Goal: Task Accomplishment & Management: Manage account settings

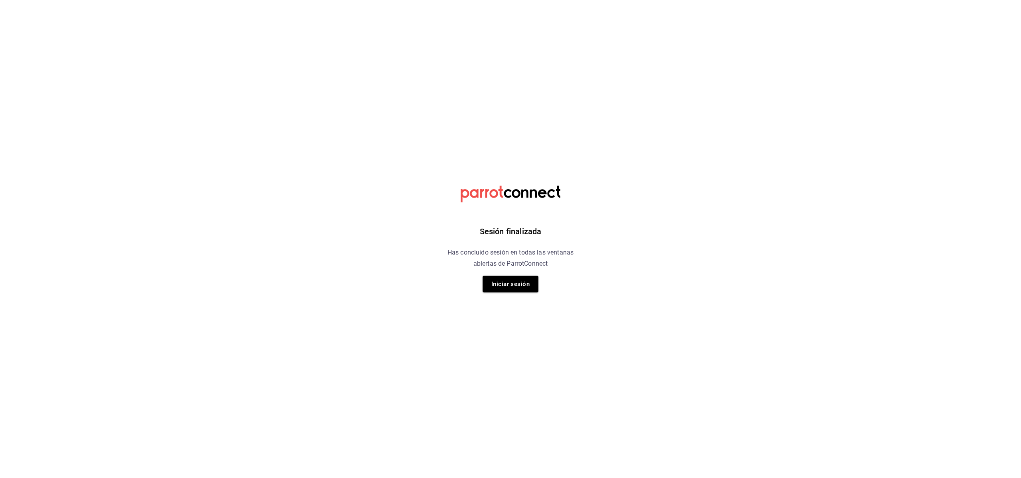
click at [521, 279] on button "Iniciar sesión" at bounding box center [510, 284] width 56 height 17
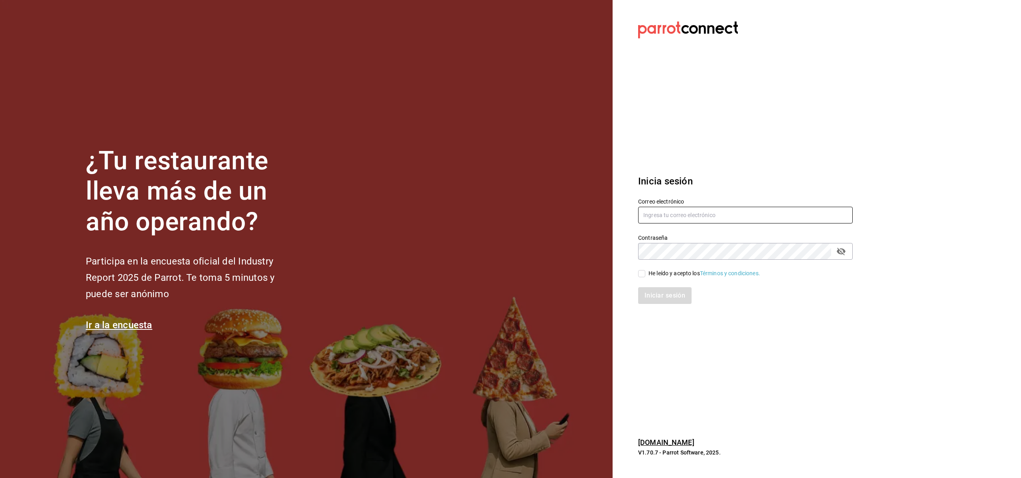
click at [679, 219] on input "text" at bounding box center [745, 215] width 214 height 17
type input "[EMAIL_ADDRESS][DOMAIN_NAME]"
click at [644, 275] on input "He leído y acepto los Términos y condiciones." at bounding box center [641, 273] width 7 height 7
checkbox input "true"
click at [658, 298] on button "Iniciar sesión" at bounding box center [665, 295] width 54 height 17
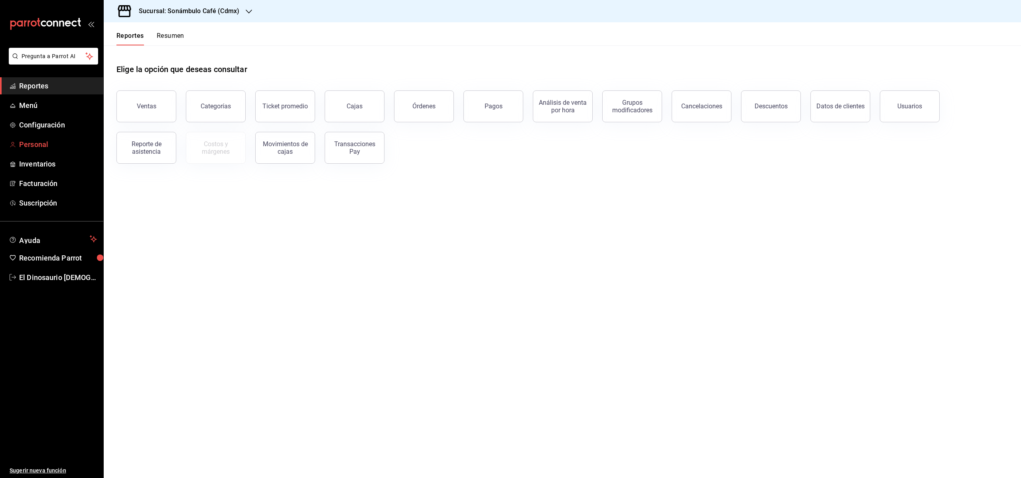
click at [55, 146] on span "Personal" at bounding box center [58, 144] width 78 height 11
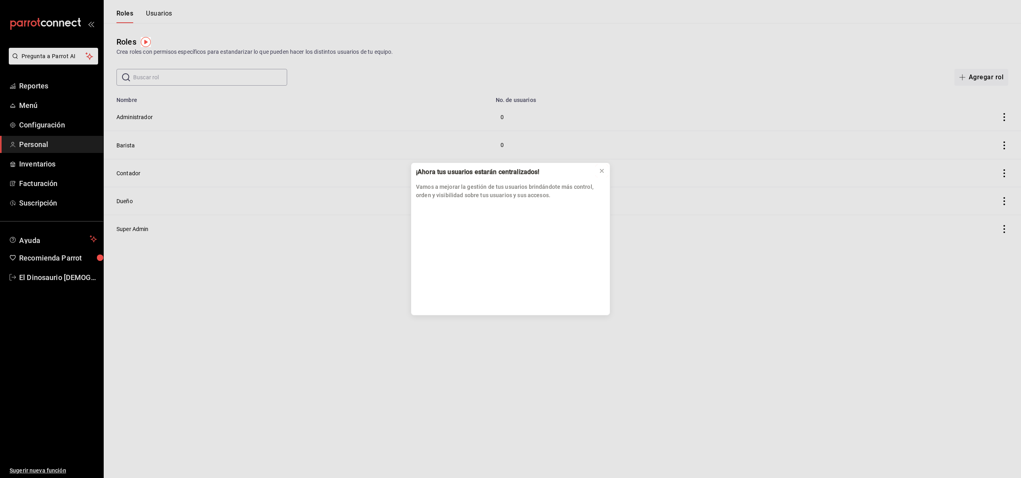
click at [602, 170] on icon at bounding box center [601, 170] width 3 height 3
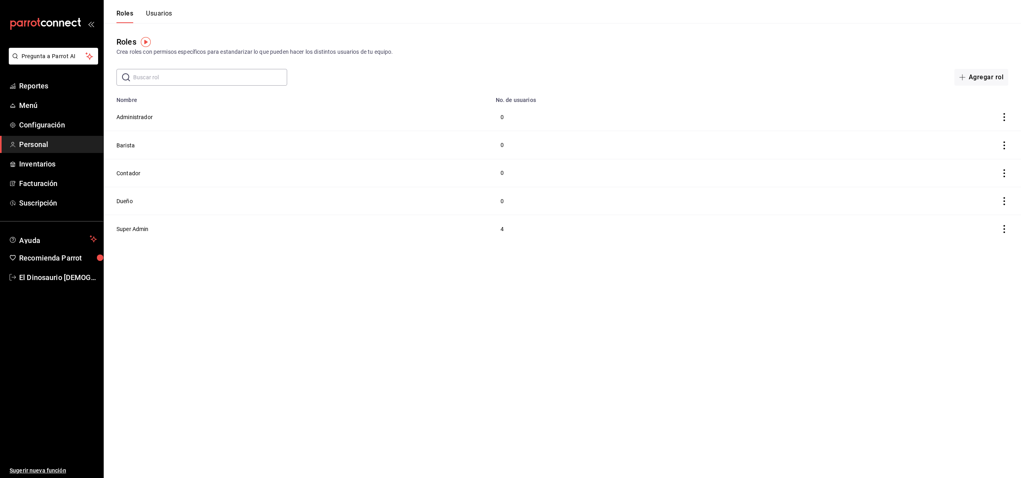
click at [1005, 119] on icon "actions" at bounding box center [1004, 117] width 8 height 8
click at [150, 14] on div at bounding box center [510, 239] width 1021 height 478
click at [159, 14] on button "Usuarios" at bounding box center [159, 17] width 26 height 14
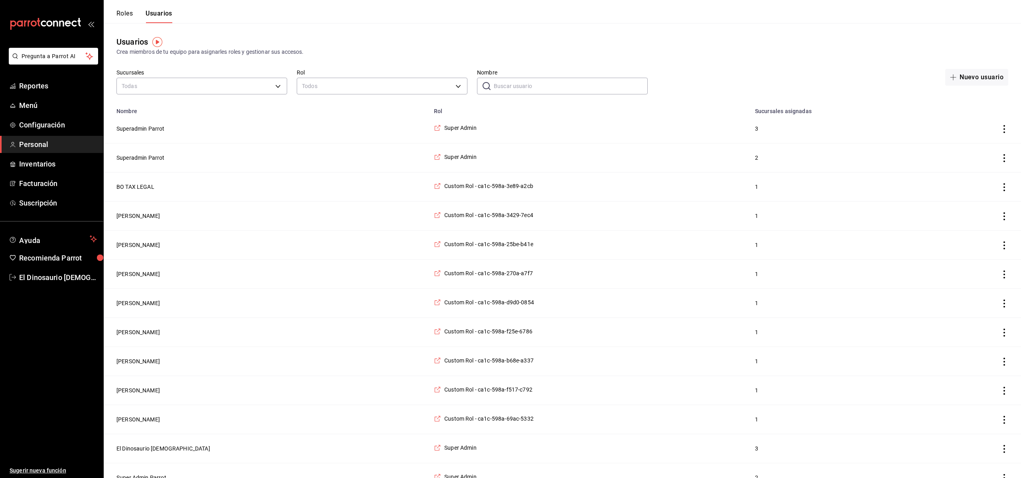
click at [1004, 130] on icon "actions" at bounding box center [1004, 129] width 8 height 8
click at [620, 141] on div at bounding box center [510, 239] width 1021 height 478
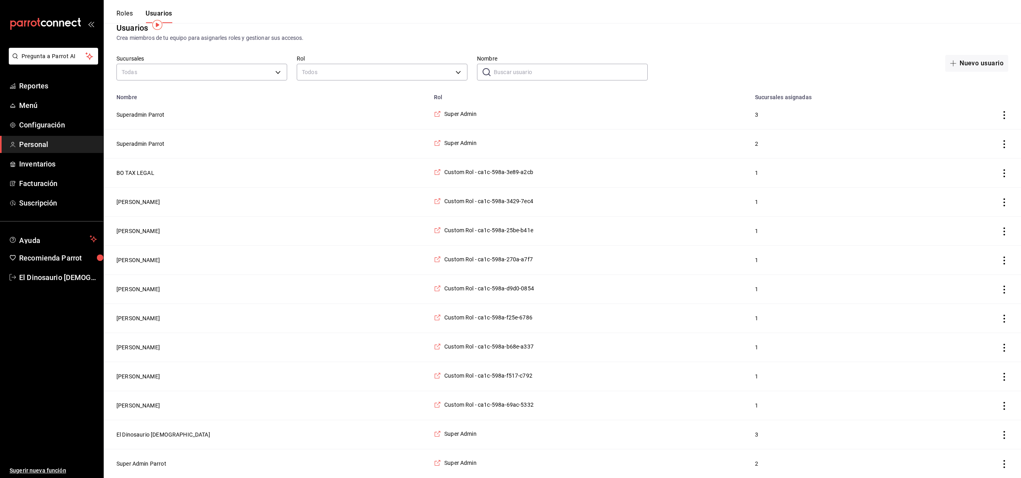
scroll to position [16, 0]
click at [145, 172] on button "BO TAX LEGAL" at bounding box center [135, 173] width 38 height 8
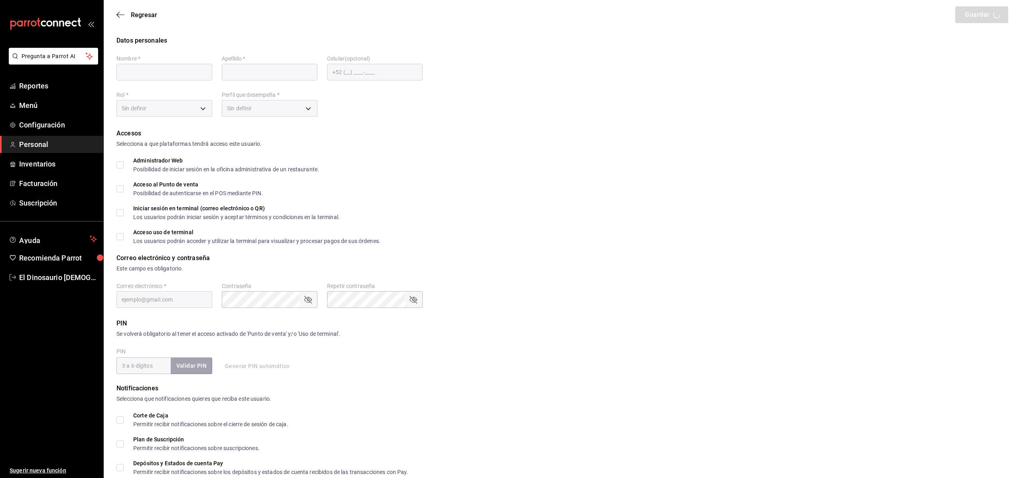
type input "BO"
type input "TAX LEGAL"
checkbox input "true"
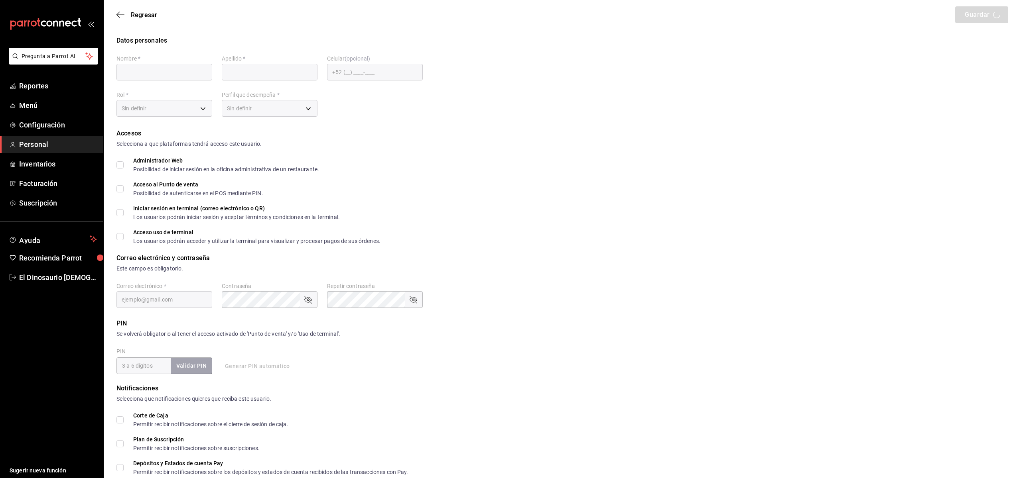
type input "controlbaschkir@gmail.com"
type input "4321"
type input "+52 (52) 7352-7835"
type input "e750d6fb-d6f1-4e5c-b3e6-3025e341c634"
type input "STAFF"
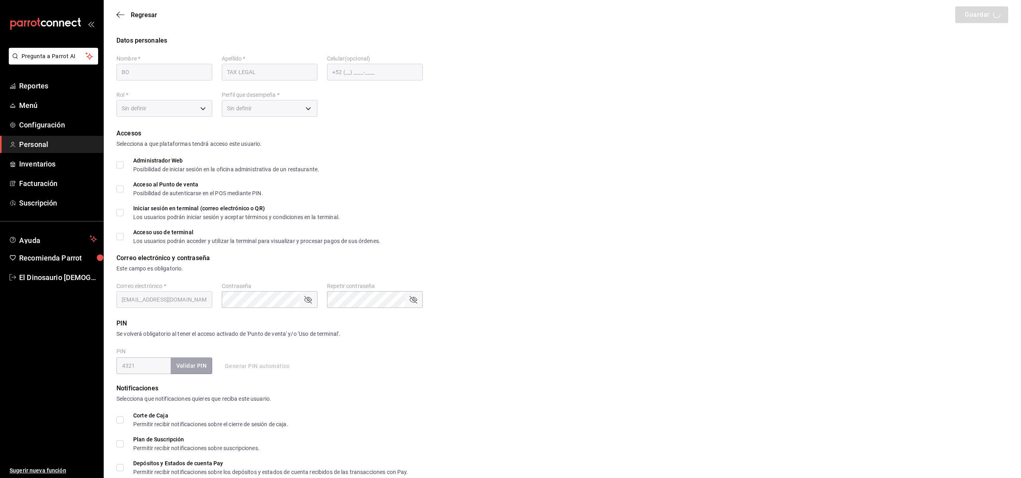
checkbox input "true"
click at [119, 189] on input "Acceso al Punto de venta Posibilidad de autenticarse en el POS mediante PIN." at bounding box center [119, 188] width 7 height 7
checkbox input "false"
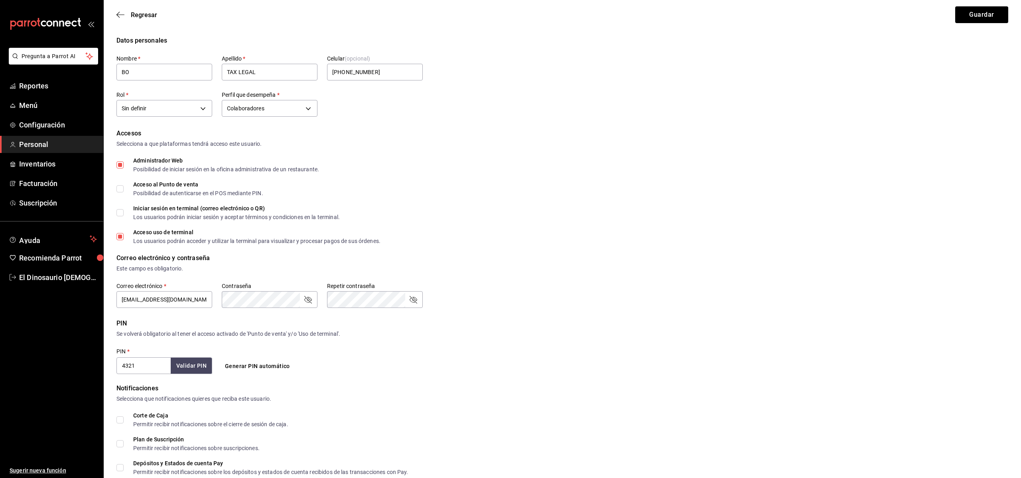
click at [120, 238] on input "Acceso uso de terminal Los usuarios podrán acceder y utilizar la terminal para …" at bounding box center [119, 236] width 7 height 7
checkbox input "false"
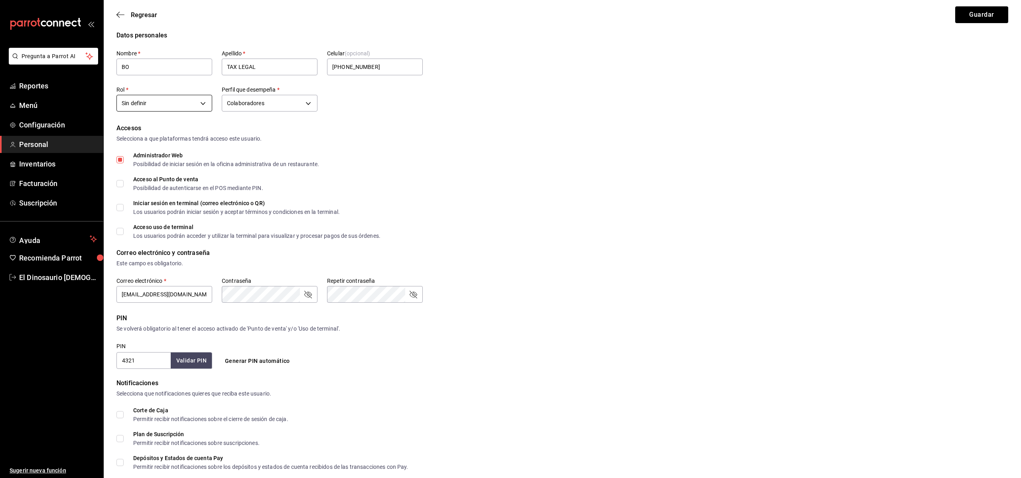
click at [205, 102] on body "Pregunta a Parrot AI Reportes Menú Configuración Personal Inventarios Facturaci…" at bounding box center [510, 281] width 1021 height 573
click at [165, 155] on li "Contador" at bounding box center [164, 154] width 95 height 13
type input "d805c04f-3070-4514-baa7-29f07471150d"
click at [306, 106] on body "Pregunta a Parrot AI Reportes Menú Configuración Personal Inventarios Facturaci…" at bounding box center [510, 279] width 1021 height 573
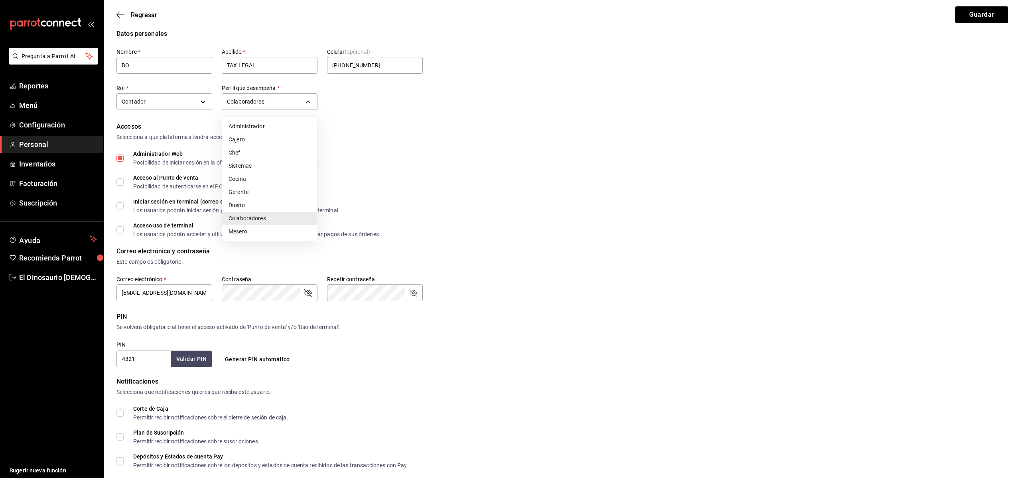
click at [253, 216] on li "Colaboradores" at bounding box center [269, 218] width 95 height 13
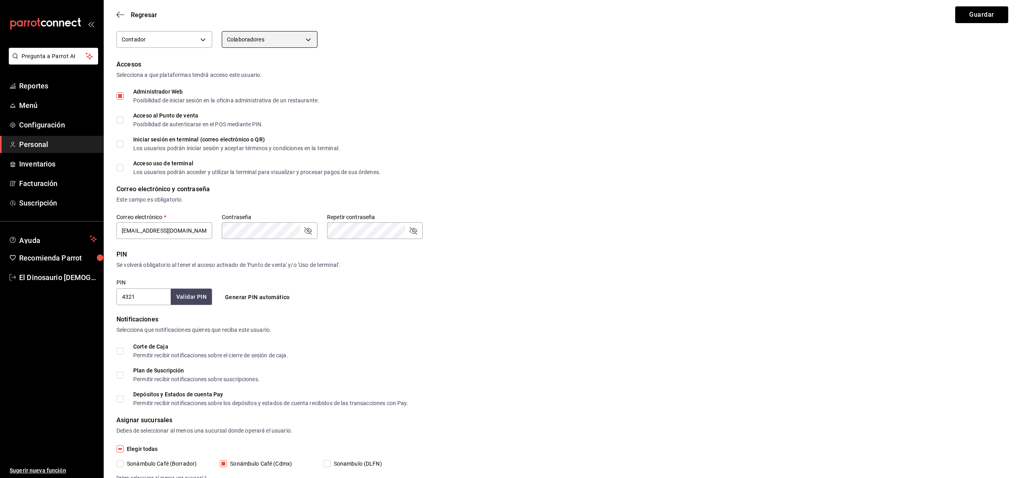
scroll to position [95, 0]
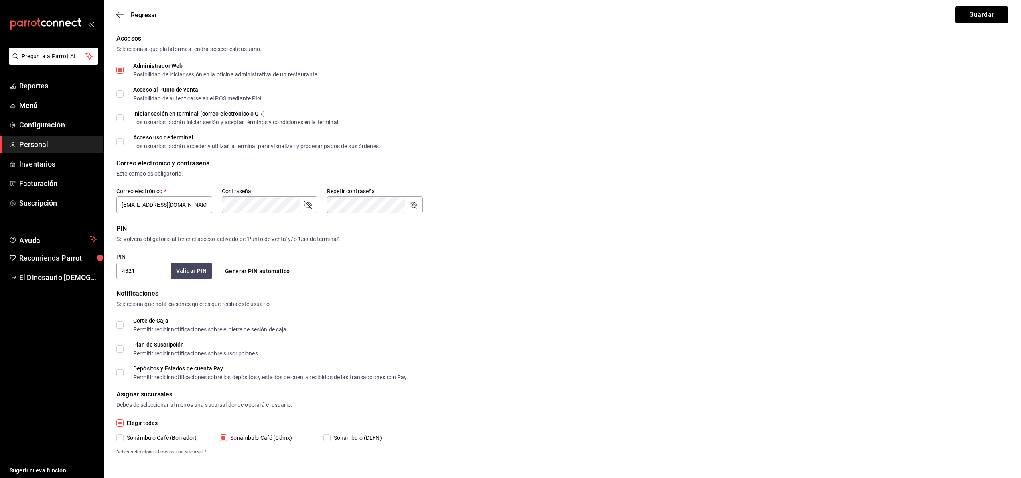
click at [325, 440] on input "Sonambulo (DLFN)" at bounding box center [326, 438] width 7 height 7
checkbox input "true"
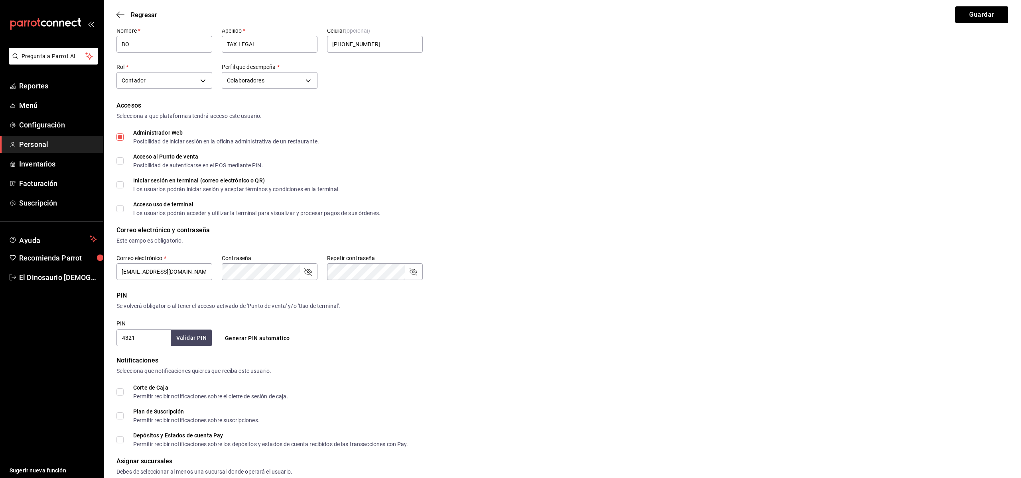
scroll to position [0, 0]
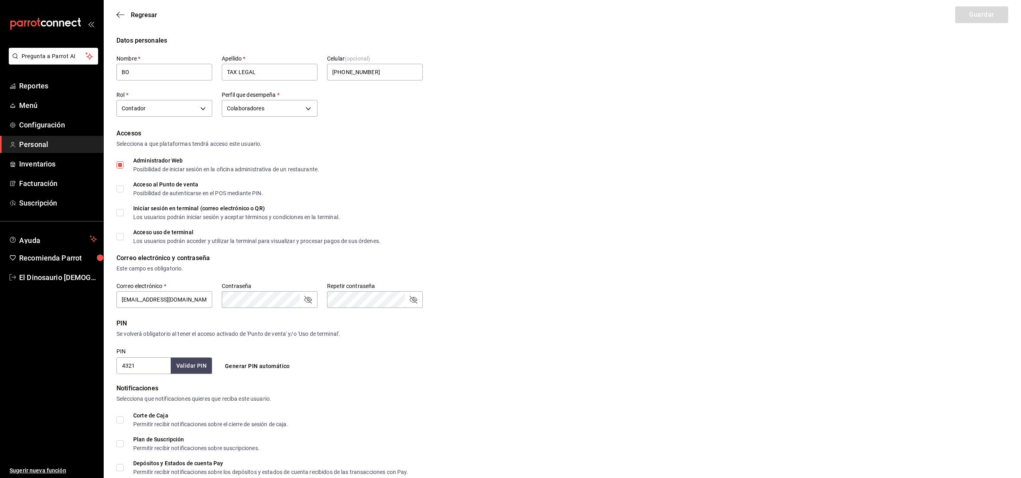
click at [306, 301] on icon "passwordField" at bounding box center [308, 300] width 10 height 10
click at [417, 300] on icon "passwordField" at bounding box center [413, 300] width 10 height 10
click at [966, 20] on button "Guardar" at bounding box center [981, 14] width 53 height 17
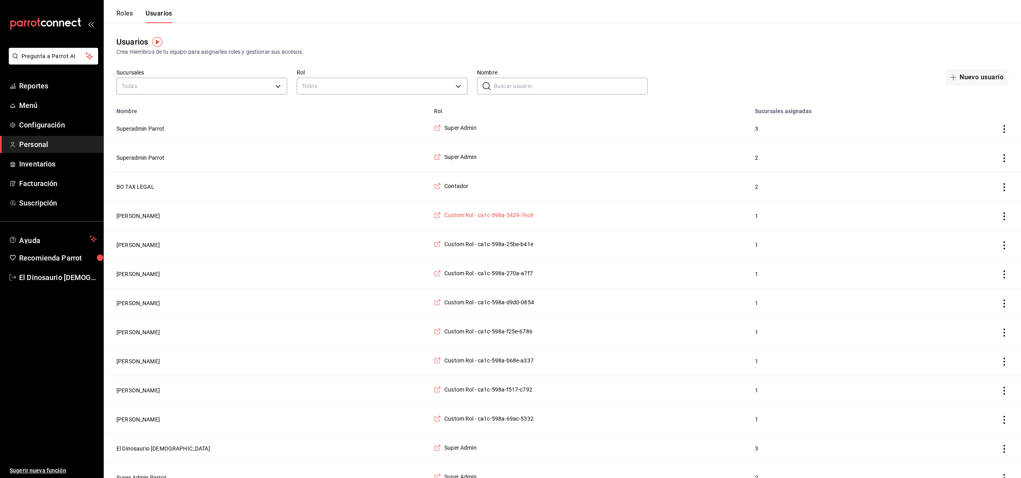
click at [444, 216] on span "Custom Rol - ca1c-598a-3429-7ec4" at bounding box center [488, 215] width 89 height 8
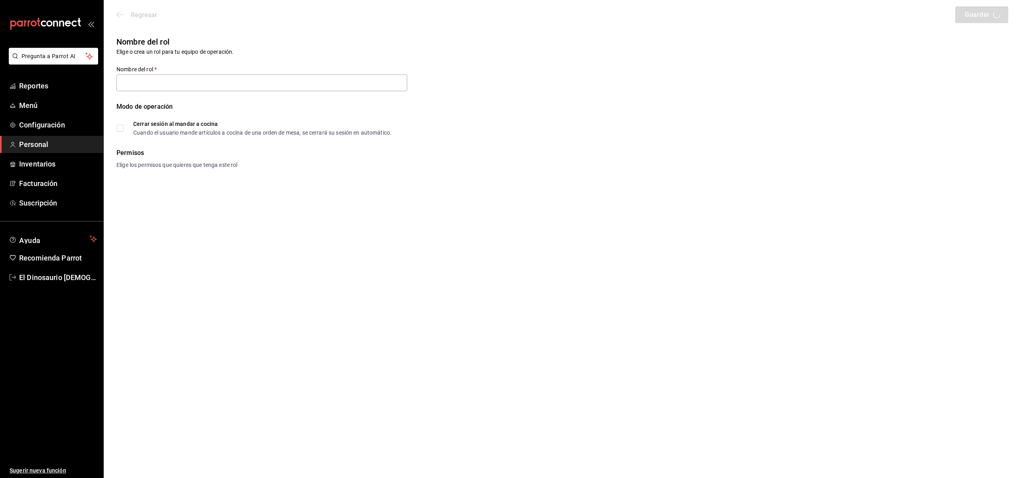
type input "Custom Rol - ca1c-598a-3429-7ec4"
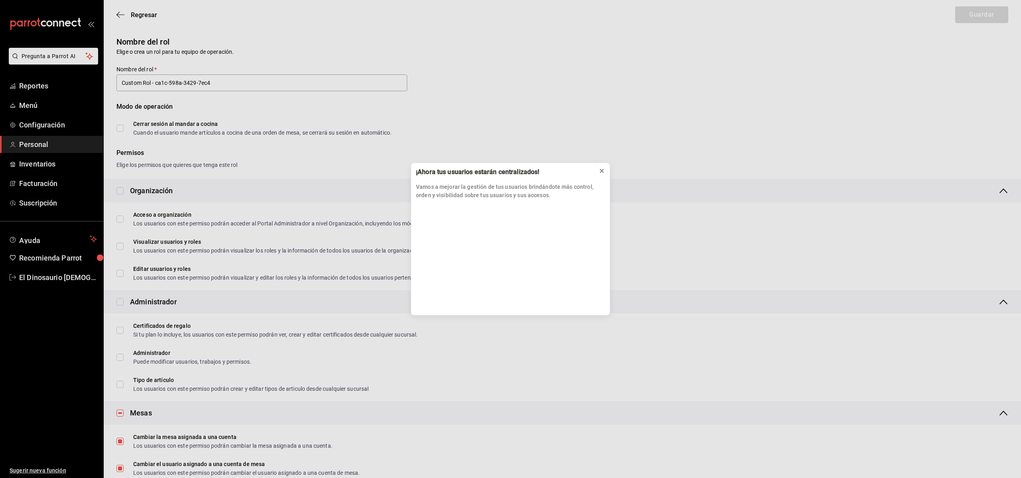
click at [604, 173] on icon at bounding box center [601, 171] width 6 height 6
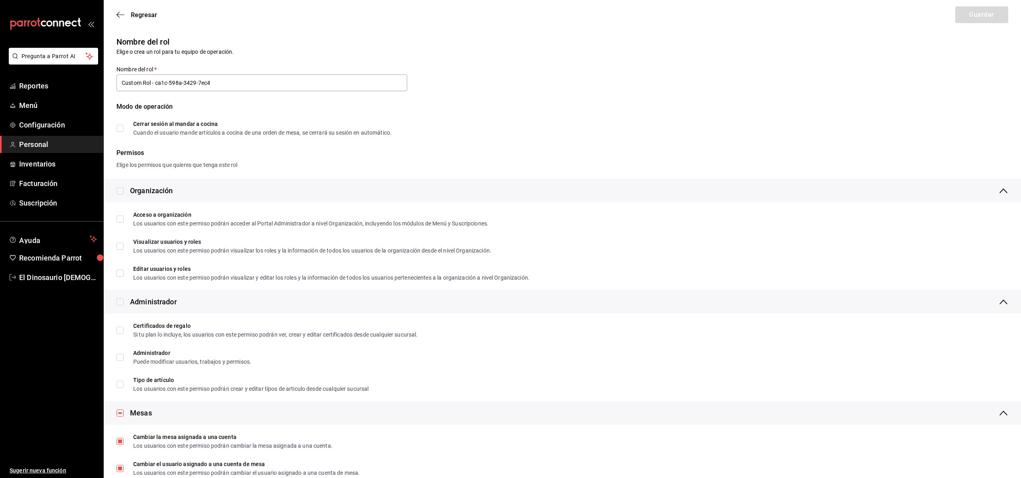
drag, startPoint x: 309, startPoint y: 148, endPoint x: 307, endPoint y: 142, distance: 6.4
click at [309, 148] on div "Nombre del rol Elige o crea un rol para tu equipo de operación. Nombre del rol …" at bounding box center [562, 97] width 917 height 143
click at [117, 13] on icon "button" at bounding box center [120, 14] width 8 height 7
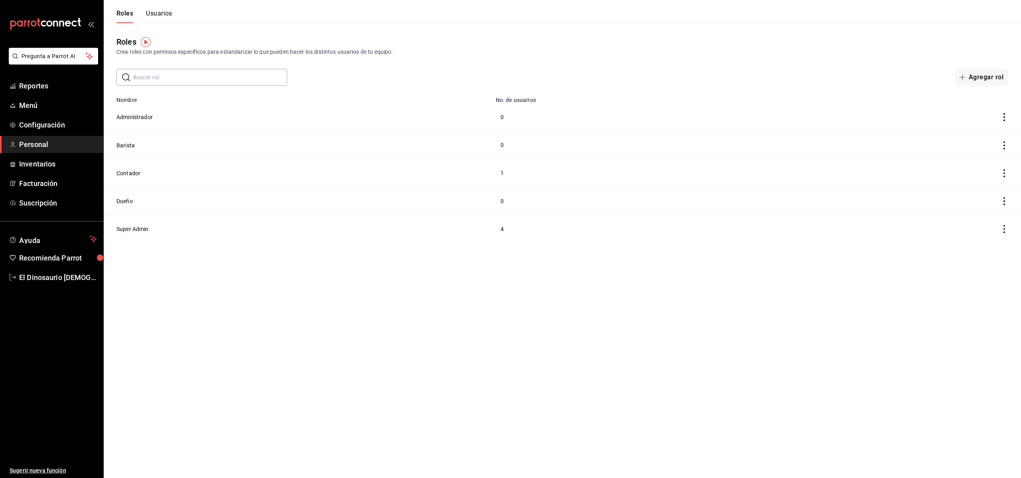
click at [119, 14] on button "Roles" at bounding box center [124, 17] width 17 height 14
click at [1005, 118] on icon "actions" at bounding box center [1004, 117] width 8 height 8
drag, startPoint x: 733, startPoint y: 154, endPoint x: 746, endPoint y: 150, distance: 13.9
click at [733, 154] on div at bounding box center [510, 239] width 1021 height 478
click at [129, 118] on button "Administrador" at bounding box center [134, 117] width 36 height 8
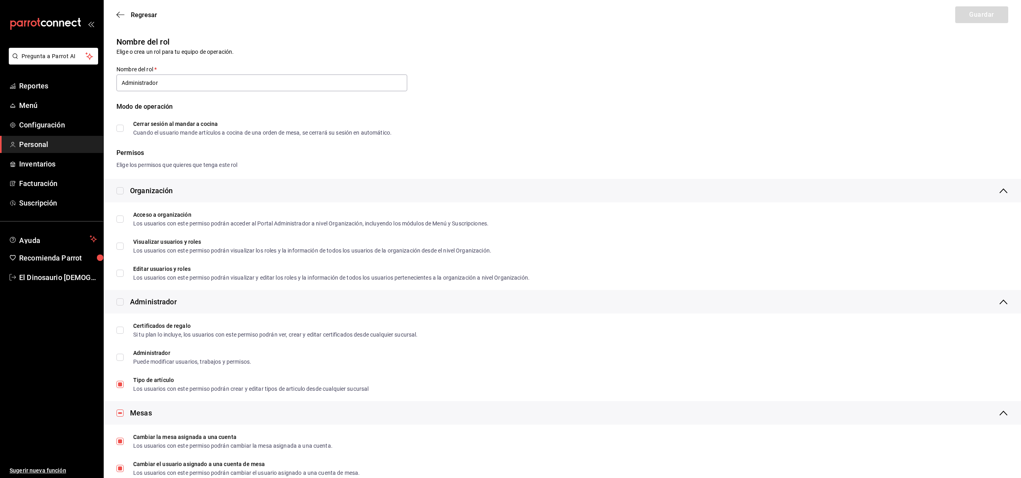
click at [122, 192] on div "Organización" at bounding box center [562, 191] width 917 height 24
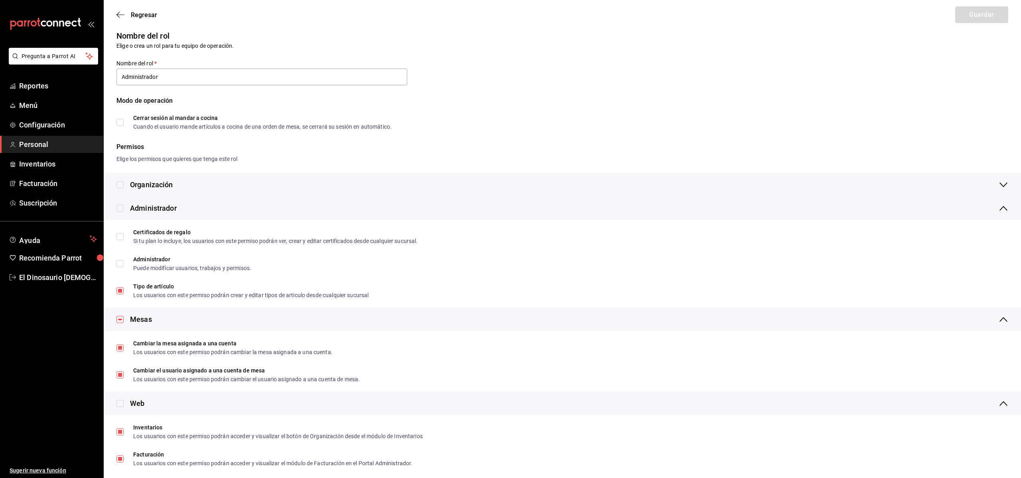
click at [122, 187] on input "checkbox" at bounding box center [119, 184] width 7 height 7
checkbox input "true"
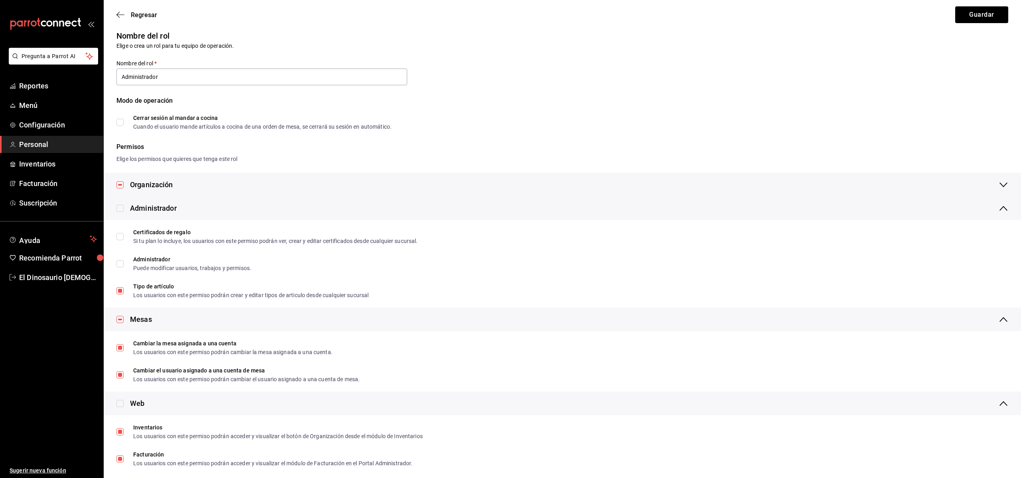
click at [121, 187] on input "checkbox" at bounding box center [119, 184] width 7 height 7
checkbox input "false"
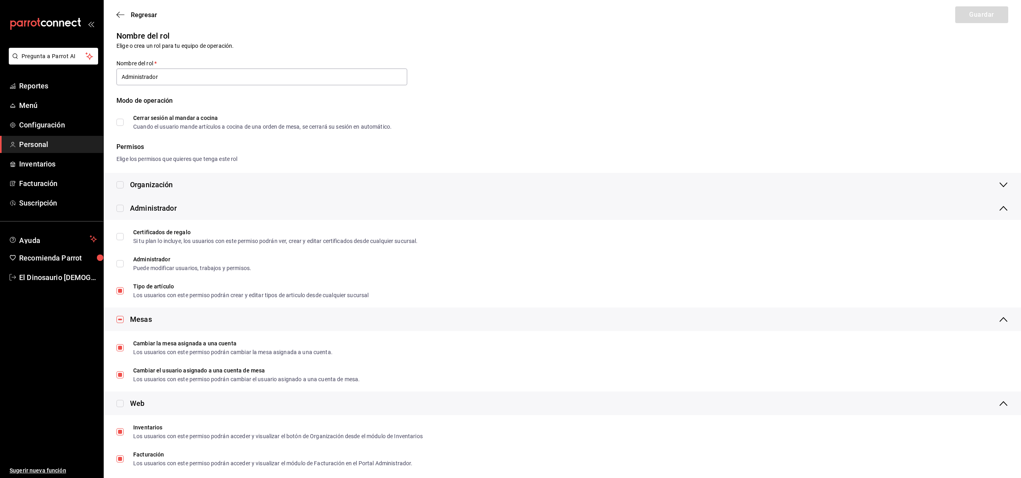
click at [150, 185] on div "Organización" at bounding box center [151, 184] width 43 height 11
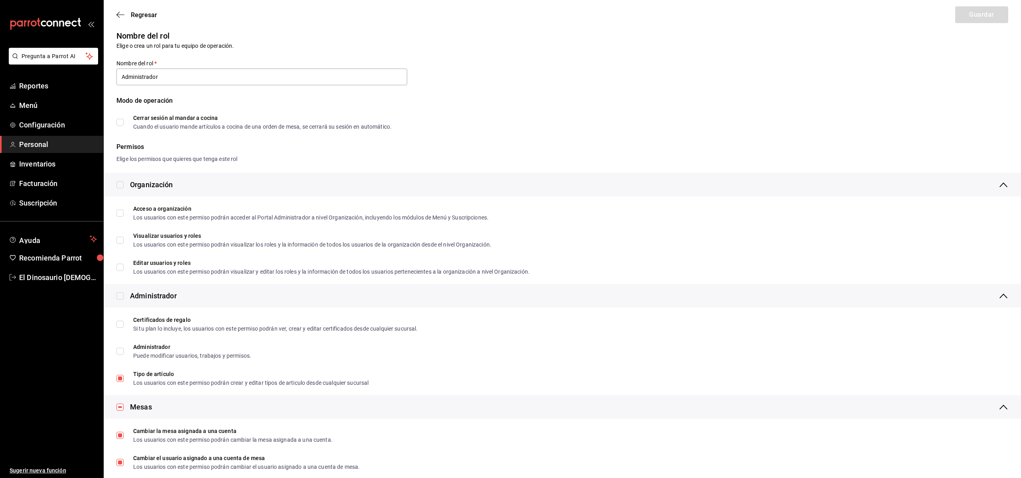
click at [118, 186] on input "checkbox" at bounding box center [119, 184] width 7 height 7
checkbox input "true"
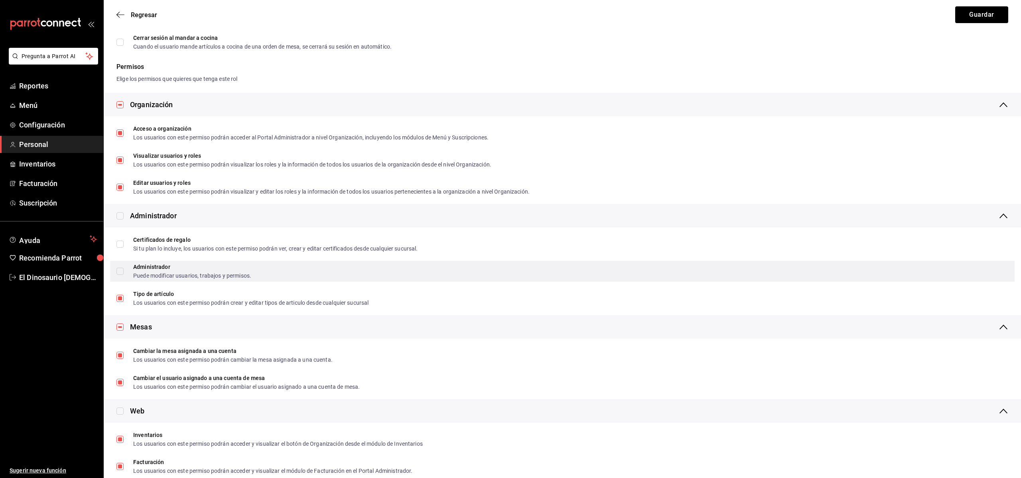
scroll to position [123, 0]
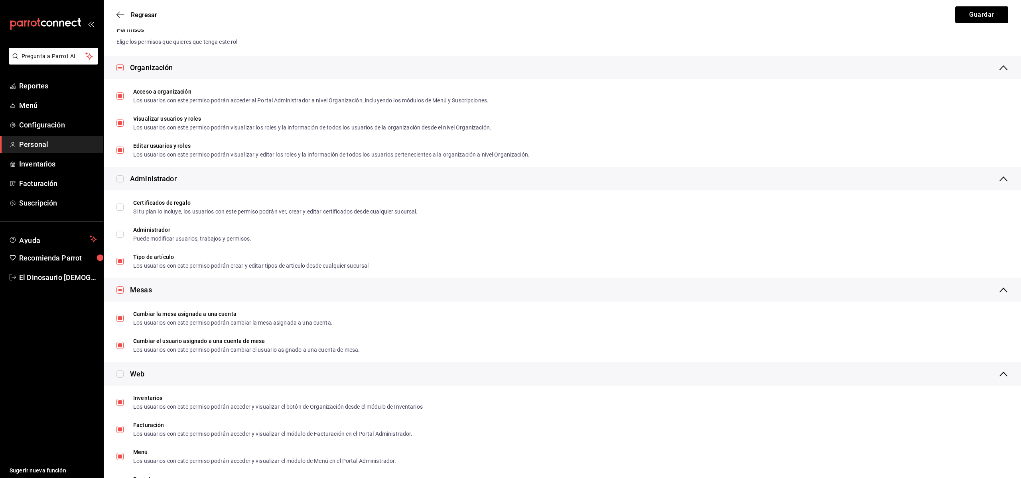
click at [120, 179] on input "checkbox" at bounding box center [119, 178] width 7 height 7
checkbox input "true"
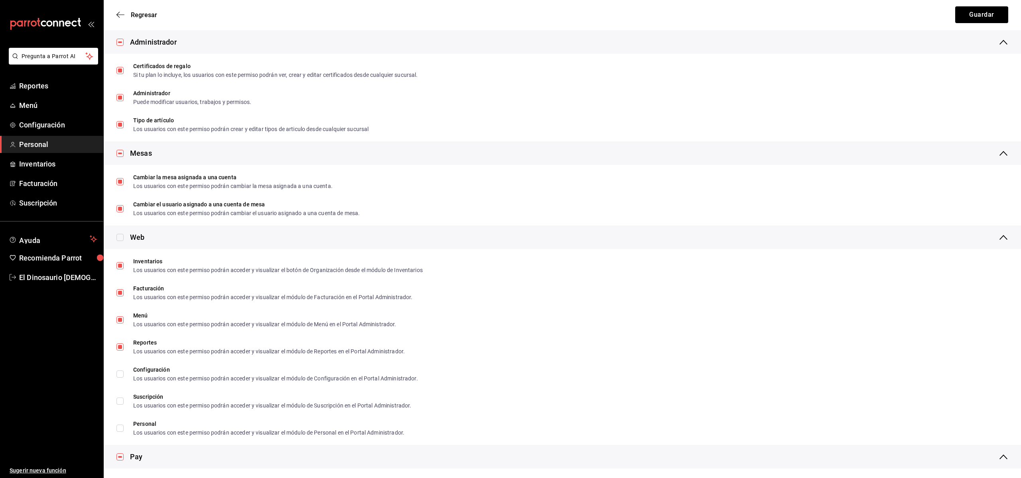
scroll to position [315, 0]
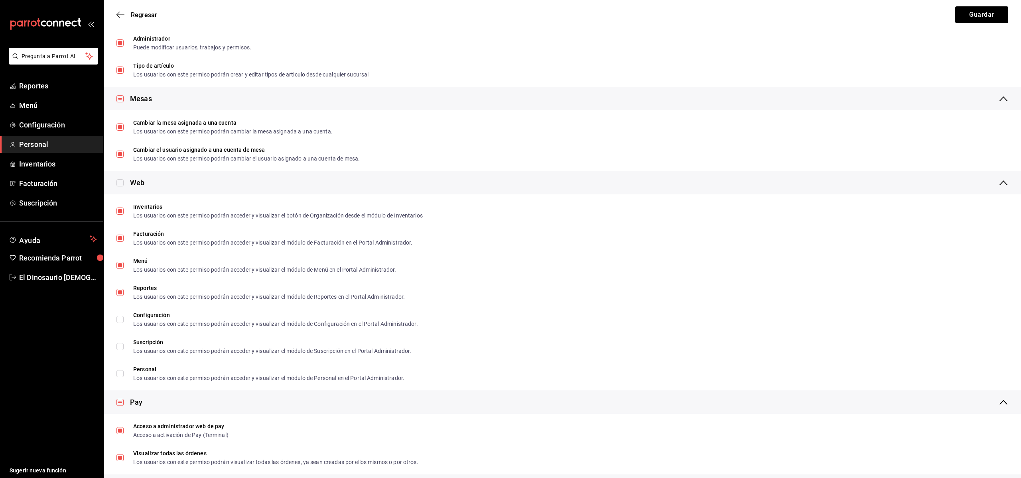
click at [121, 185] on input "checkbox" at bounding box center [119, 182] width 7 height 7
checkbox input "true"
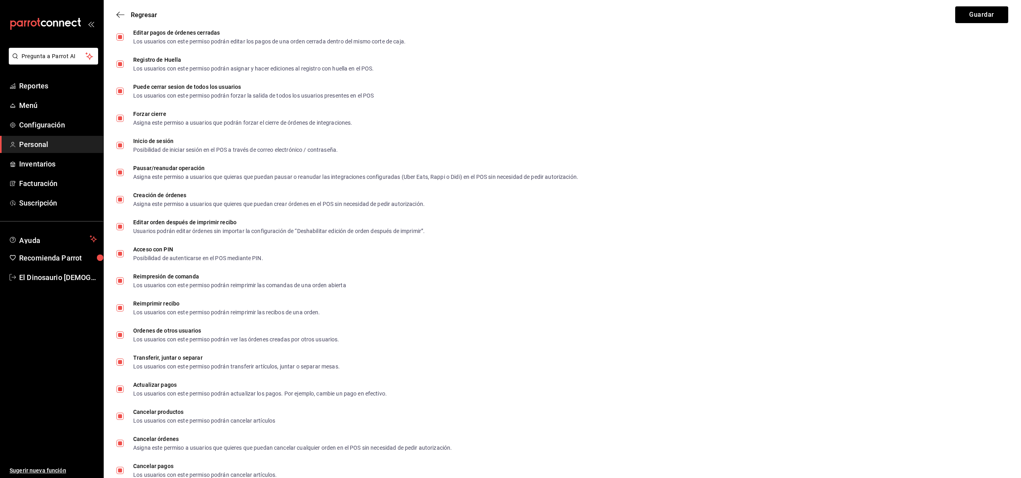
scroll to position [1144, 0]
checkbox input "false"
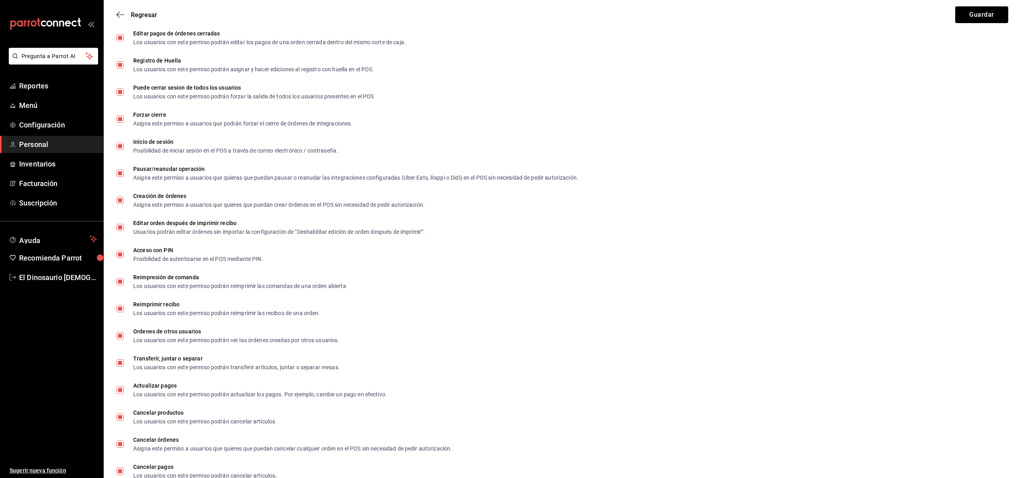
checkbox input "false"
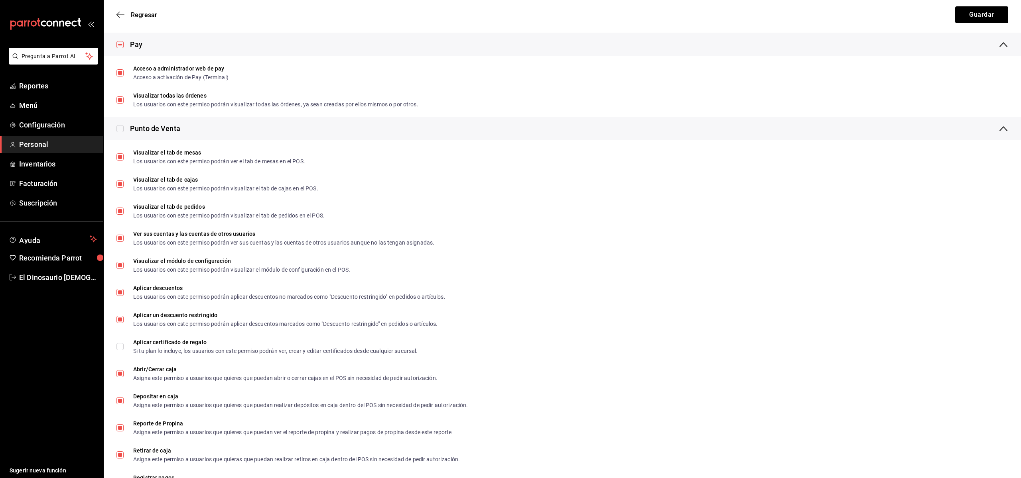
scroll to position [659, 0]
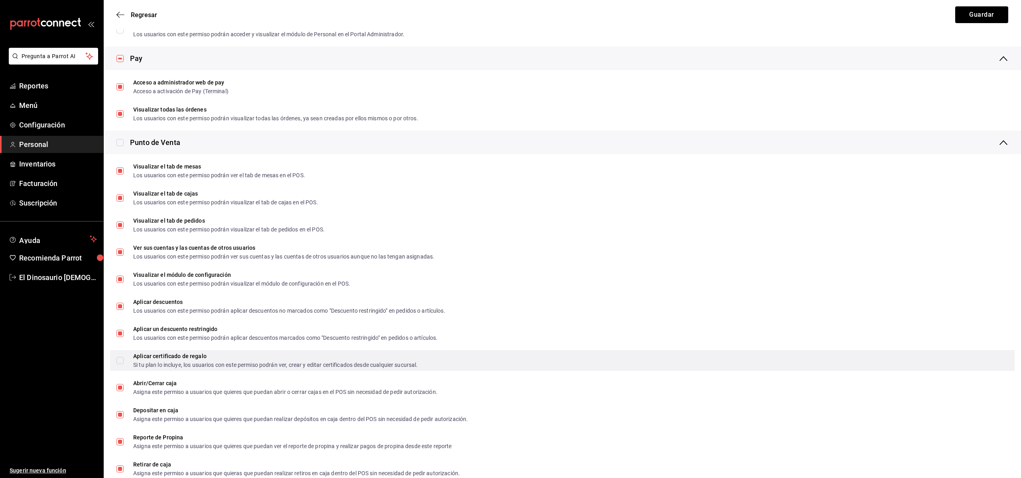
click at [118, 361] on input "Aplicar certificado de regalo Si tu plan lo incluye, los usuarios con este perm…" at bounding box center [119, 360] width 7 height 7
checkbox input "true"
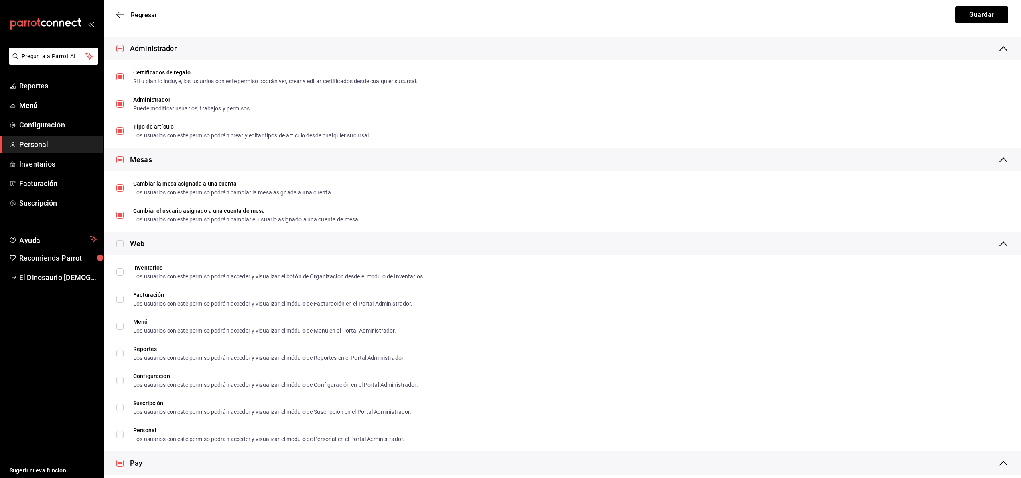
scroll to position [293, 0]
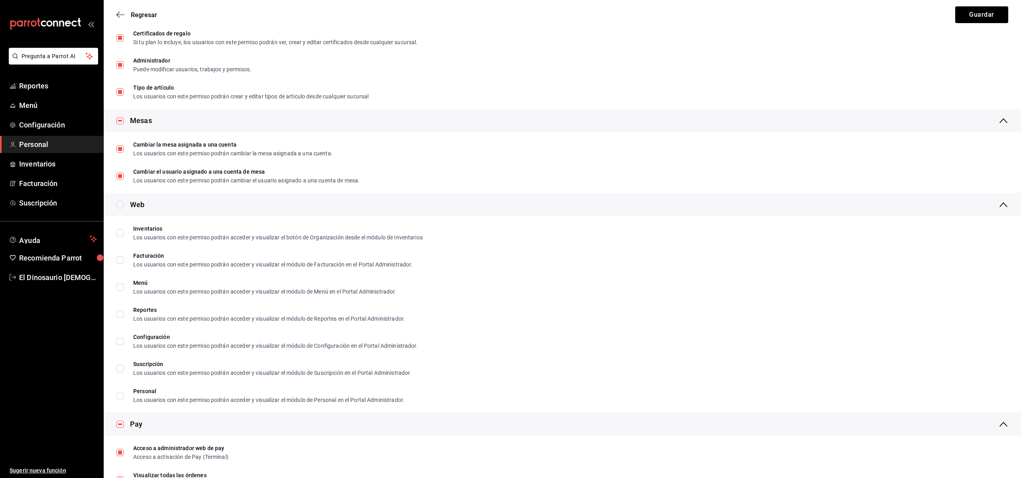
click at [120, 204] on input "checkbox" at bounding box center [119, 204] width 7 height 7
checkbox input "true"
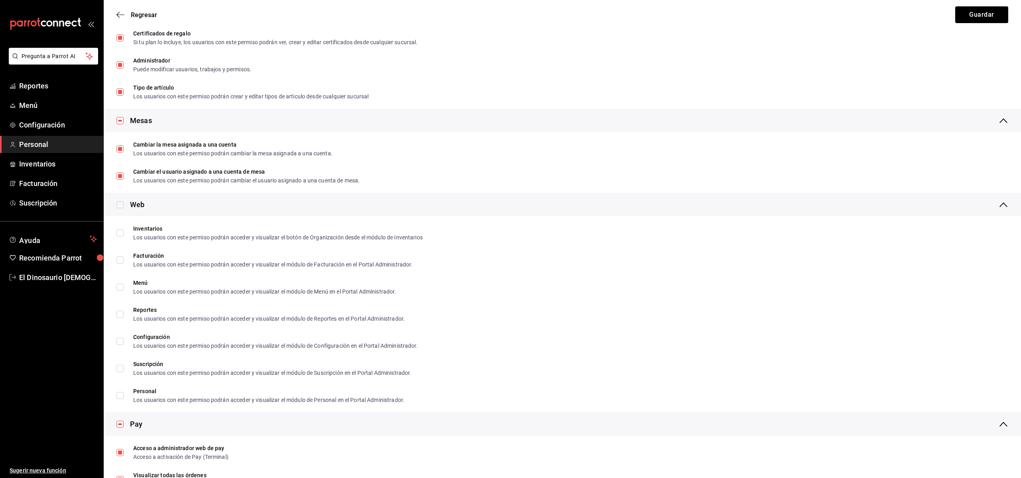
checkbox input "true"
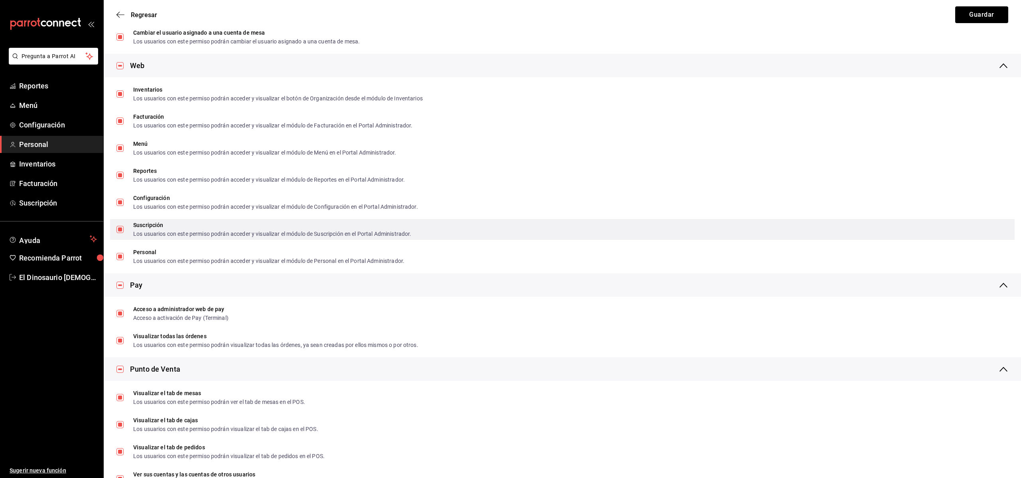
scroll to position [434, 0]
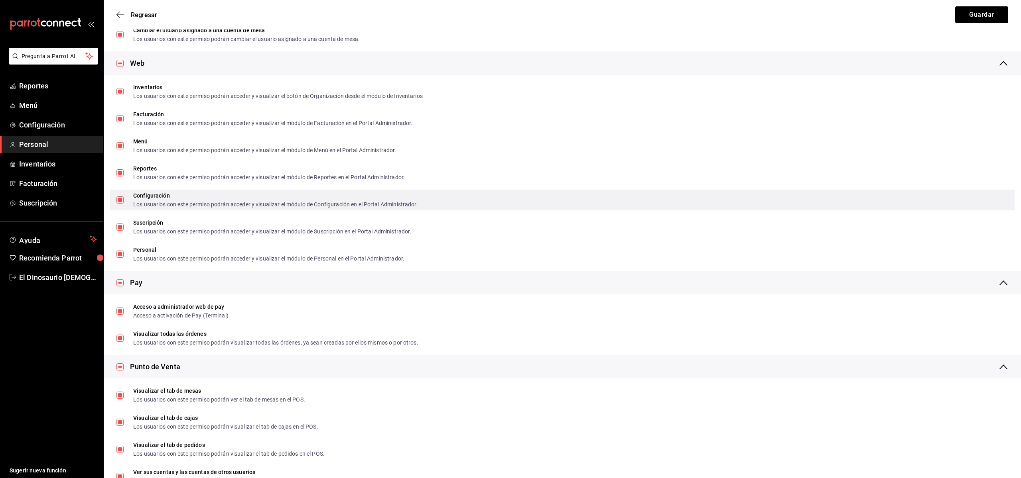
click at [119, 203] on input "Configuración Los usuarios con este permiso podrán acceder y visualizar el módu…" at bounding box center [119, 200] width 7 height 7
checkbox input "false"
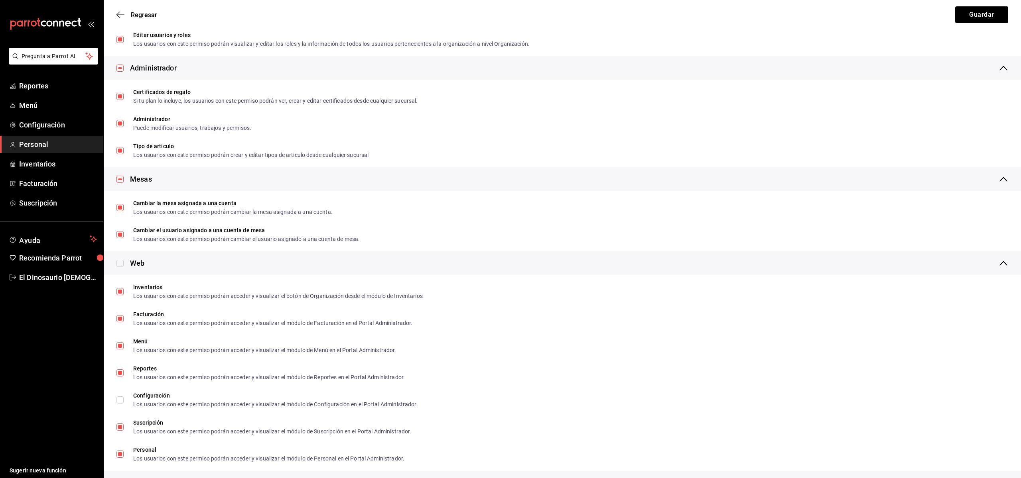
scroll to position [285, 0]
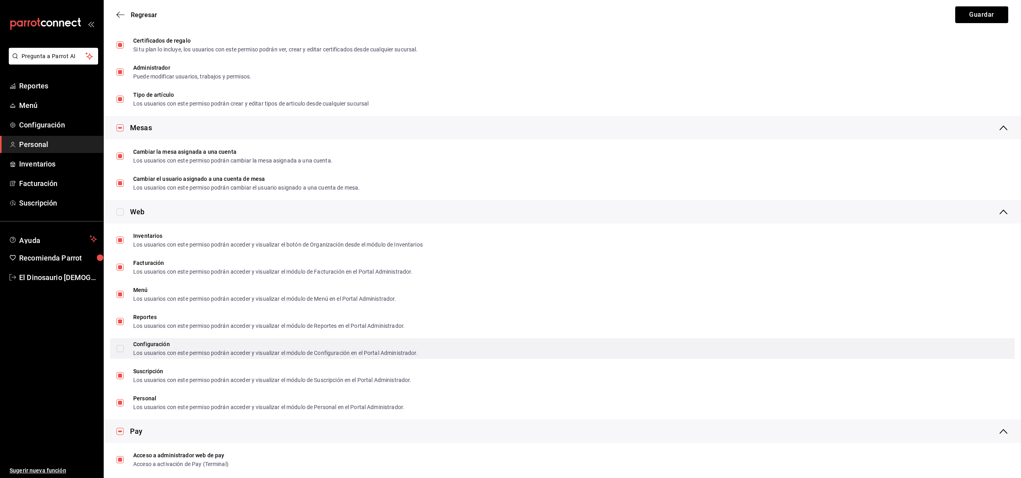
click at [122, 351] on input "Configuración Los usuarios con este permiso podrán acceder y visualizar el módu…" at bounding box center [119, 348] width 7 height 7
checkbox input "true"
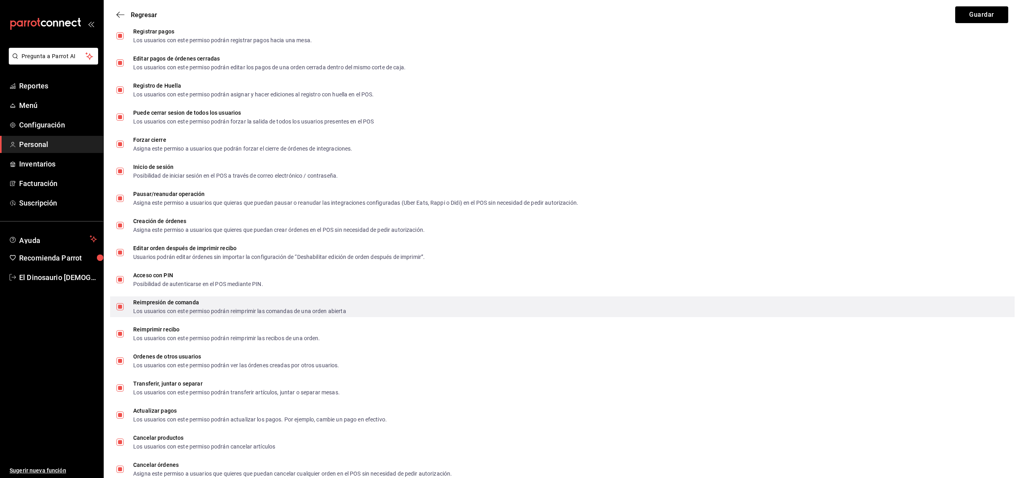
scroll to position [1194, 0]
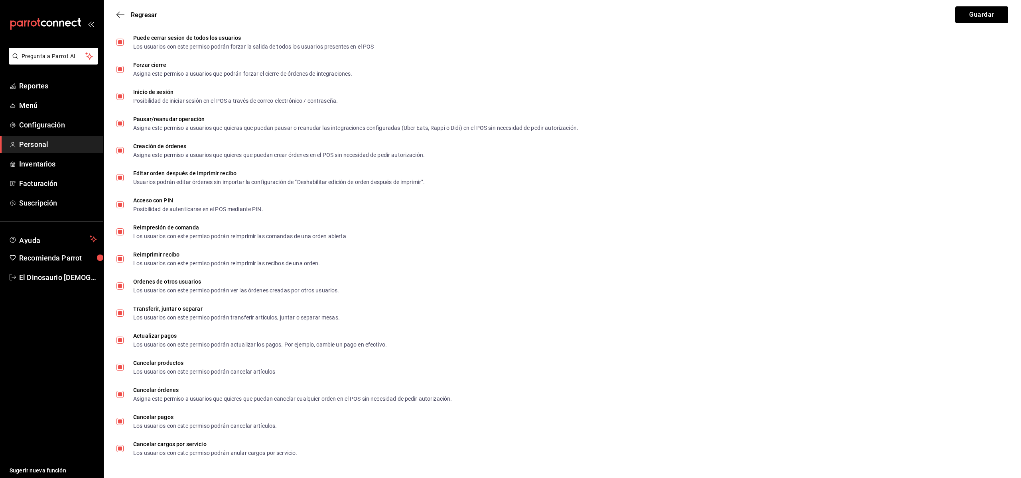
click at [982, 10] on button "Guardar" at bounding box center [981, 14] width 53 height 17
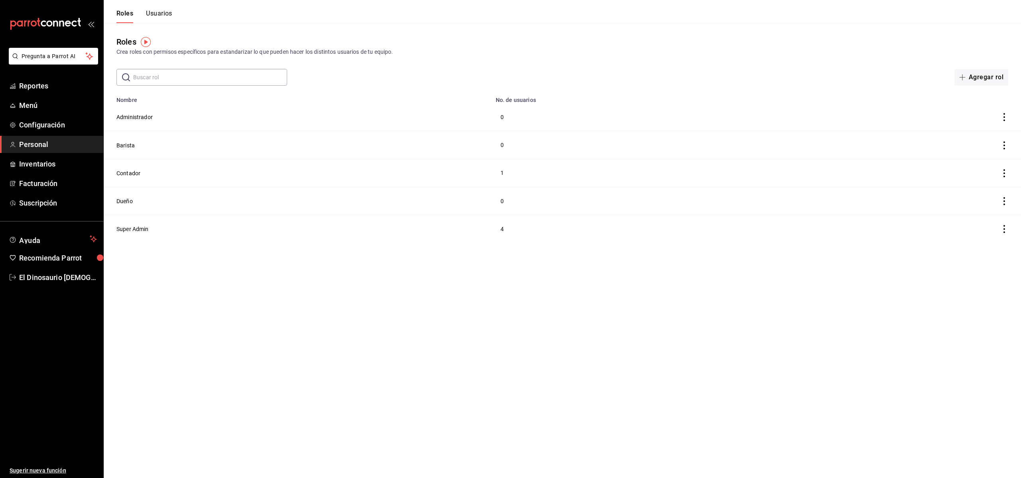
click at [1004, 199] on icon "actions" at bounding box center [1004, 201] width 8 height 8
click at [128, 199] on div at bounding box center [510, 239] width 1021 height 478
click at [122, 199] on button "Dueño" at bounding box center [124, 201] width 16 height 8
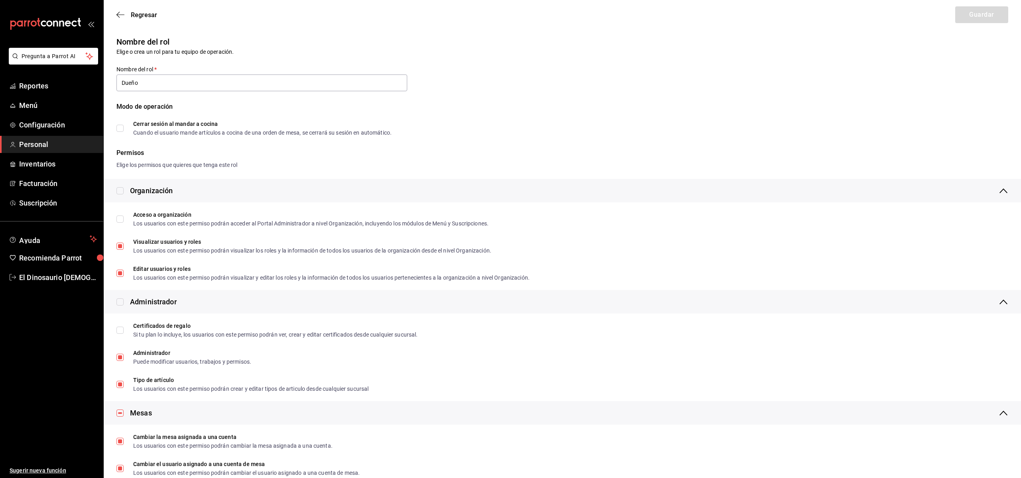
click at [121, 191] on input "checkbox" at bounding box center [119, 190] width 7 height 7
checkbox input "true"
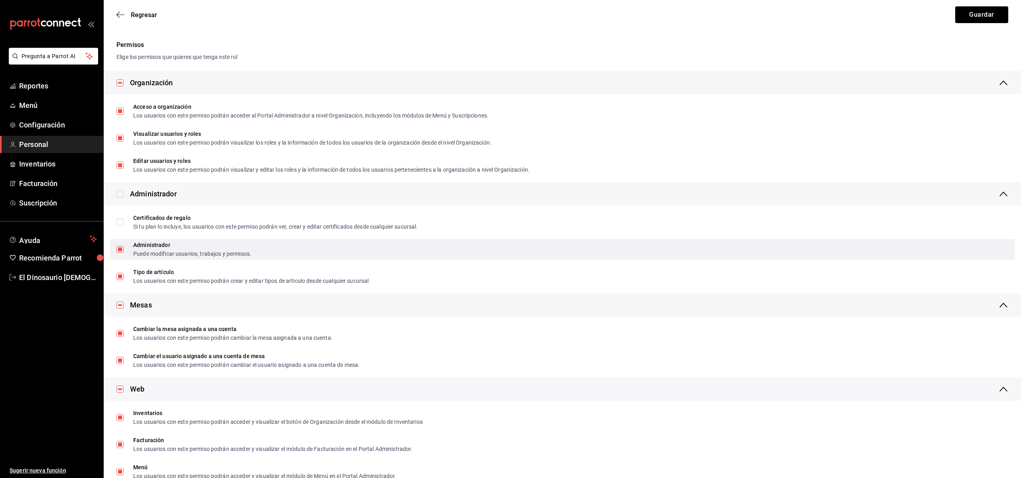
scroll to position [146, 0]
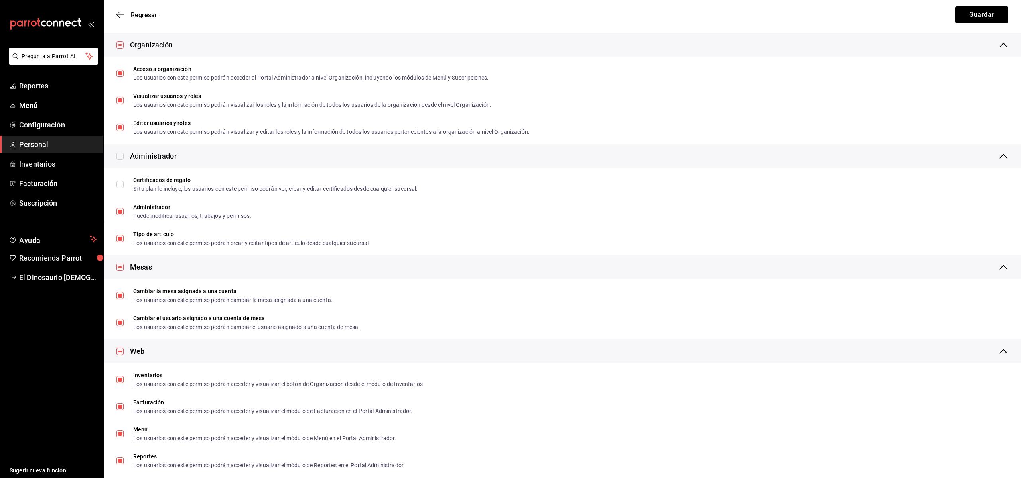
click at [118, 157] on input "checkbox" at bounding box center [119, 156] width 7 height 7
checkbox input "true"
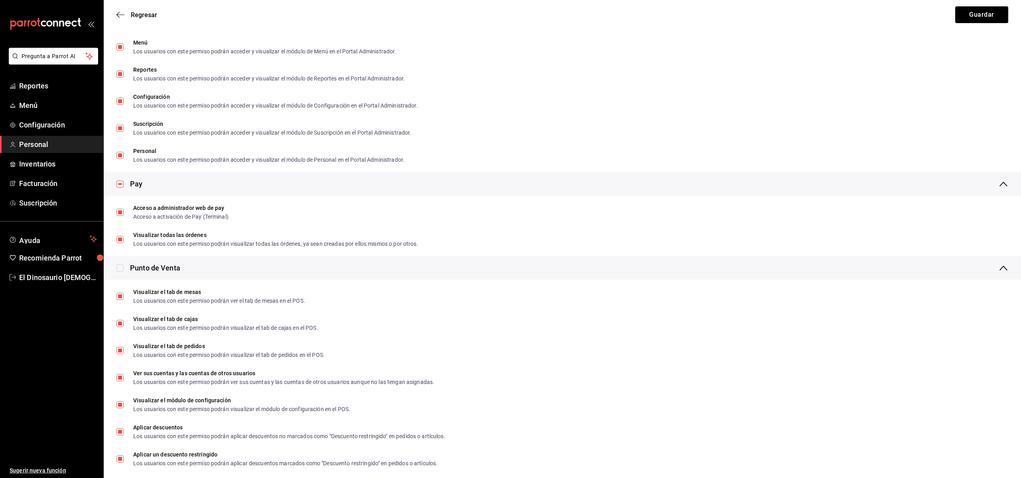
scroll to position [537, 0]
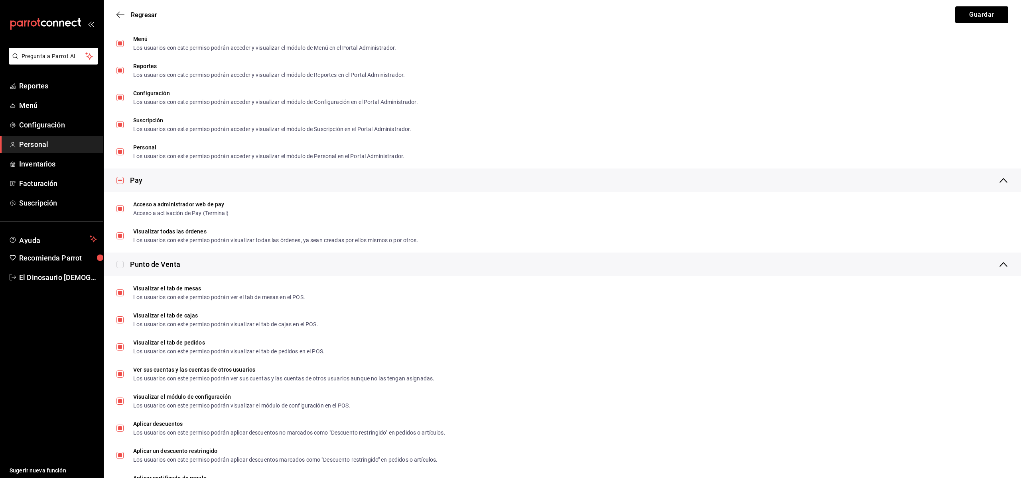
click at [119, 266] on input "checkbox" at bounding box center [119, 264] width 7 height 7
checkbox input "true"
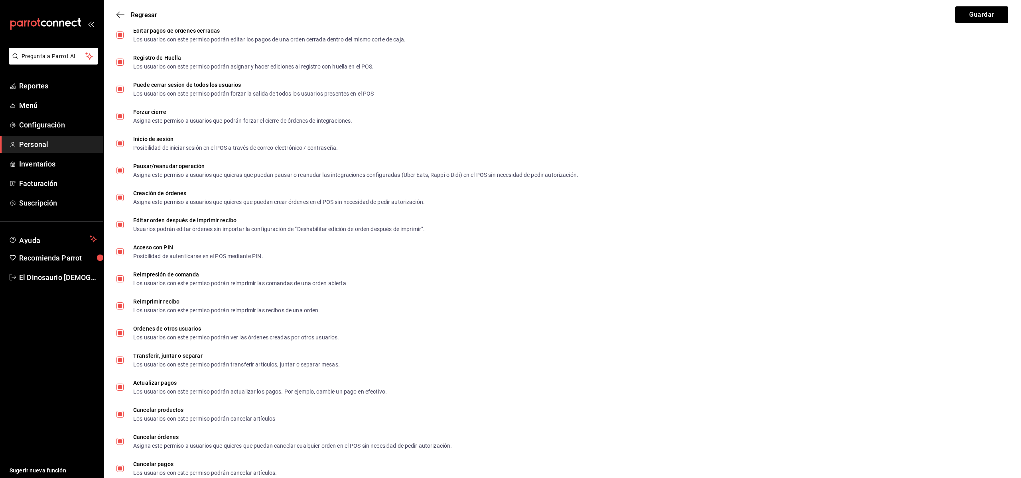
scroll to position [1194, 0]
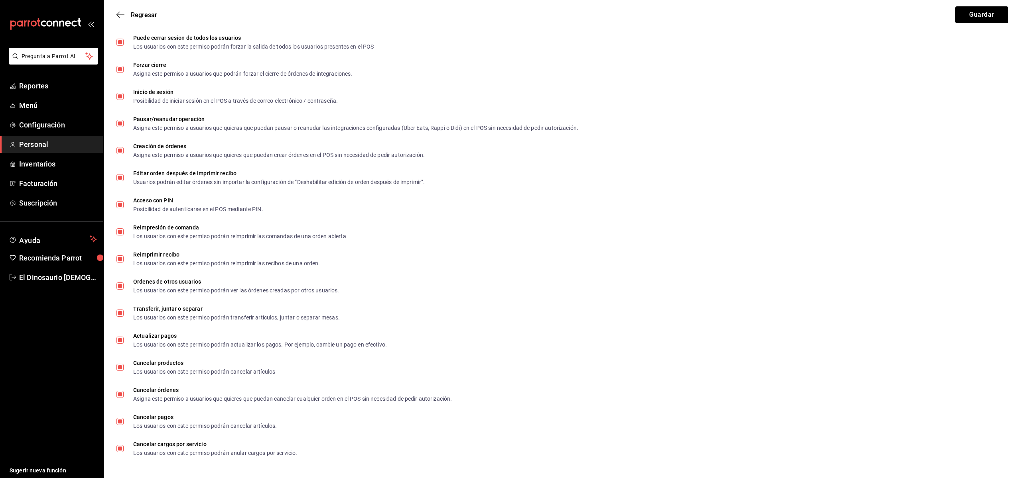
click at [959, 13] on button "Guardar" at bounding box center [981, 14] width 53 height 17
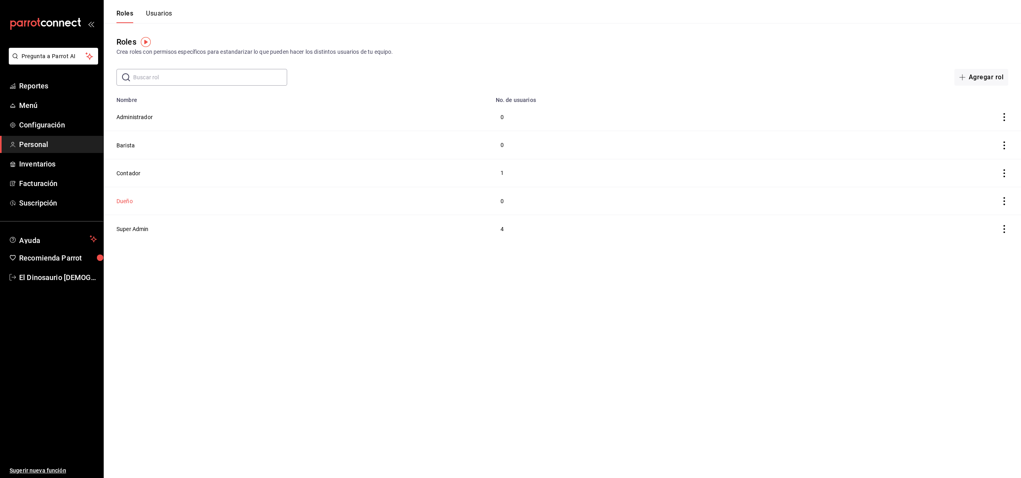
click at [126, 201] on button "Dueño" at bounding box center [124, 201] width 16 height 8
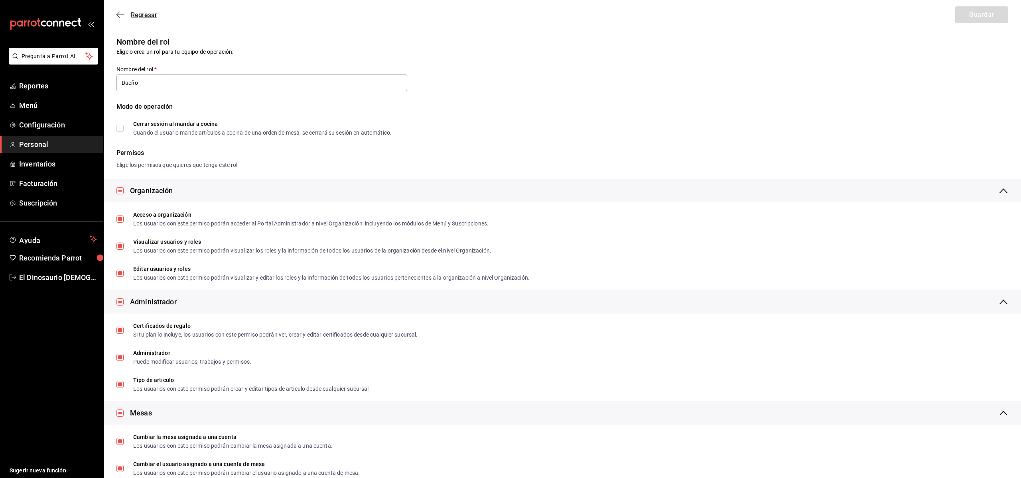
click at [128, 13] on span "Regresar" at bounding box center [136, 15] width 41 height 8
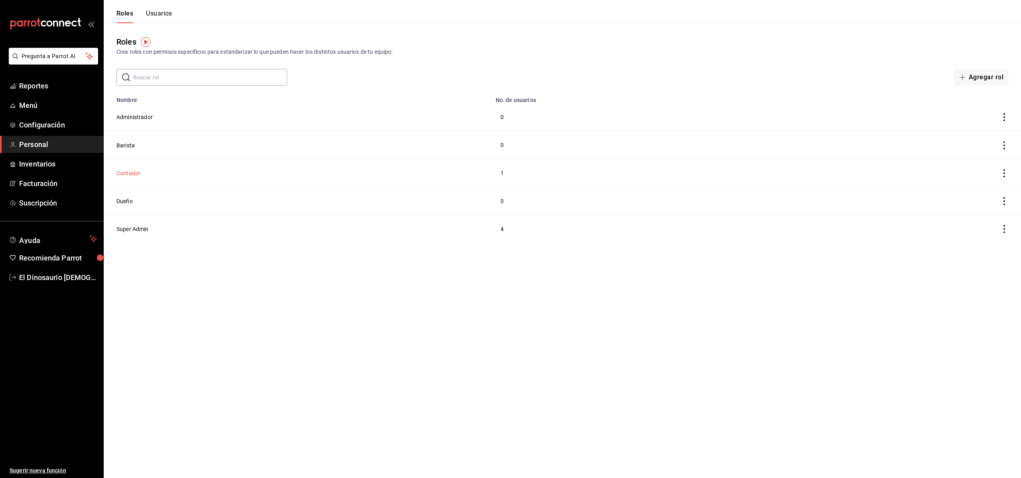
click at [122, 174] on button "Contador" at bounding box center [128, 173] width 24 height 8
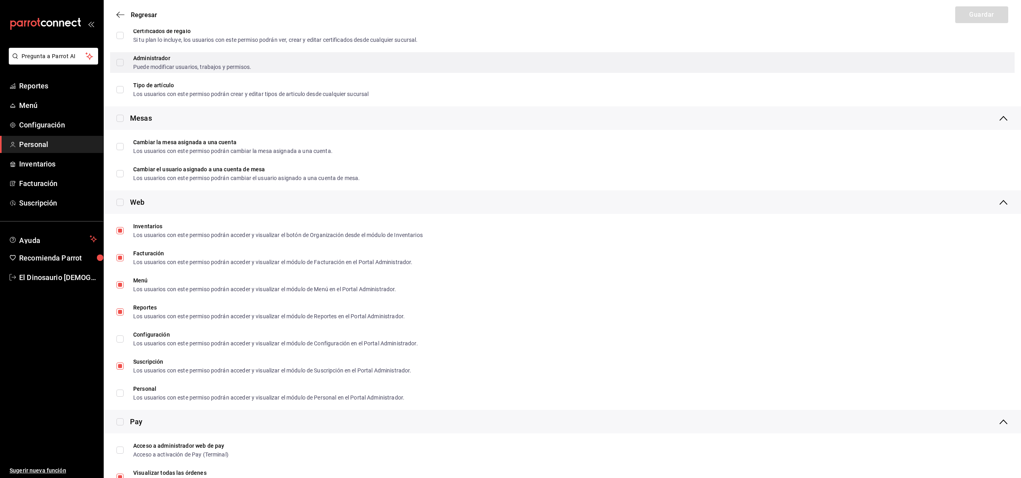
scroll to position [303, 0]
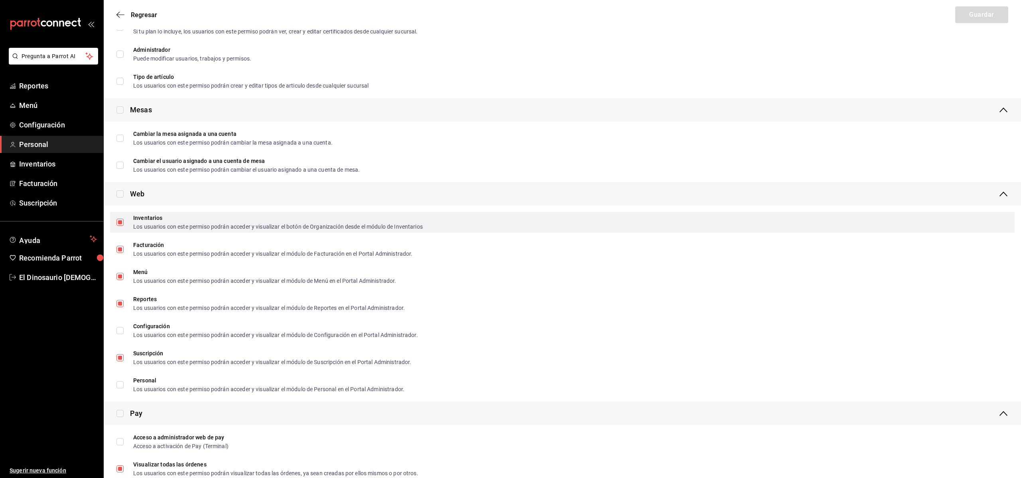
click at [124, 222] on span "Inventarios Los usuarios con este permiso podrán acceder y visualizar el botón …" at bounding box center [273, 222] width 299 height 14
click at [124, 222] on input "Inventarios Los usuarios con este permiso podrán acceder y visualizar el botón …" at bounding box center [119, 222] width 7 height 7
checkbox input "false"
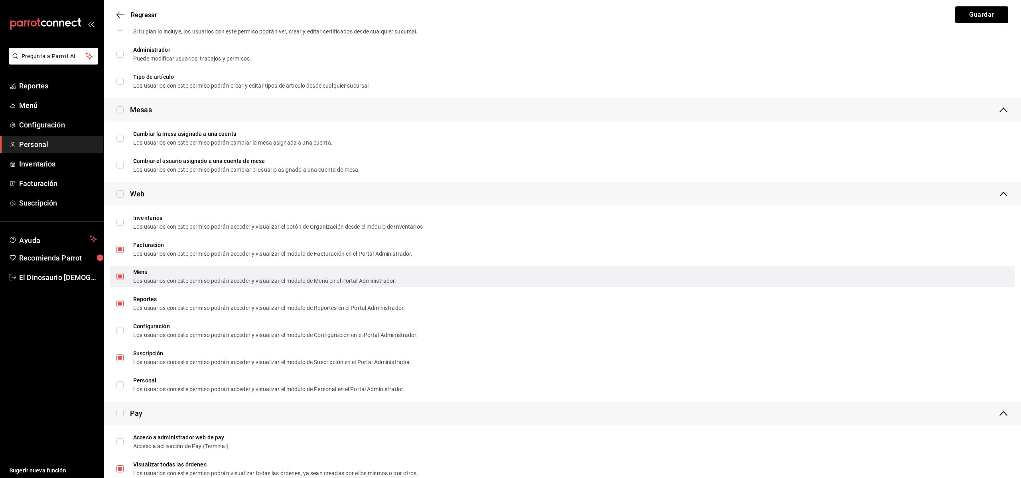
click at [120, 280] on label "Menú Los usuarios con este permiso podrán acceder y visualizar el módulo de Men…" at bounding box center [256, 276] width 280 height 14
click at [120, 280] on input "Menú Los usuarios con este permiso podrán acceder y visualizar el módulo de Men…" at bounding box center [119, 276] width 7 height 7
checkbox input "false"
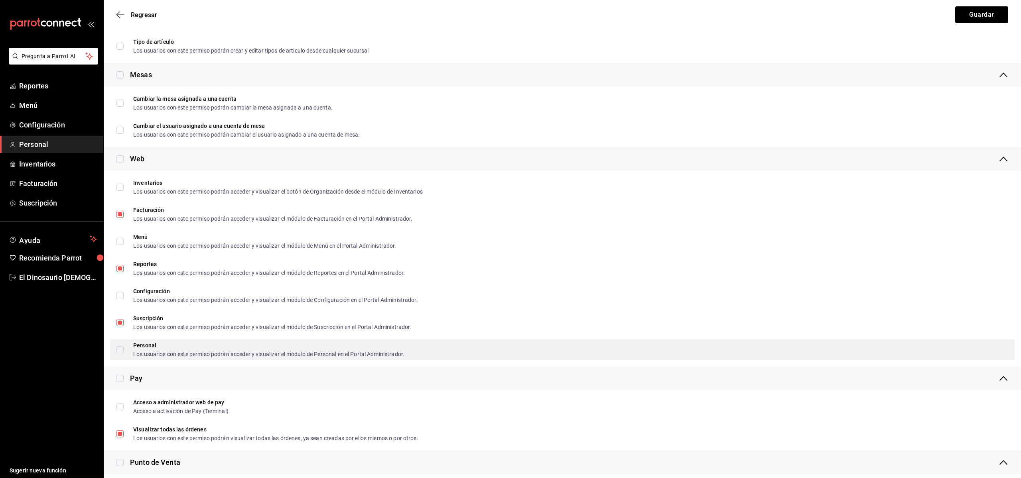
scroll to position [339, 0]
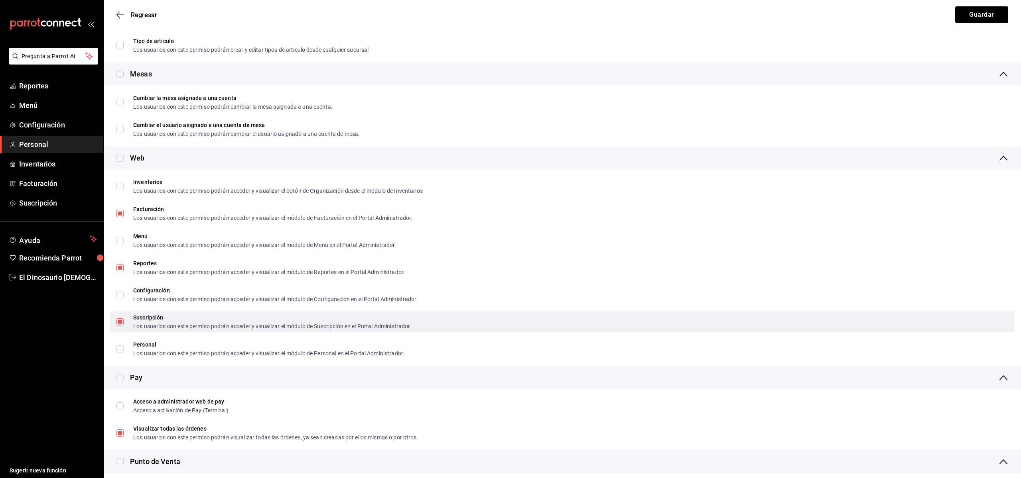
click at [124, 324] on span "Suscripción Los usuarios con este permiso podrán acceder y visualizar el módulo…" at bounding box center [267, 322] width 287 height 14
click at [124, 324] on input "Suscripción Los usuarios con este permiso podrán acceder y visualizar el módulo…" at bounding box center [119, 322] width 7 height 7
checkbox input "false"
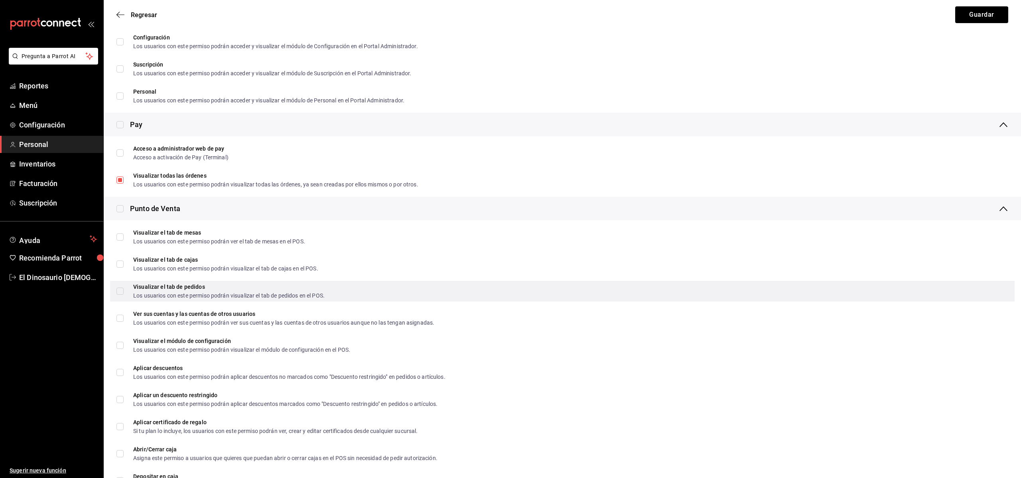
scroll to position [612, 0]
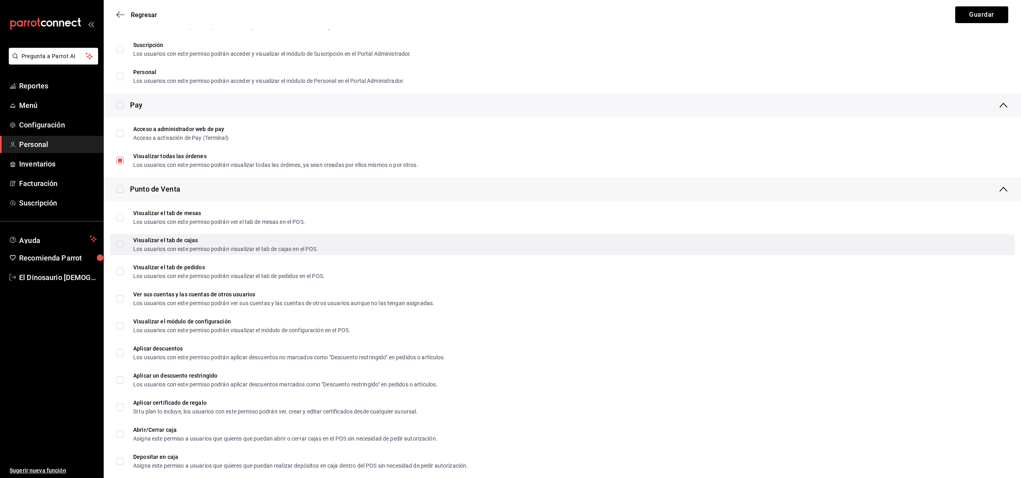
click at [120, 245] on input "Visualizar el tab de cajas Los usuarios con este permiso podrán visualizar el t…" at bounding box center [119, 244] width 7 height 7
checkbox input "true"
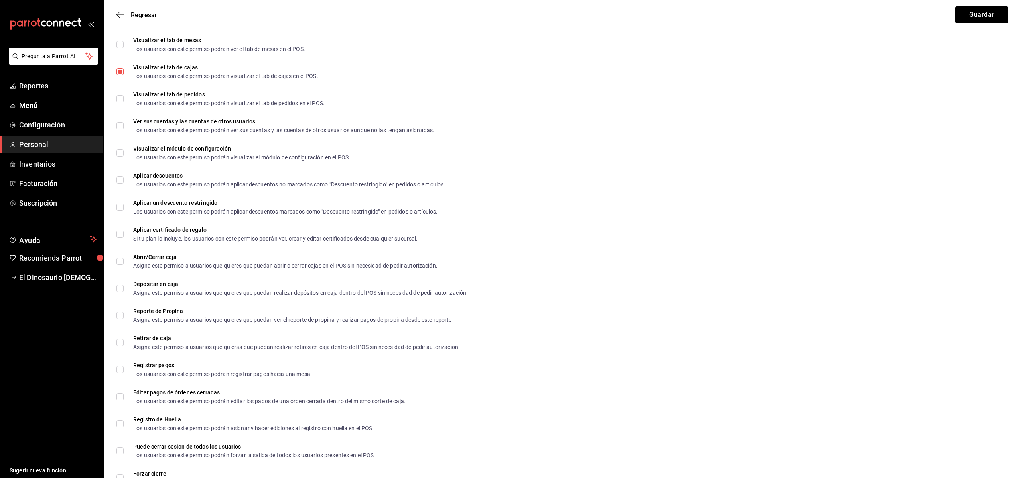
scroll to position [722, 0]
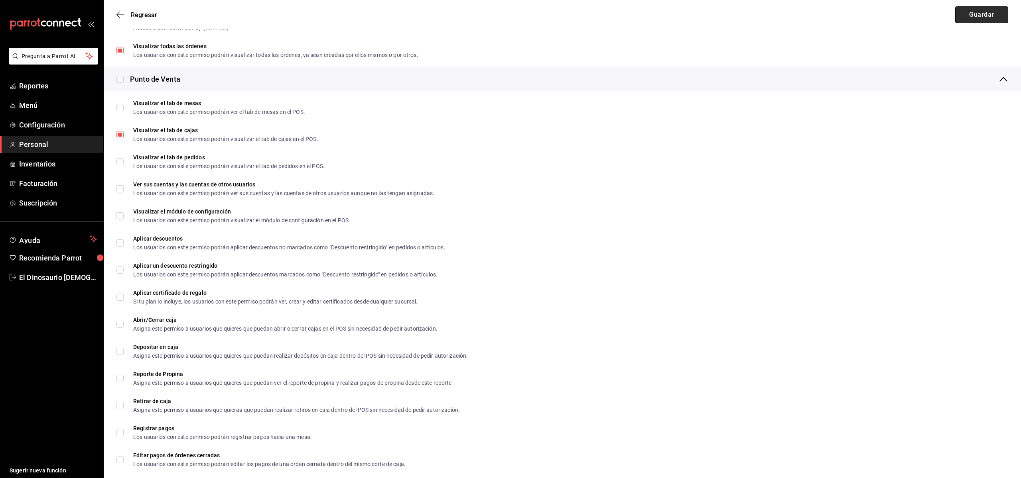
click at [974, 12] on button "Guardar" at bounding box center [981, 14] width 53 height 17
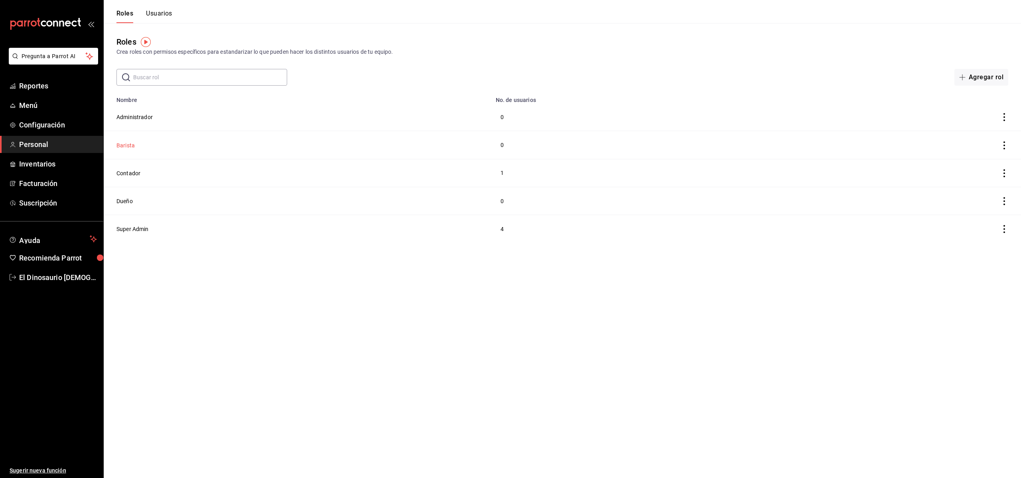
click at [129, 144] on button "Barista" at bounding box center [125, 146] width 18 height 8
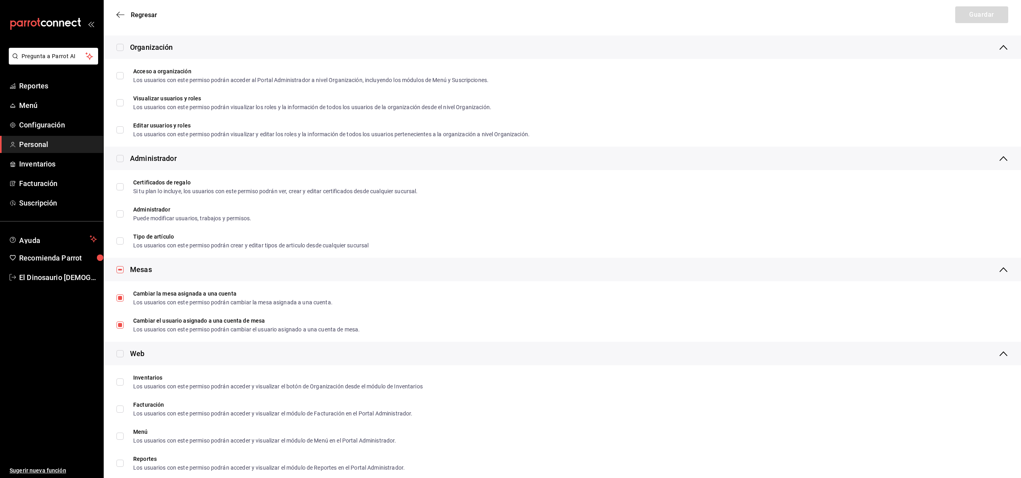
scroll to position [148, 0]
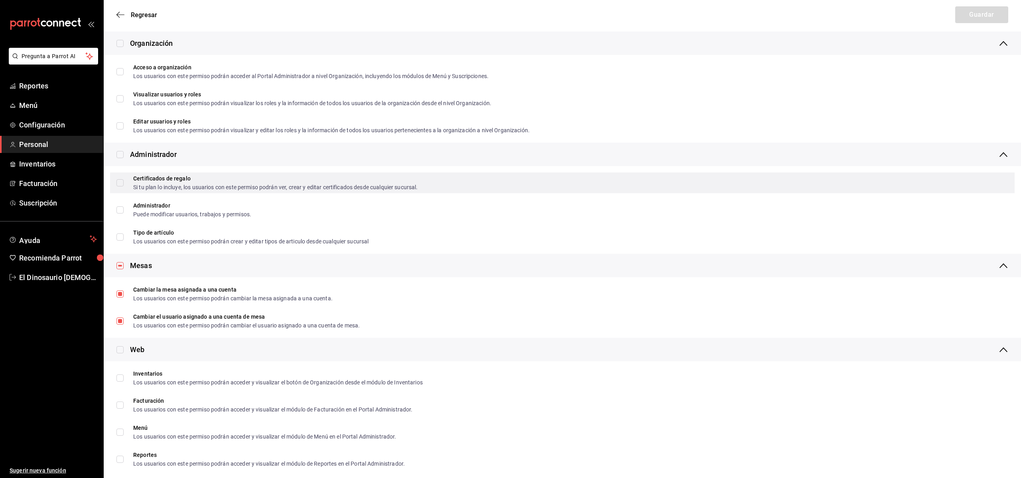
click at [122, 185] on input "Certificados de regalo Si tu plan lo incluye, los usuarios con este permiso pod…" at bounding box center [119, 182] width 7 height 7
checkbox input "true"
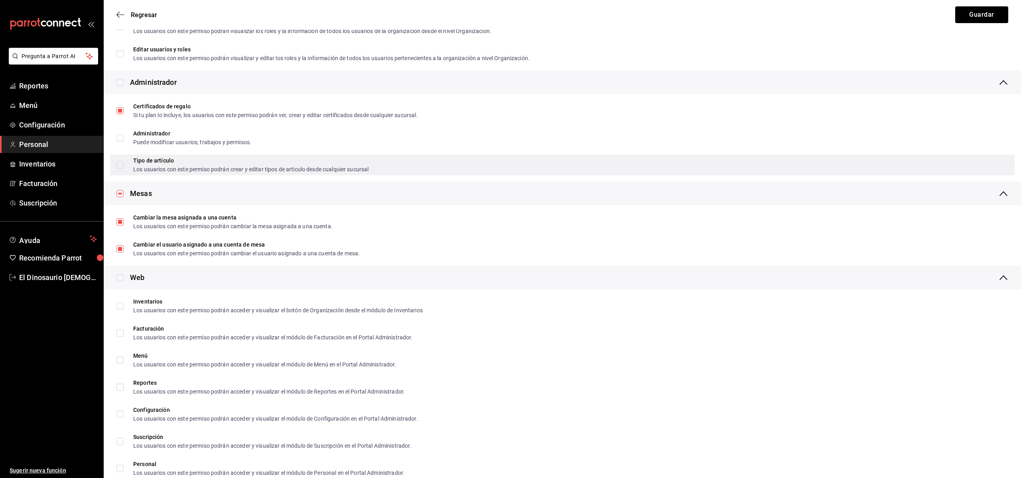
scroll to position [220, 0]
click at [121, 165] on input "Tipo de artículo Los usuarios con este permiso podrán crear y editar tipos de a…" at bounding box center [119, 164] width 7 height 7
checkbox input "true"
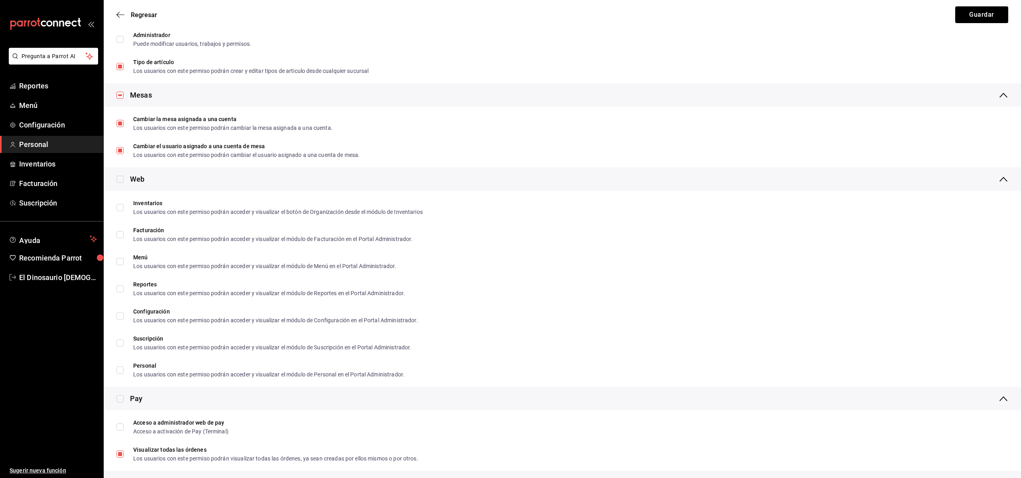
scroll to position [319, 0]
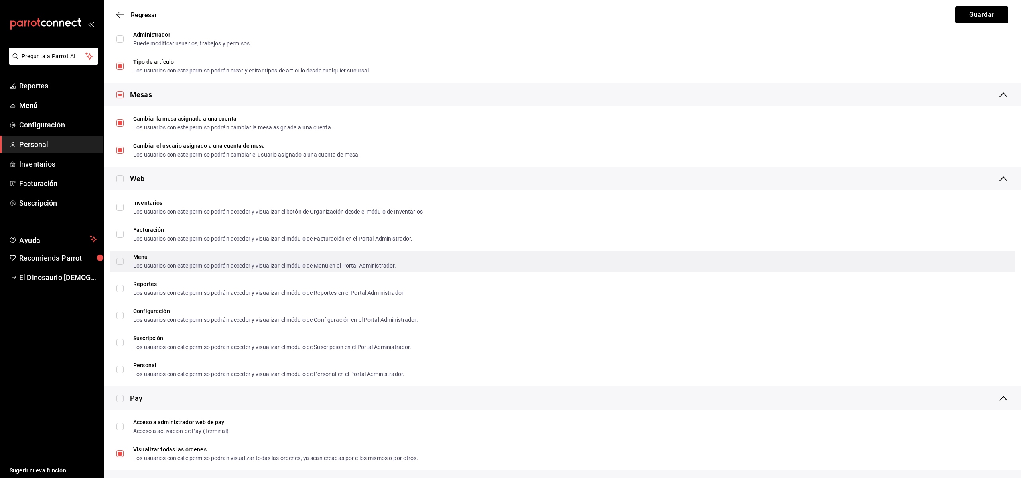
click at [120, 264] on input "Menú Los usuarios con este permiso podrán acceder y visualizar el módulo de Men…" at bounding box center [119, 261] width 7 height 7
checkbox input "true"
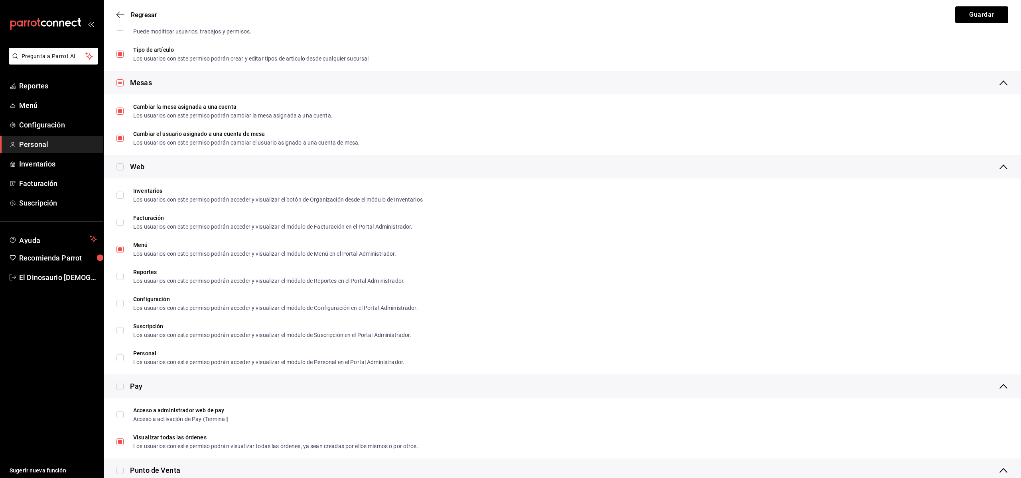
scroll to position [332, 0]
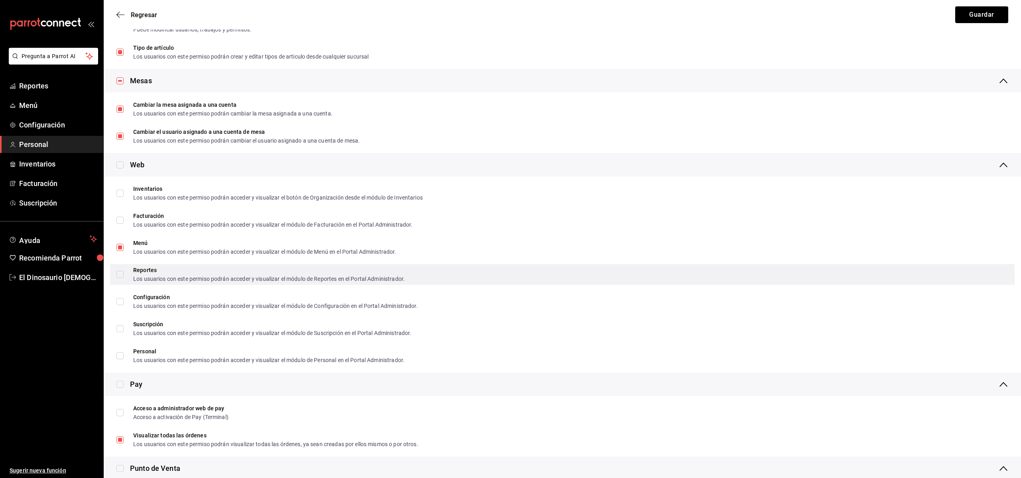
click at [122, 279] on label "Reportes Los usuarios con este permiso podrán acceder y visualizar el módulo de…" at bounding box center [260, 275] width 288 height 14
click at [122, 278] on input "Reportes Los usuarios con este permiso podrán acceder y visualizar el módulo de…" at bounding box center [119, 274] width 7 height 7
checkbox input "true"
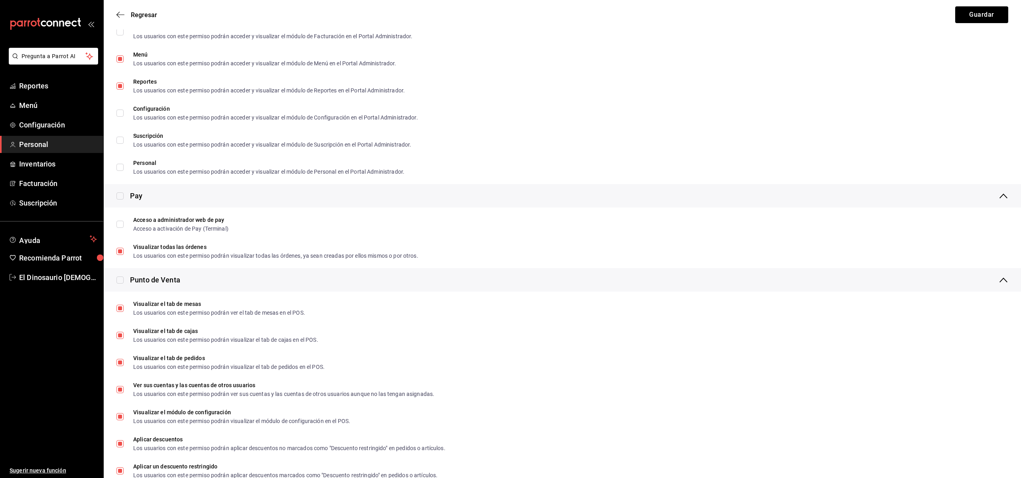
scroll to position [522, 0]
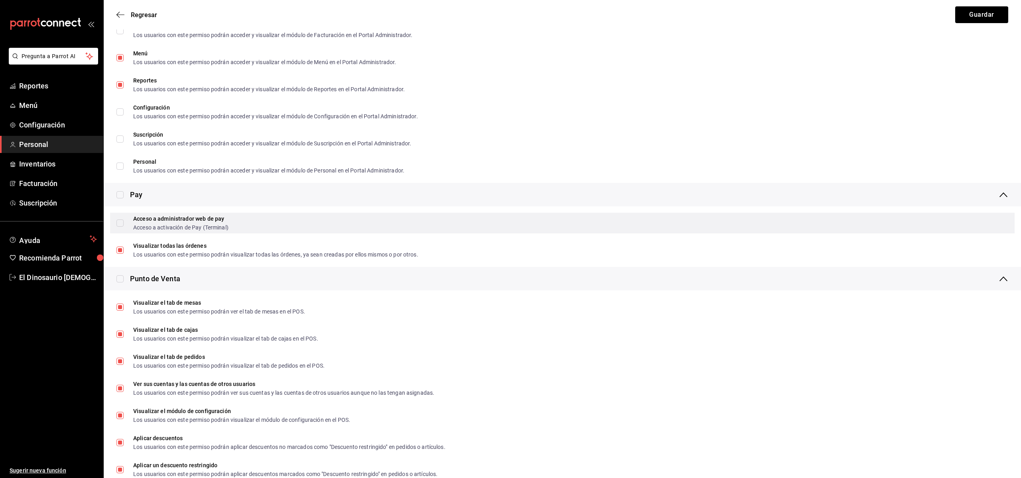
click at [120, 222] on input "Acceso a administrador web de pay Acceso a activación de Pay (Terminal)" at bounding box center [119, 223] width 7 height 7
checkbox input "true"
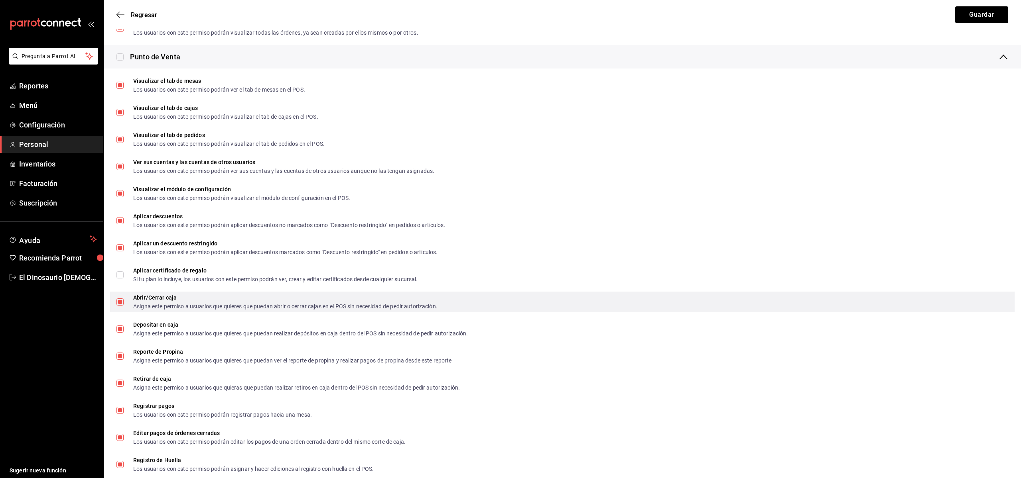
scroll to position [746, 0]
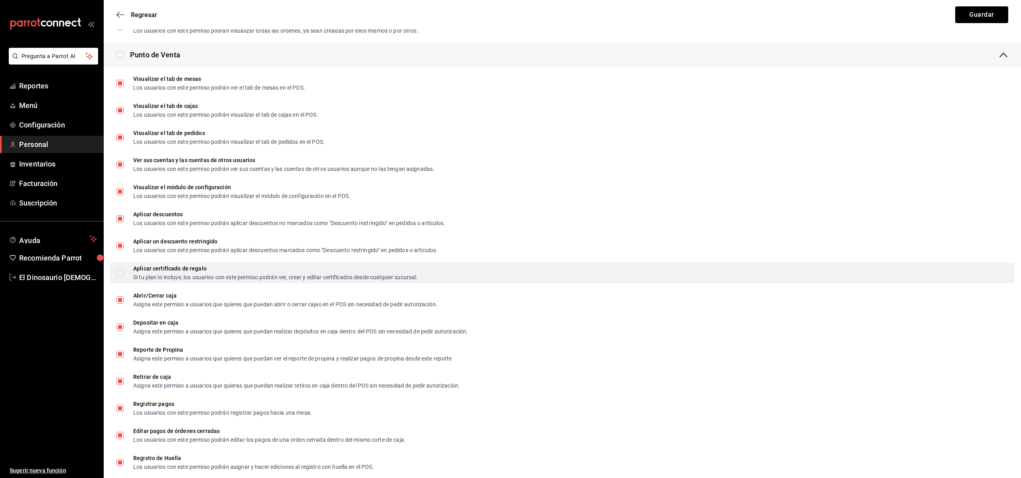
drag, startPoint x: 121, startPoint y: 275, endPoint x: 126, endPoint y: 276, distance: 5.2
click at [123, 275] on input "Aplicar certificado de regalo Si tu plan lo incluye, los usuarios con este perm…" at bounding box center [119, 272] width 7 height 7
checkbox input "true"
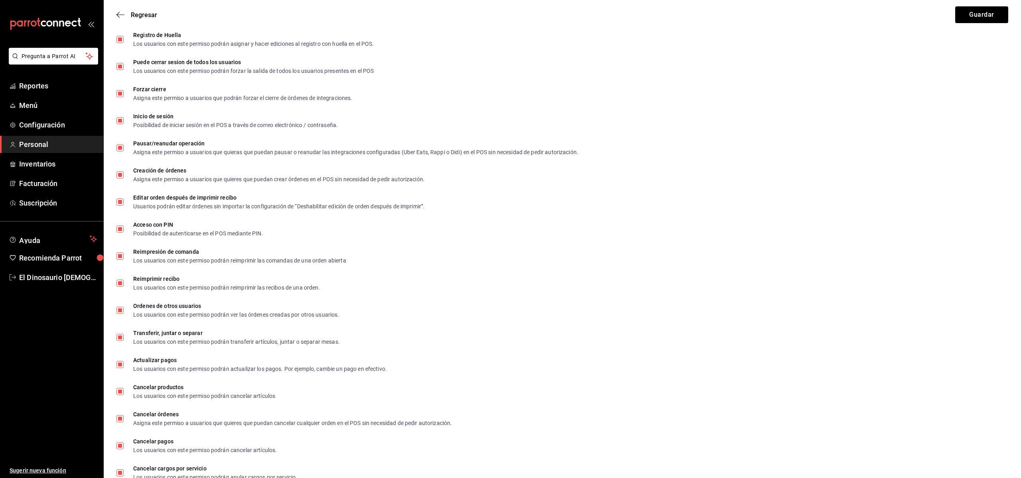
scroll to position [1194, 0]
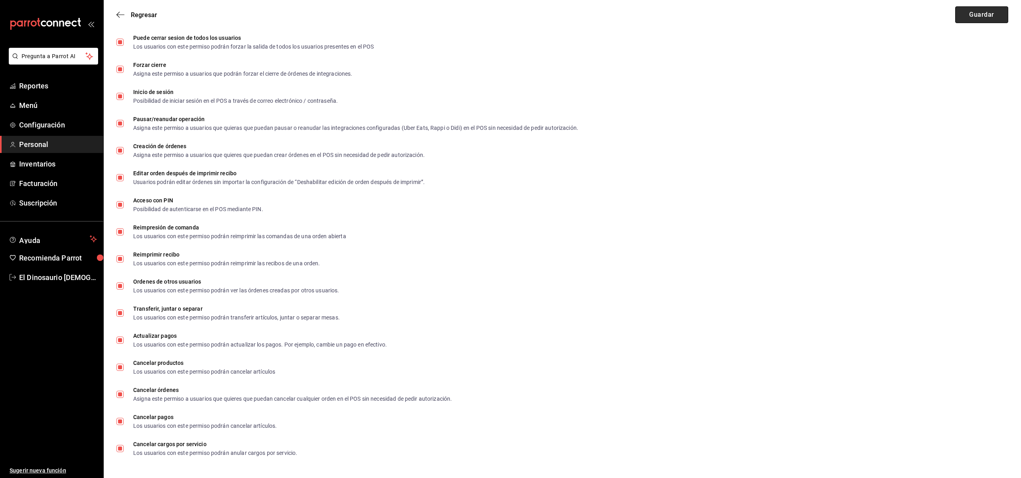
click at [982, 14] on button "Guardar" at bounding box center [981, 14] width 53 height 17
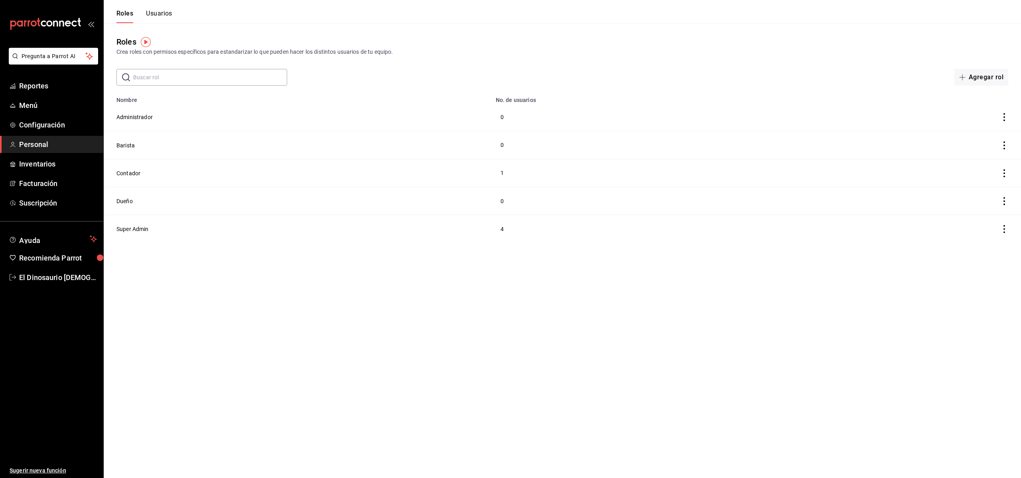
click at [161, 16] on button "Usuarios" at bounding box center [159, 17] width 26 height 14
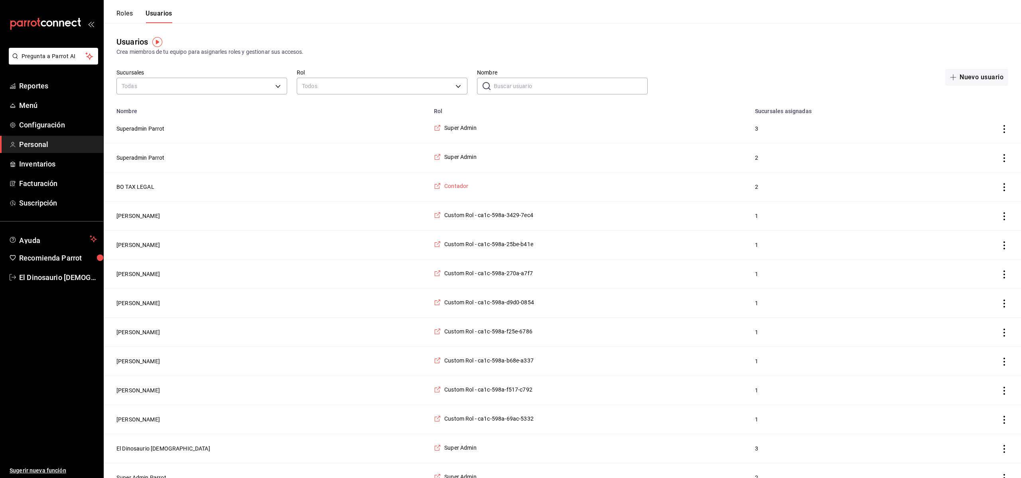
click at [444, 189] on span "Contador" at bounding box center [456, 186] width 24 height 8
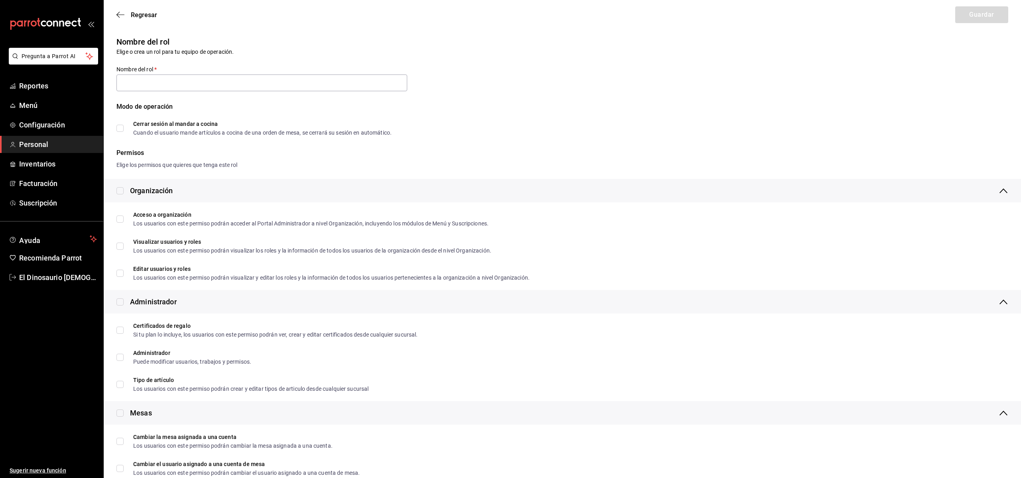
type input "Contador"
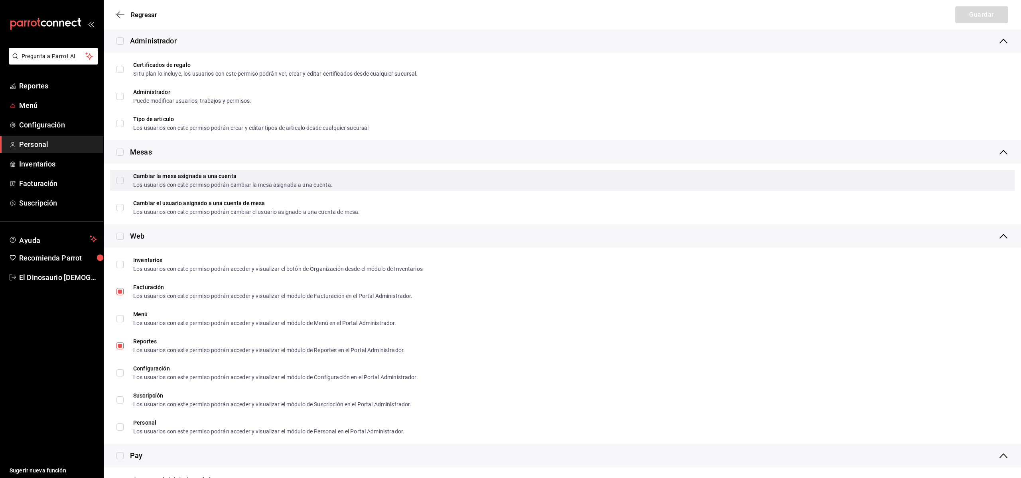
scroll to position [261, 0]
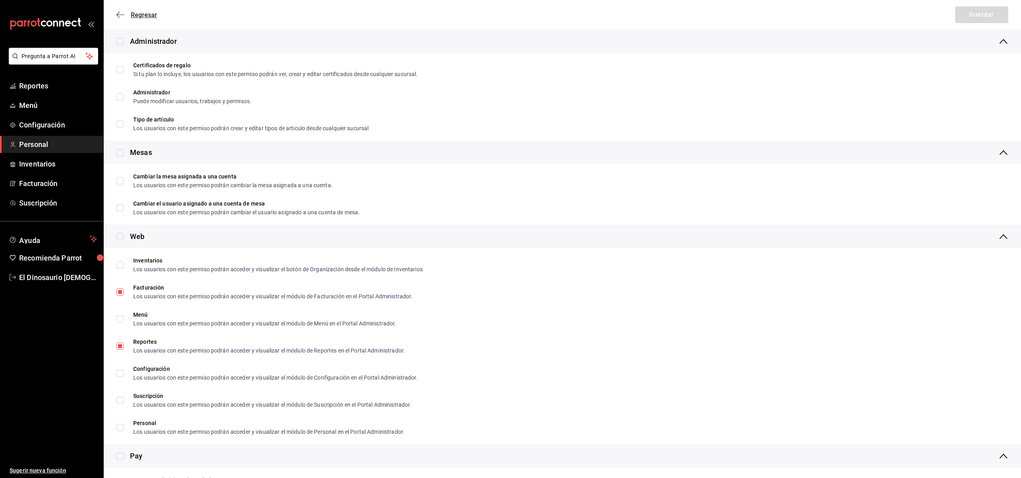
click at [124, 16] on icon "button" at bounding box center [120, 14] width 8 height 7
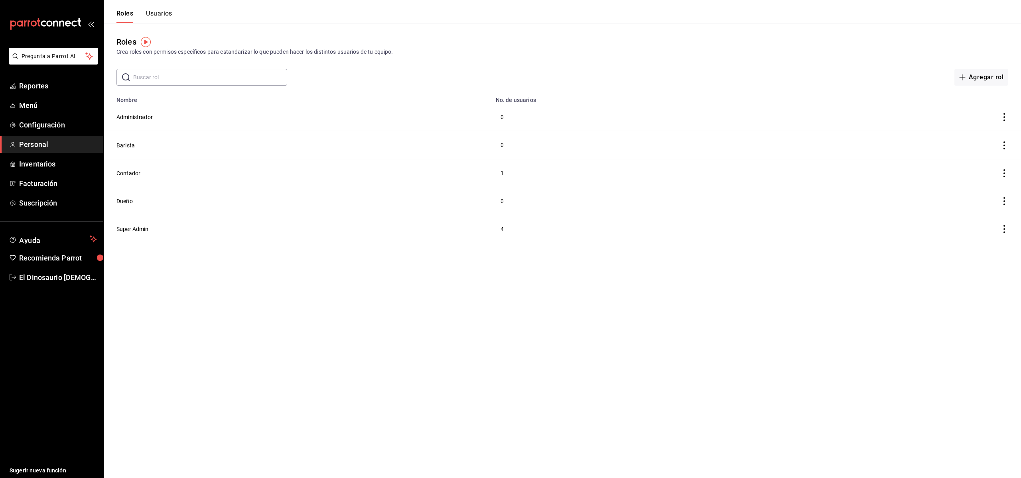
click at [149, 14] on button "Usuarios" at bounding box center [159, 17] width 26 height 14
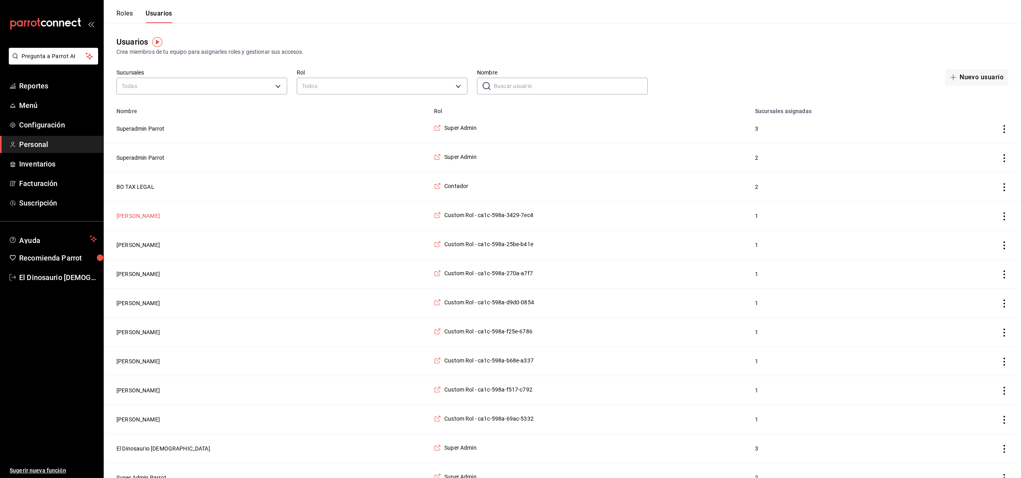
click at [127, 218] on button "[PERSON_NAME]" at bounding box center [137, 216] width 43 height 8
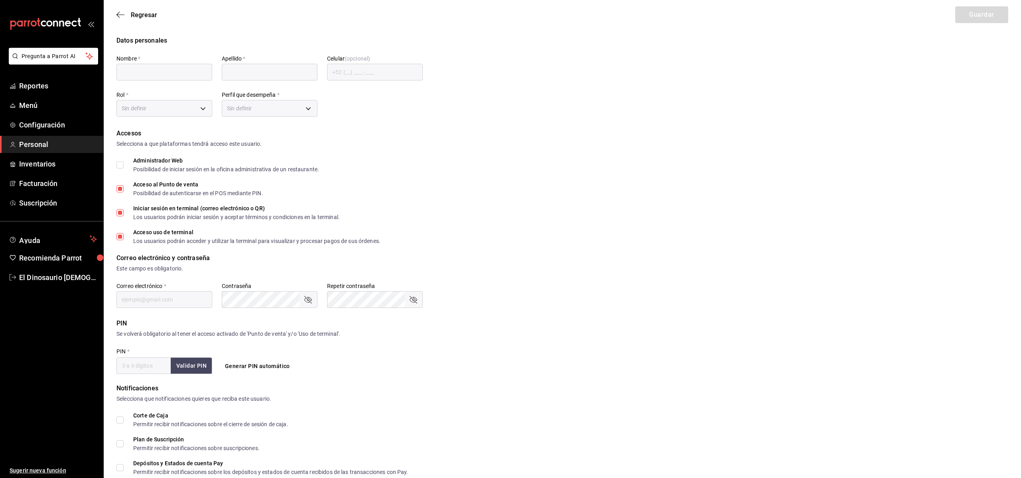
type input "Zaz"
type input "Trejo"
checkbox input "true"
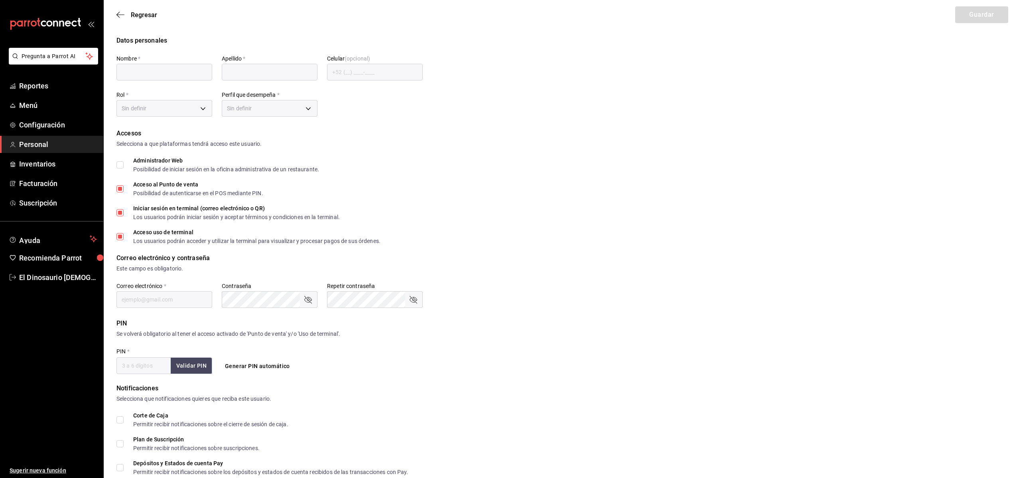
type input "zaz@sonambulocafe.com"
type input "6352"
type input "0d4141d8-0cae-444d-8d93-1a6e2c71307c"
type input "STAFF"
checkbox input "true"
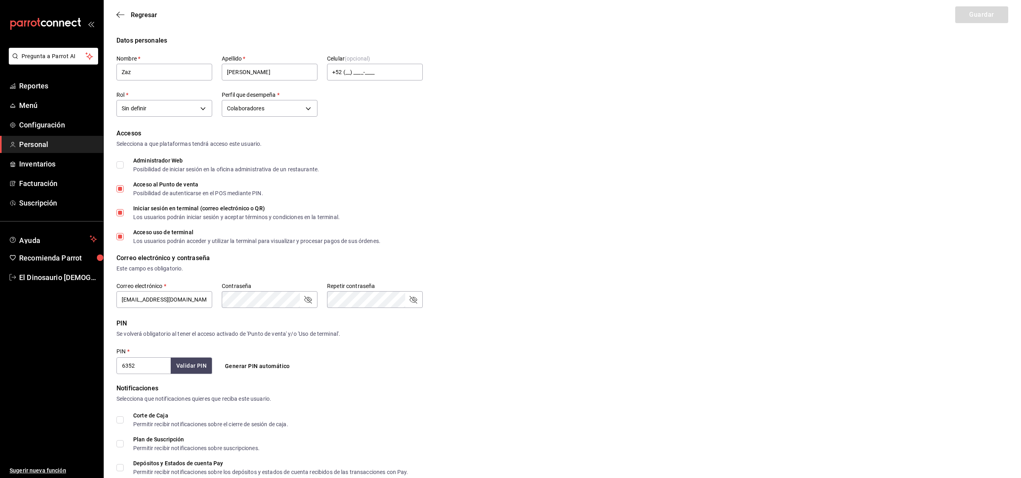
scroll to position [5, 0]
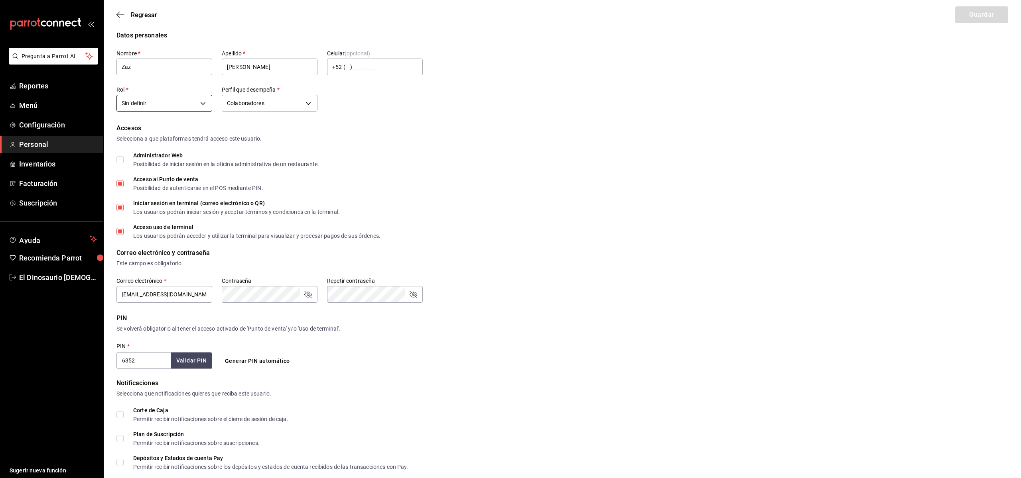
click at [206, 103] on body "Pregunta a Parrot AI Reportes Menú Configuración Personal Inventarios Facturaci…" at bounding box center [510, 281] width 1021 height 573
click at [185, 136] on li "Barista" at bounding box center [164, 141] width 95 height 13
type input "80aae676-9e0e-43be-94ad-f0a49c12745c"
click at [309, 107] on body "Pregunta a Parrot AI Reportes Menú Configuración Personal Inventarios Facturaci…" at bounding box center [510, 281] width 1021 height 573
click at [424, 121] on div at bounding box center [510, 239] width 1021 height 478
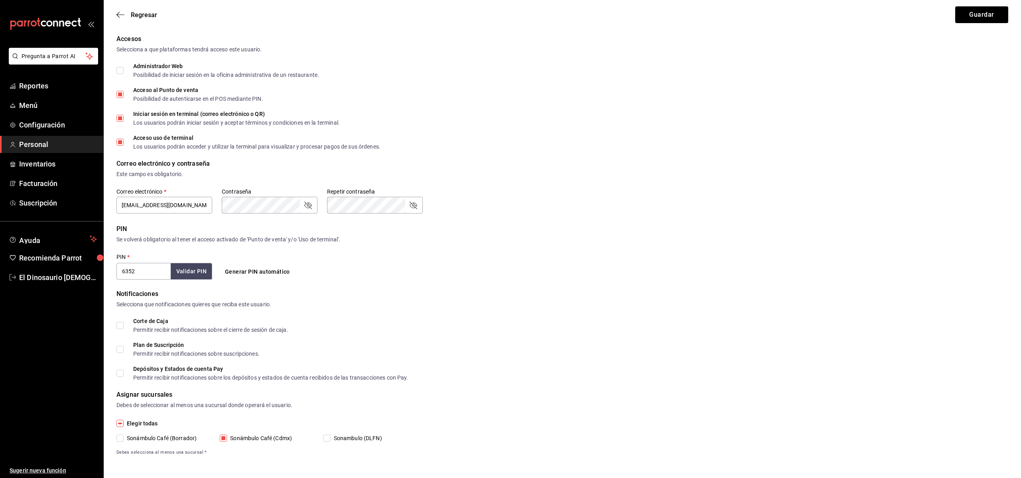
scroll to position [95, 0]
click at [324, 439] on input "Sonambulo (DLFN)" at bounding box center [326, 438] width 7 height 7
checkbox input "true"
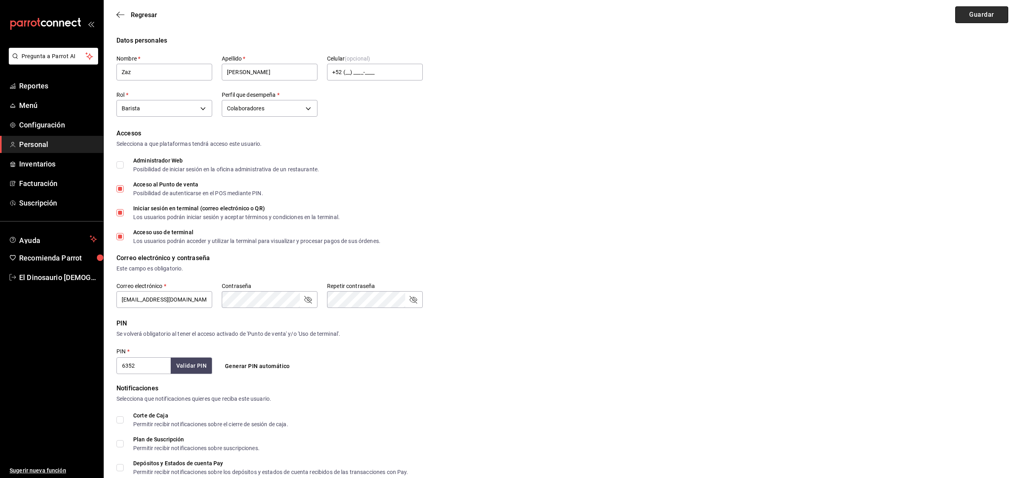
click at [983, 16] on button "Guardar" at bounding box center [981, 14] width 53 height 17
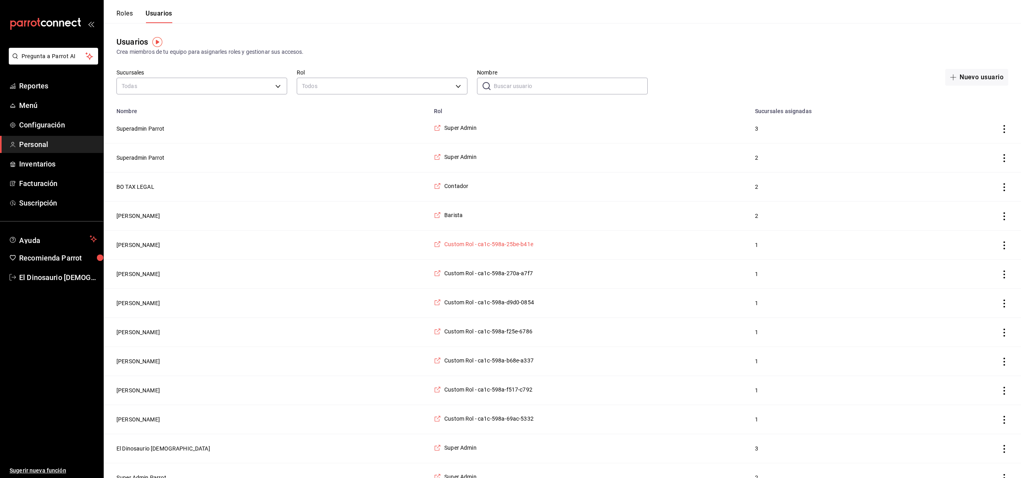
click at [444, 243] on span "Custom Rol - ca1c-598a-25be-b41e" at bounding box center [488, 244] width 89 height 8
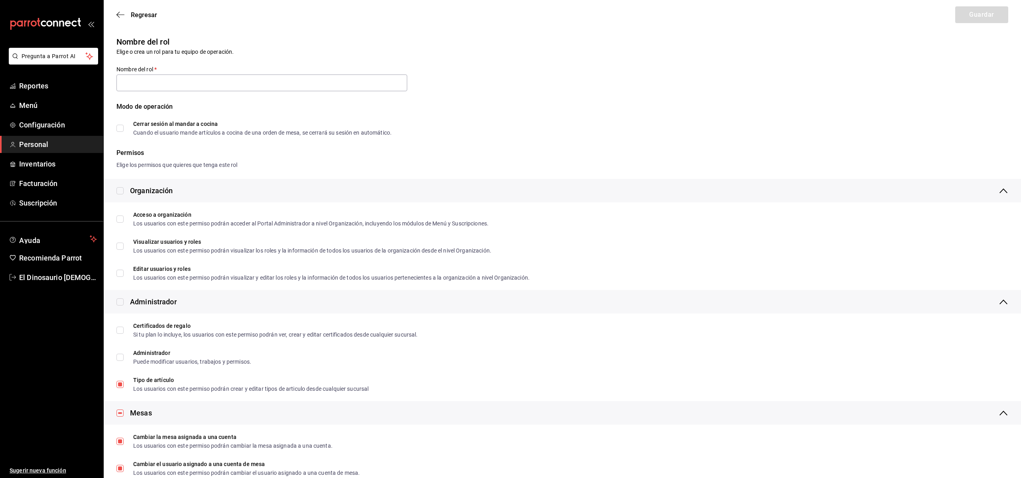
type input "Custom Rol - ca1c-598a-25be-b41e"
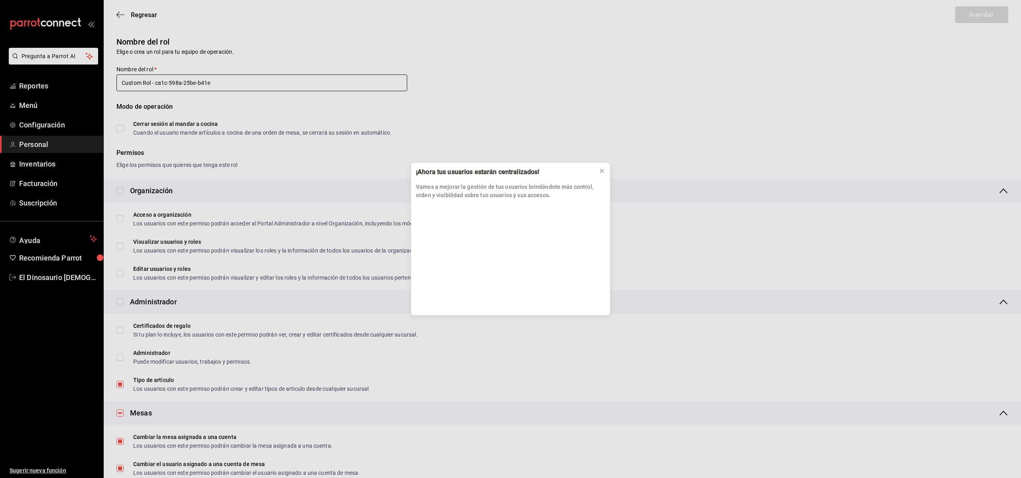
click at [223, 81] on div "¡Ahora tus usuarios estarán centralizados! Vamos a mejorar la gestión de tus us…" at bounding box center [510, 239] width 1021 height 478
click at [604, 171] on icon at bounding box center [601, 171] width 6 height 6
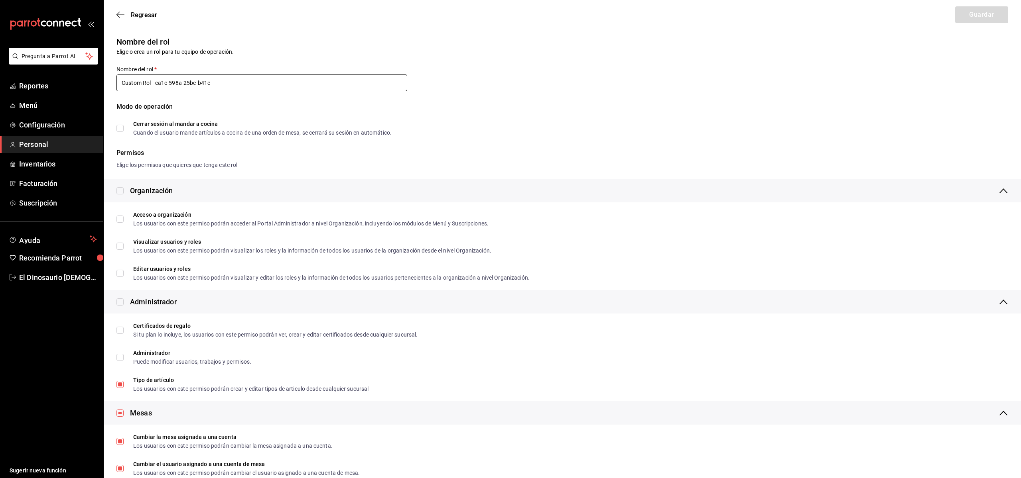
click at [167, 87] on input "Custom Rol - ca1c-598a-25be-b41e" at bounding box center [261, 83] width 291 height 17
click at [119, 14] on icon "button" at bounding box center [120, 14] width 8 height 7
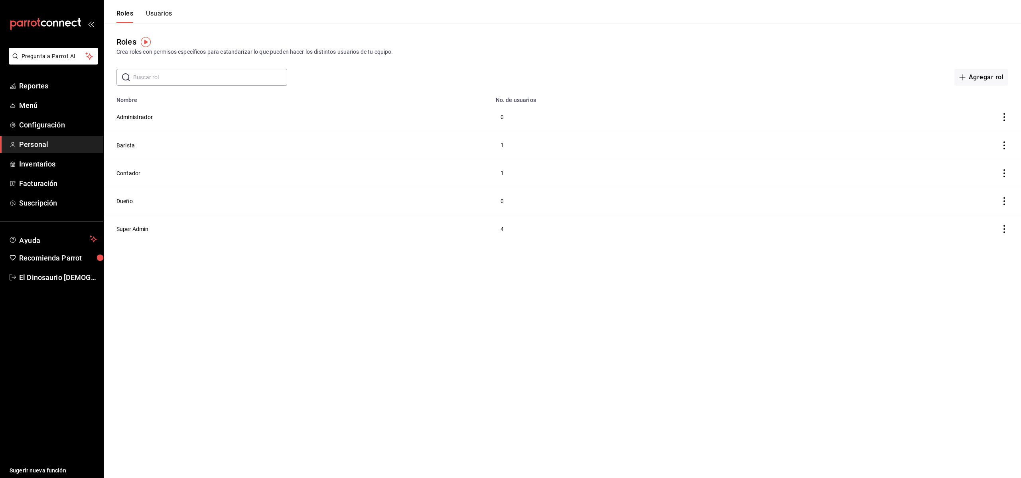
click at [168, 14] on button "Usuarios" at bounding box center [159, 17] width 26 height 14
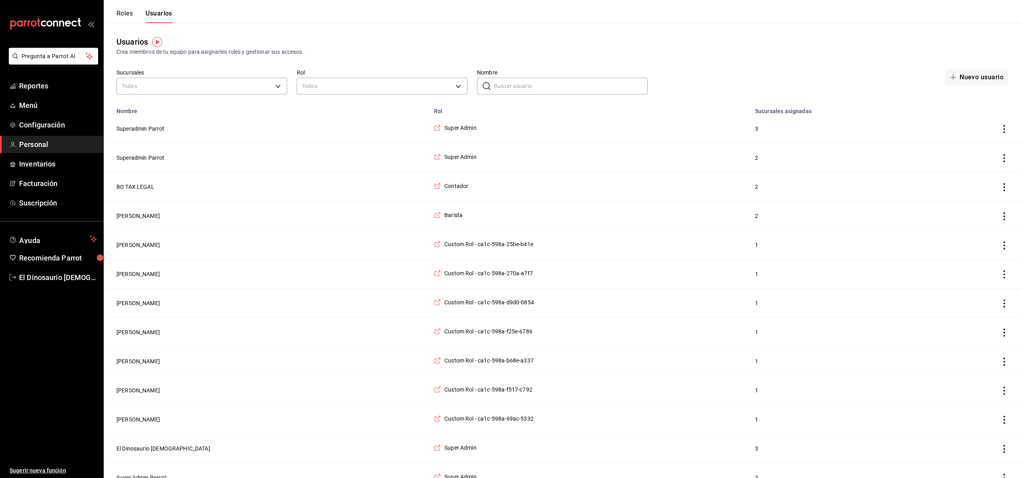
click at [134, 245] on button "[PERSON_NAME]" at bounding box center [137, 245] width 43 height 8
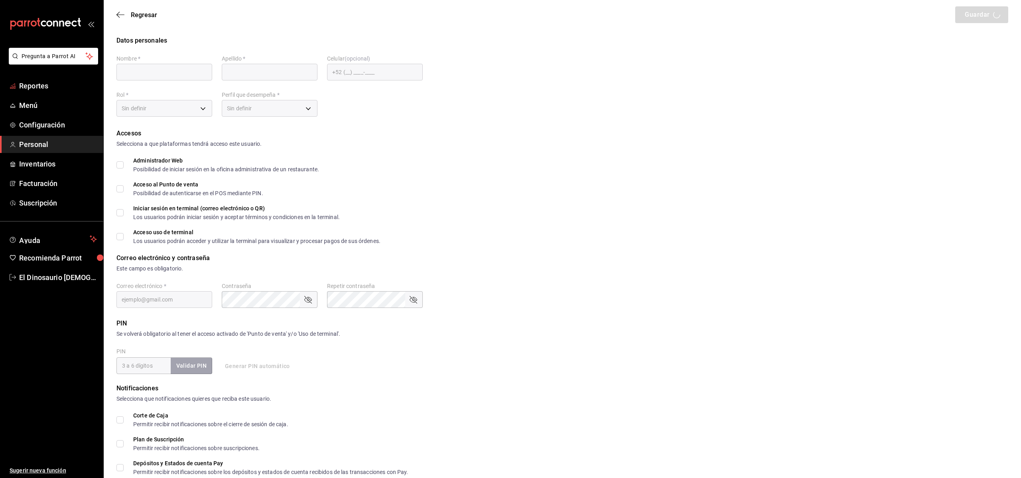
type input "[PERSON_NAME]"
type input "BASCHKIR"
checkbox input "true"
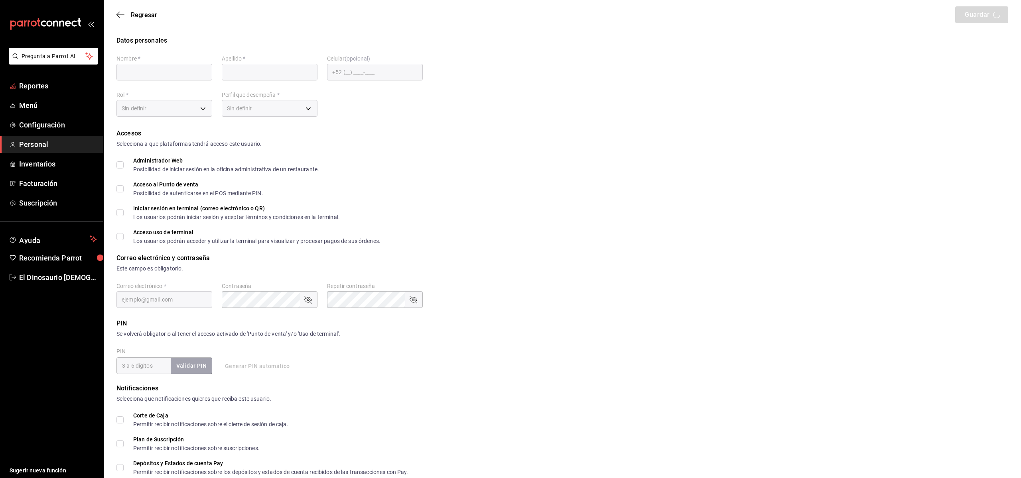
checkbox input "true"
type input "[EMAIL_ADDRESS][DOMAIN_NAME]"
type input "1234"
type input "d4ef4bd3-199e-4712-b827-063893e0e867"
type input "STAFF"
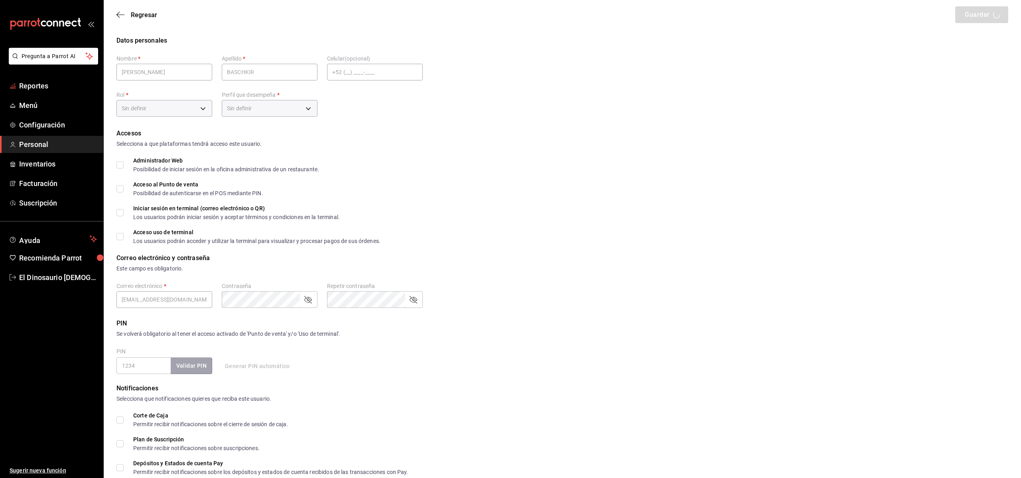
checkbox input "true"
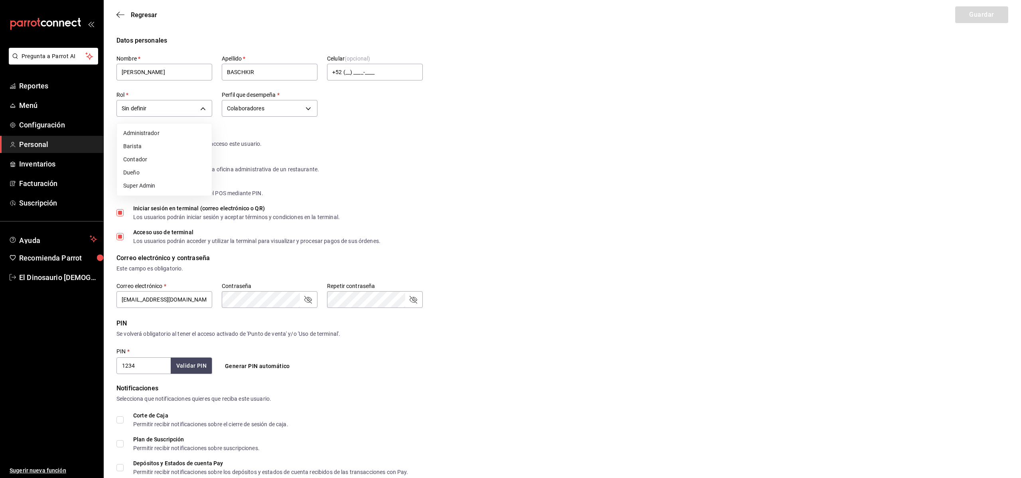
click at [199, 109] on body "Pregunta a Parrot AI Reportes Menú Configuración Personal Inventarios Facturaci…" at bounding box center [510, 286] width 1021 height 573
click at [198, 163] on li "Contador" at bounding box center [164, 159] width 95 height 13
type input "d805c04f-3070-4514-baa7-29f07471150d"
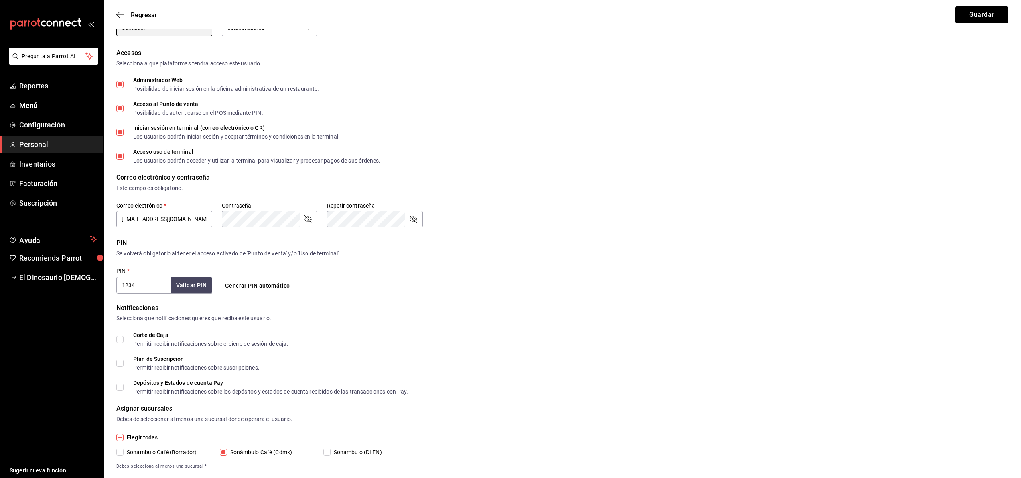
scroll to position [95, 0]
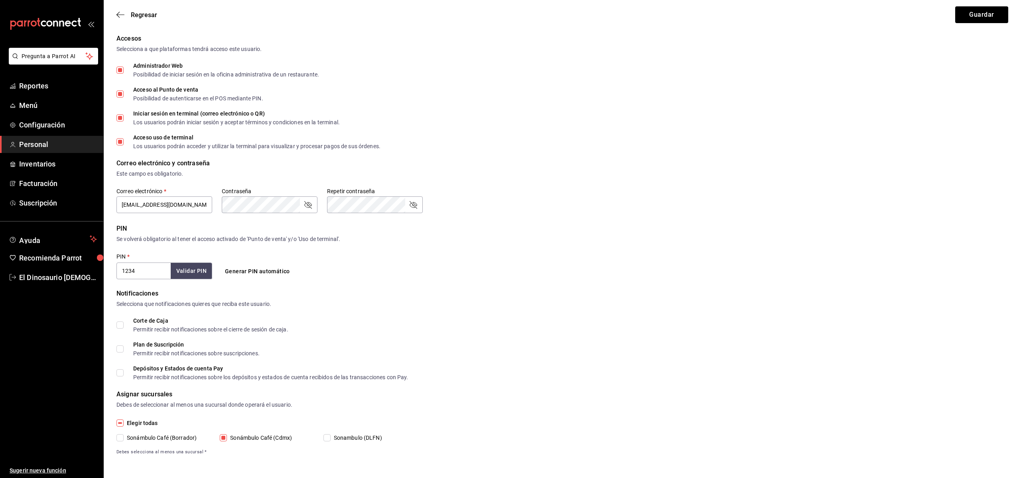
click at [328, 435] on input "Sonambulo (DLFN)" at bounding box center [326, 438] width 7 height 7
checkbox input "true"
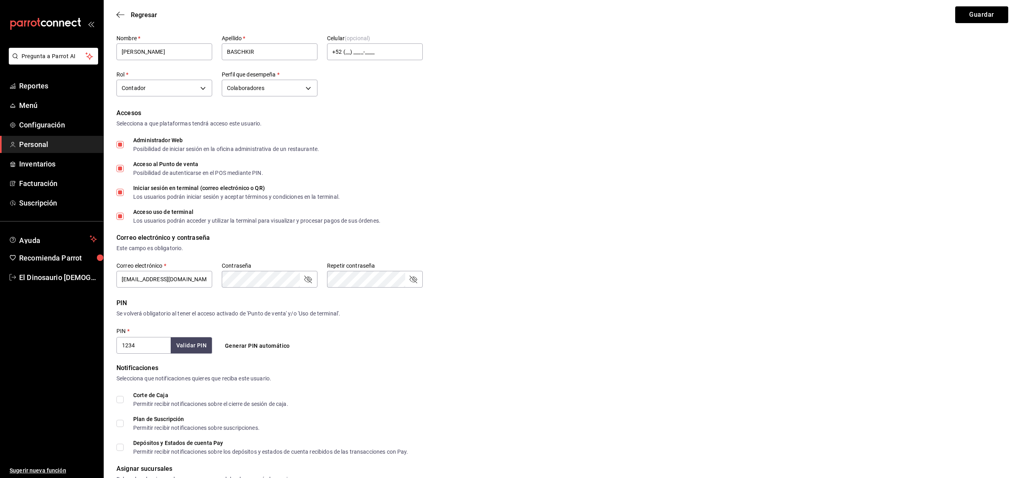
scroll to position [0, 0]
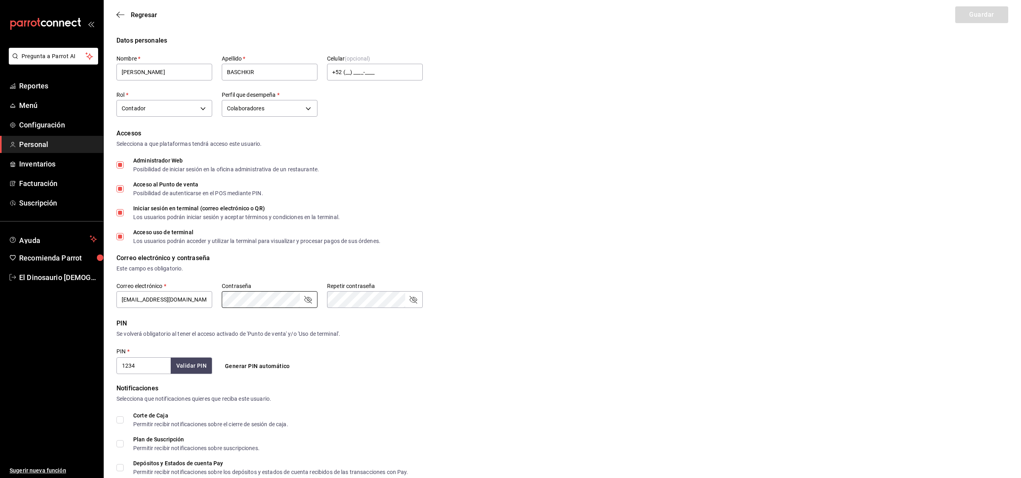
click at [316, 303] on div "Contraseña" at bounding box center [270, 299] width 96 height 17
click at [308, 302] on icon "passwordField" at bounding box center [308, 300] width 10 height 10
click at [413, 300] on icon "passwordField" at bounding box center [413, 300] width 10 height 10
click at [372, 372] on div "PIN   * 1234 Validar PIN ​ Generar PIN automático" at bounding box center [269, 361] width 306 height 26
click at [978, 20] on button "Guardar" at bounding box center [981, 14] width 53 height 17
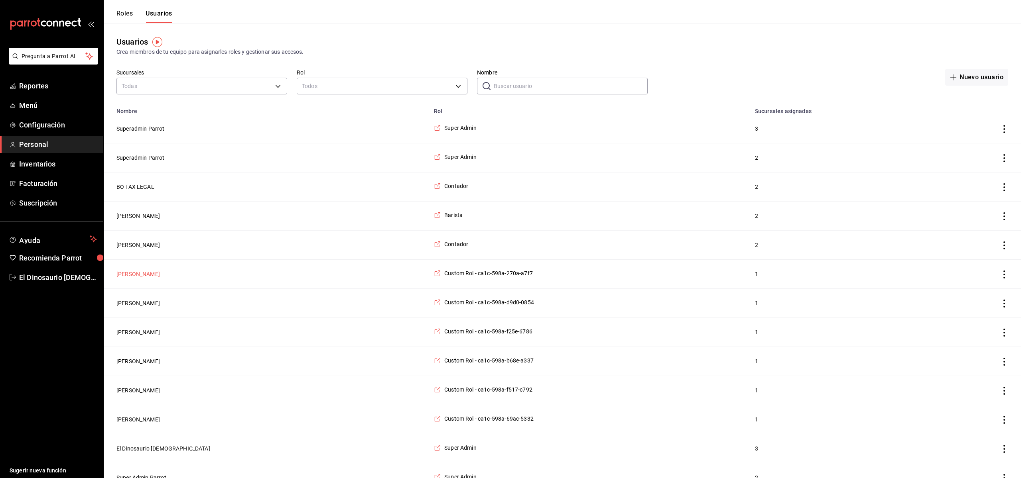
click at [131, 275] on button "[PERSON_NAME]" at bounding box center [137, 274] width 43 height 8
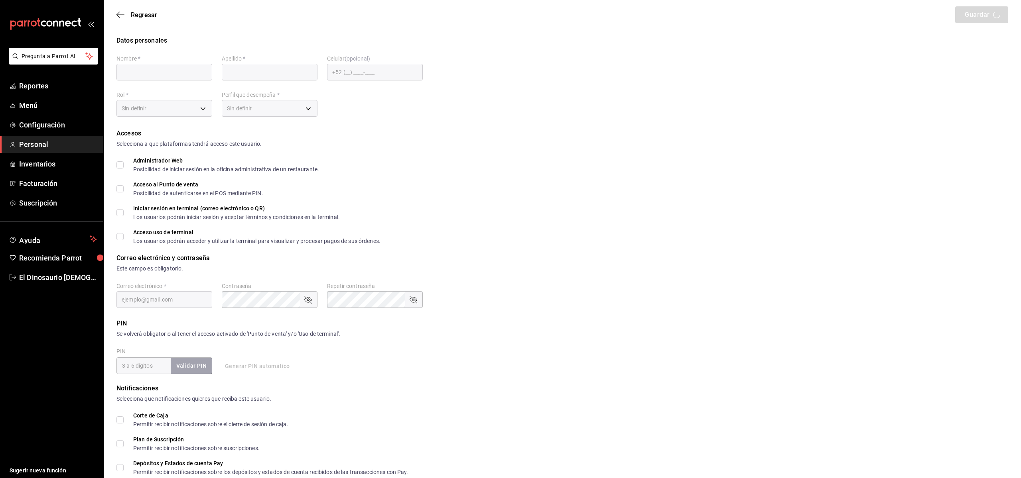
type input "Mat"
type input "[PERSON_NAME]"
checkbox input "true"
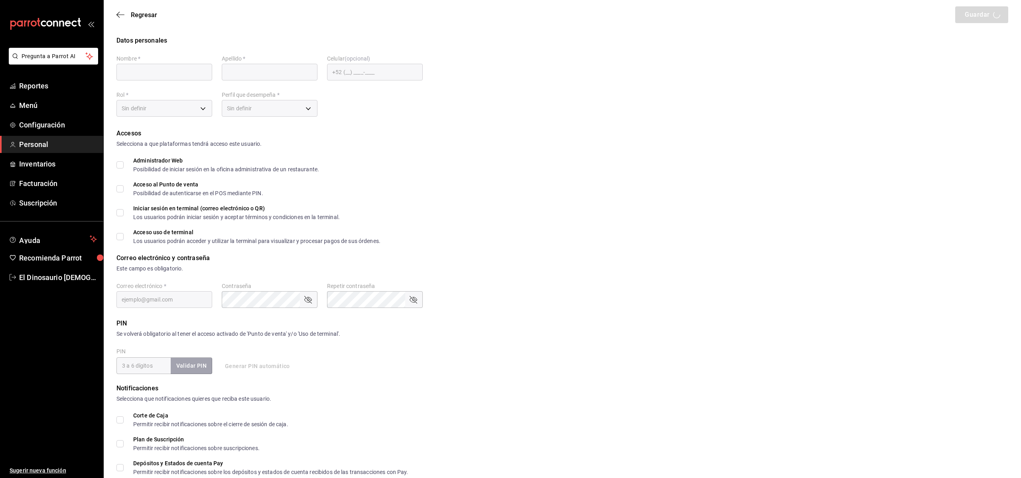
checkbox input "true"
type input "[EMAIL_ADDRESS][DOMAIN_NAME]"
type input "1316"
type input "[PHONE_NUMBER]"
type input "5d349225-3bce-4712-862e-4e1ecbf6347d"
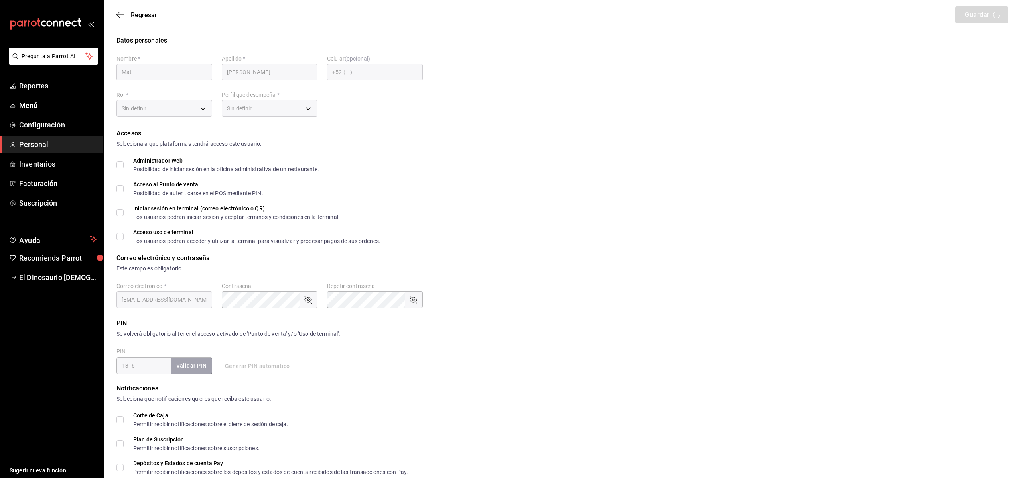
type input "ADMIN"
checkbox input "true"
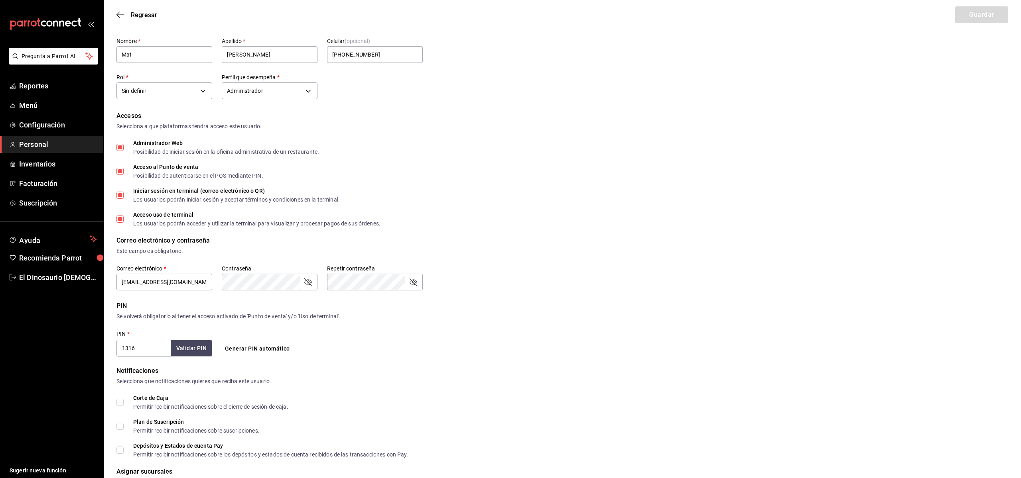
scroll to position [20, 0]
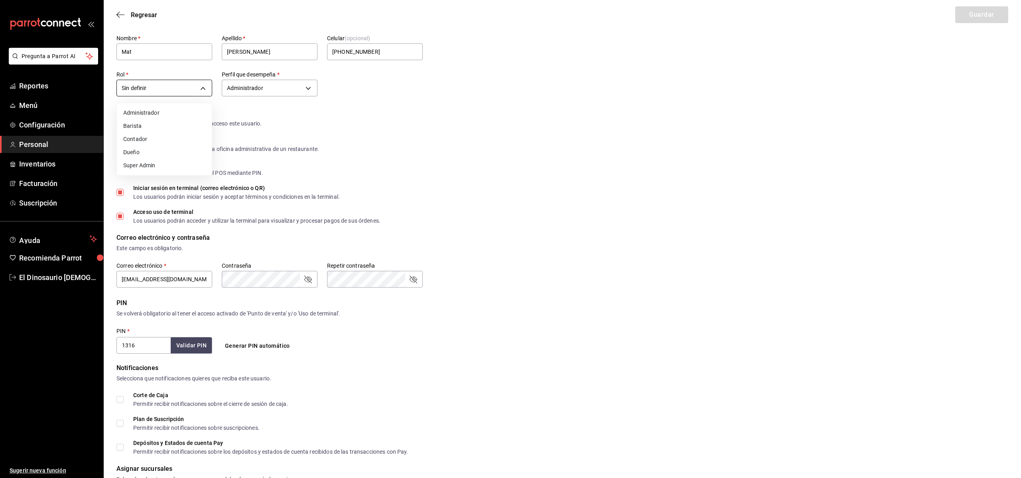
click at [203, 83] on body "Pregunta a Parrot AI Reportes Menú Configuración Personal Inventarios Facturaci…" at bounding box center [510, 266] width 1021 height 573
click at [165, 128] on li "Barista" at bounding box center [164, 126] width 95 height 13
click at [201, 87] on body "Pregunta a Parrot AI Reportes Menú Configuración Personal Inventarios Facturaci…" at bounding box center [510, 266] width 1021 height 573
click at [187, 113] on li "Administrador" at bounding box center [164, 112] width 95 height 13
type input "6de2b1b8-8907-43d2-8f8a-fdaeff2a7720"
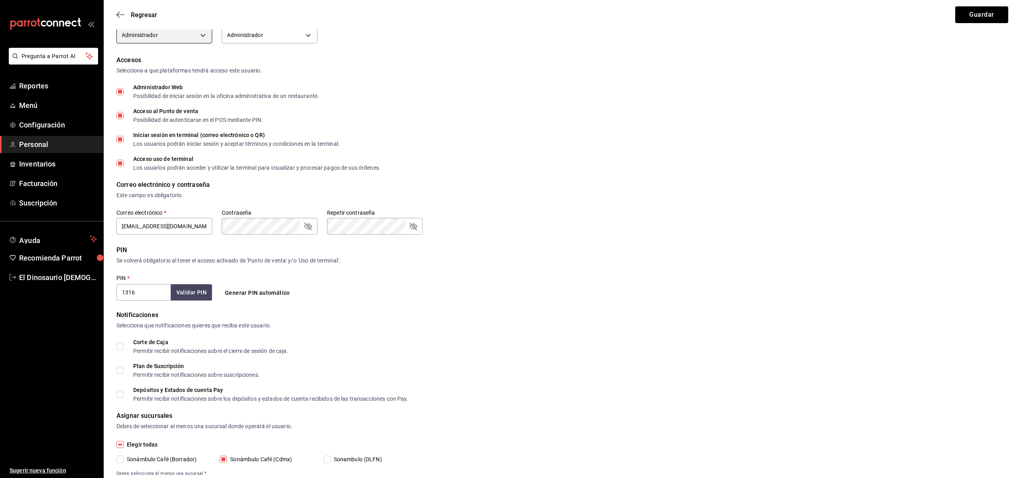
scroll to position [95, 0]
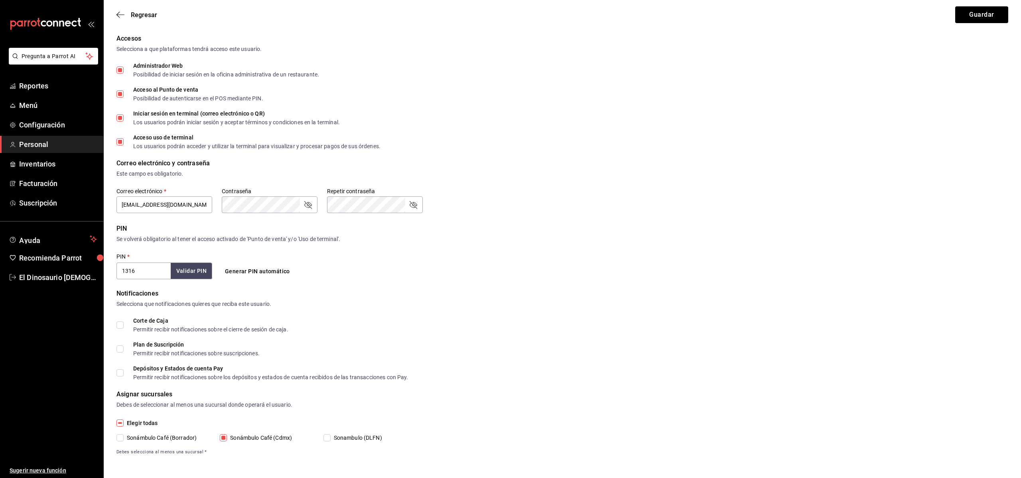
click at [332, 440] on span "Sonambulo (DLFN)" at bounding box center [355, 438] width 51 height 8
click at [330, 440] on input "Sonambulo (DLFN)" at bounding box center [326, 438] width 7 height 7
checkbox input "true"
click at [978, 16] on button "Guardar" at bounding box center [981, 14] width 53 height 17
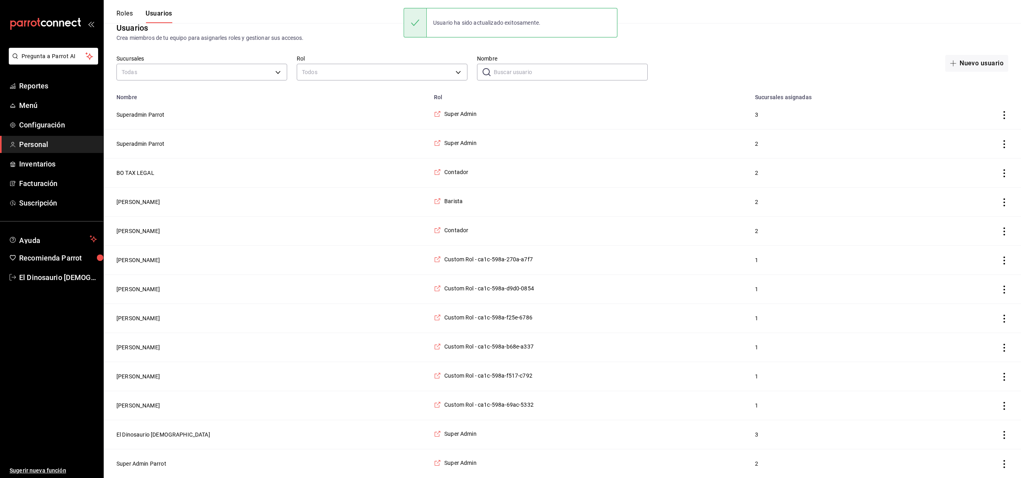
scroll to position [17, 0]
click at [127, 288] on button "[PERSON_NAME]" at bounding box center [137, 289] width 43 height 8
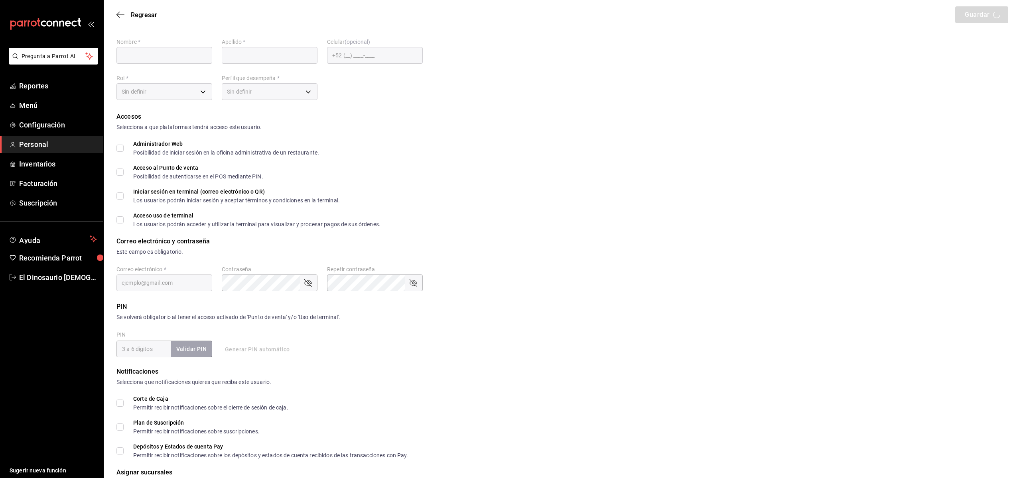
type input "David"
type input "Mercado"
checkbox input "true"
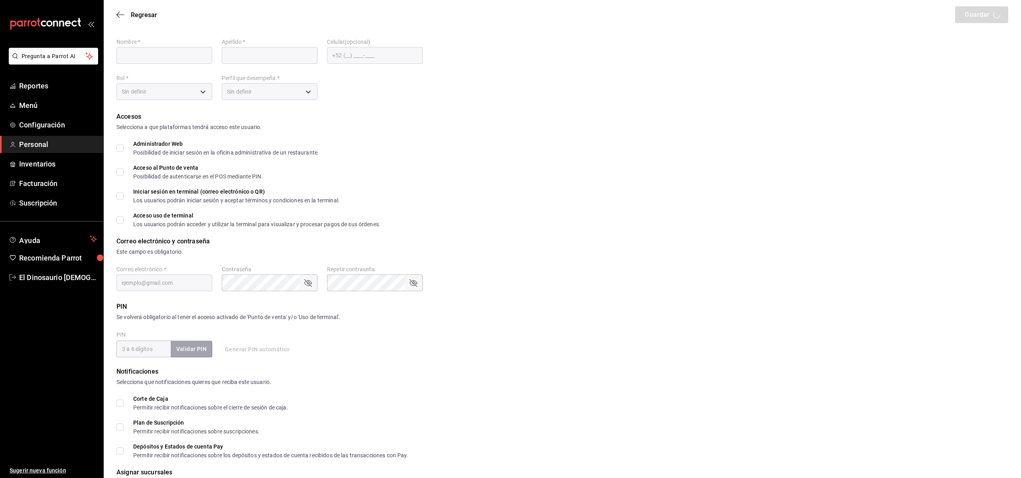
type input "david@sonambulocafe.com"
type input "1313"
type input "+52 (52) 5548-6172"
type input "4982ef4b-2e34-45e8-b167-4fd18bb1052a"
type input "STAFF"
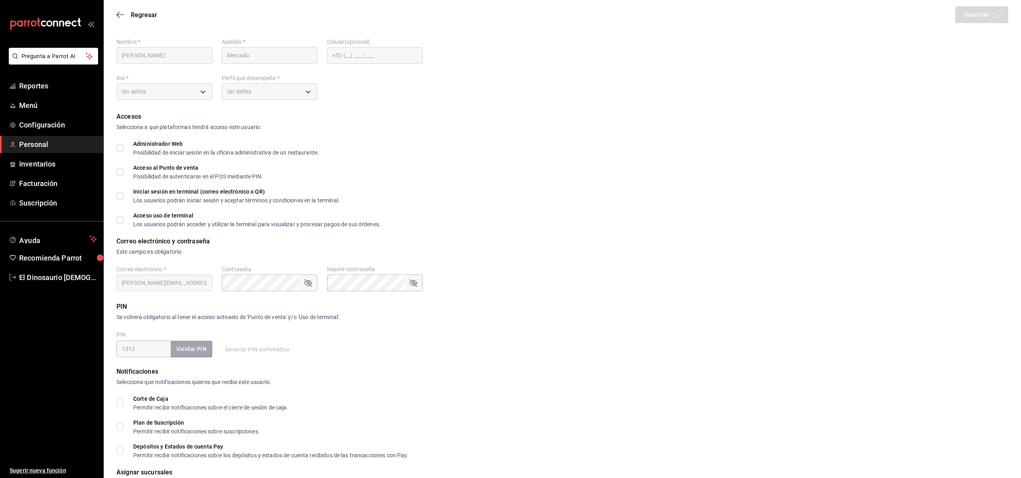
checkbox input "true"
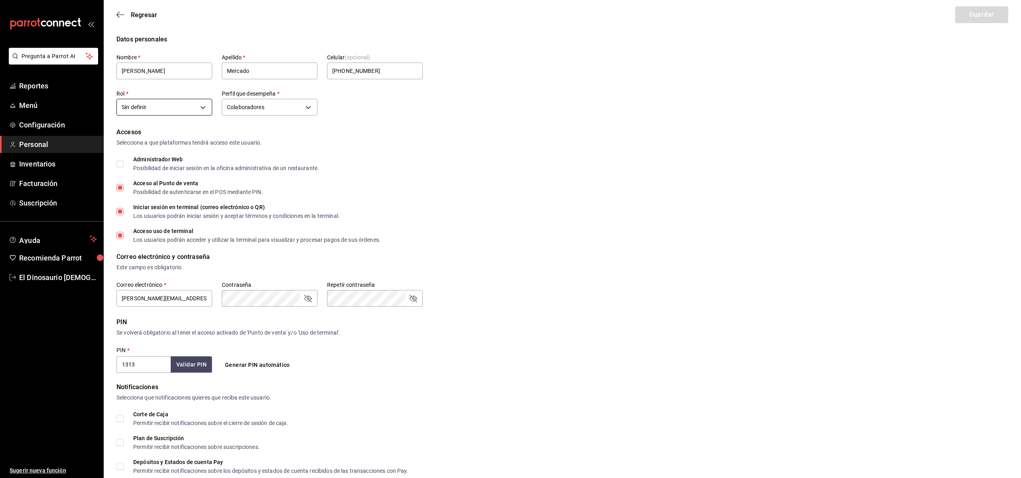
click at [204, 106] on body "Pregunta a Parrot AI Reportes Menú Configuración Personal Inventarios Facturaci…" at bounding box center [510, 285] width 1021 height 573
click at [197, 140] on li "Barista" at bounding box center [164, 145] width 95 height 13
type input "80aae676-9e0e-43be-94ad-f0a49c12745c"
click at [298, 109] on body "Pregunta a Parrot AI Reportes Menú Configuración Personal Inventarios Facturaci…" at bounding box center [510, 285] width 1021 height 573
click at [425, 123] on div at bounding box center [510, 239] width 1021 height 478
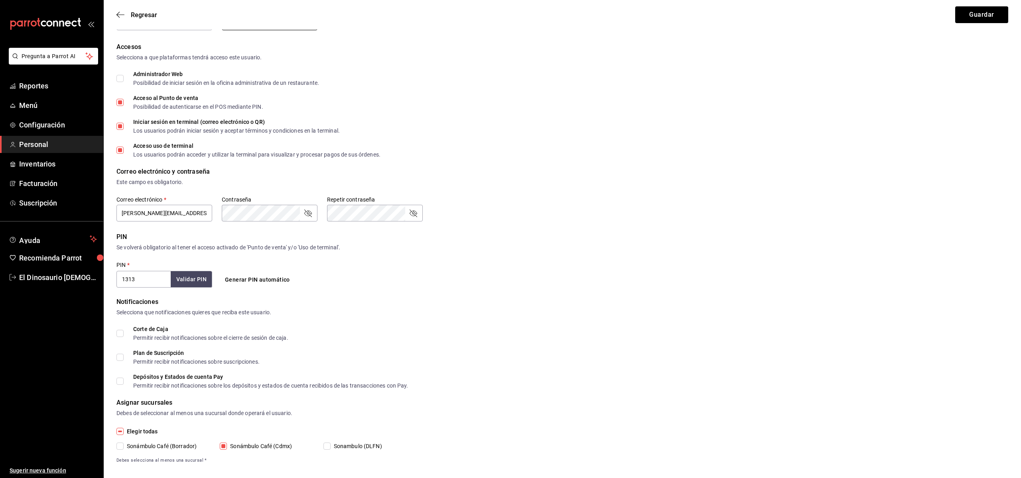
scroll to position [95, 0]
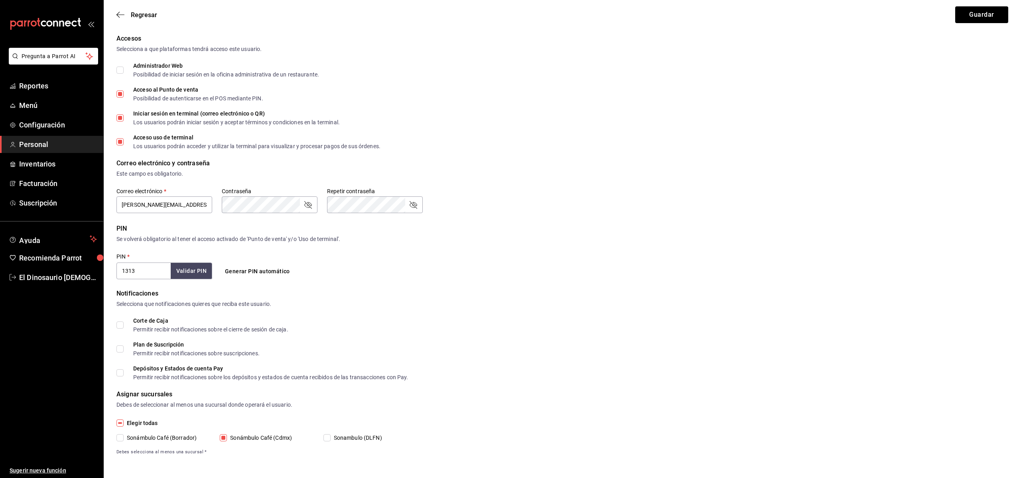
click at [327, 439] on input "Sonambulo (DLFN)" at bounding box center [326, 438] width 7 height 7
checkbox input "true"
click at [963, 19] on button "Guardar" at bounding box center [981, 14] width 53 height 17
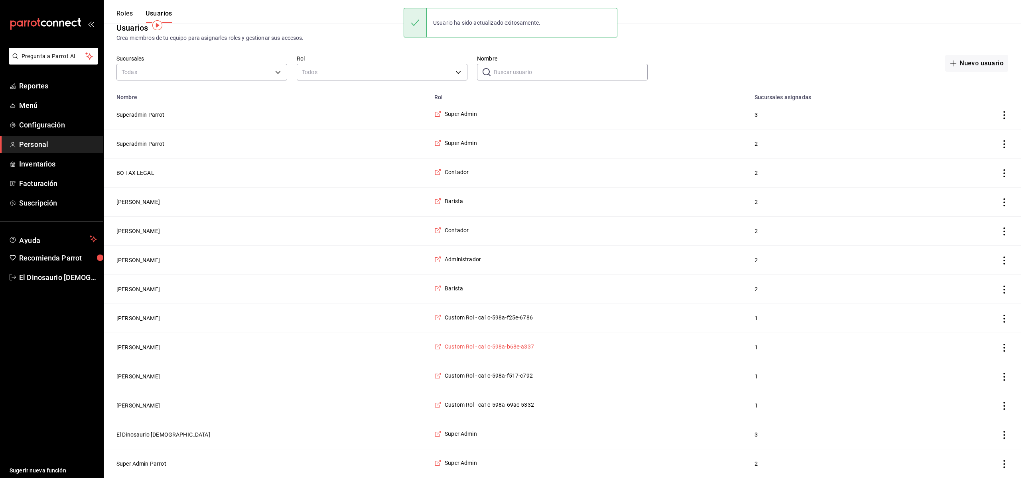
scroll to position [16, 0]
click at [136, 317] on button "Zoé Segura" at bounding box center [137, 319] width 43 height 8
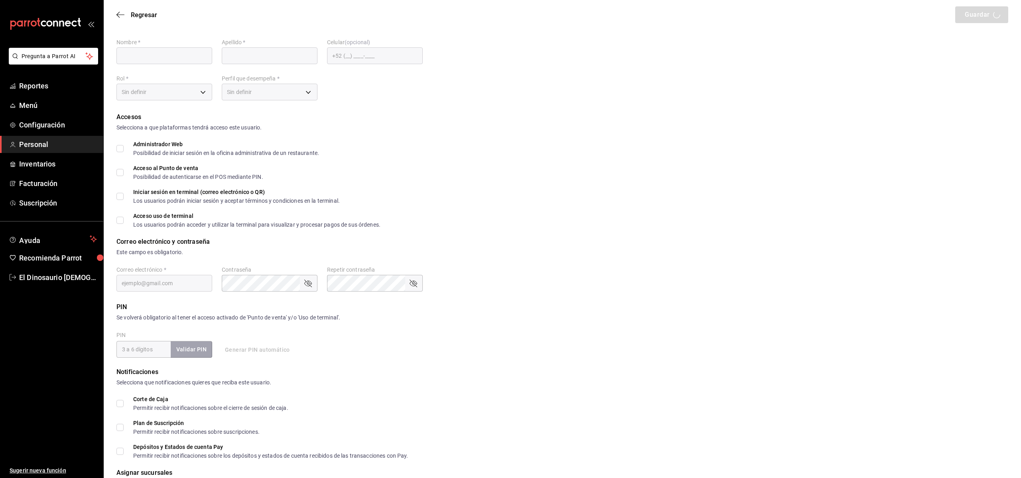
type input "Zoé"
type input "Segura"
checkbox input "true"
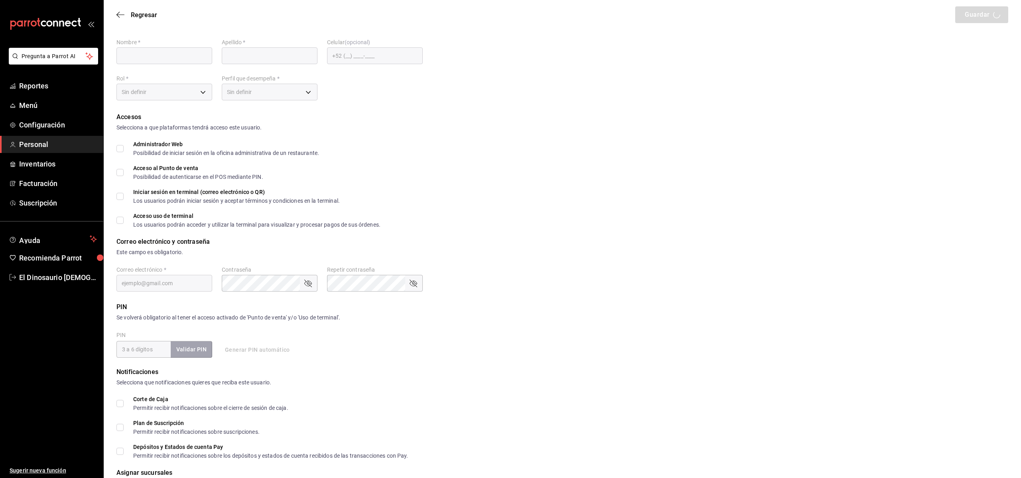
type input "zoe@sonambulocafe.com"
type input "9663"
type input "+52 (52) 5587-7533"
type input "0cbfdcae-c223-4516-9fa2-9c2e85117e56"
type input "STAFF"
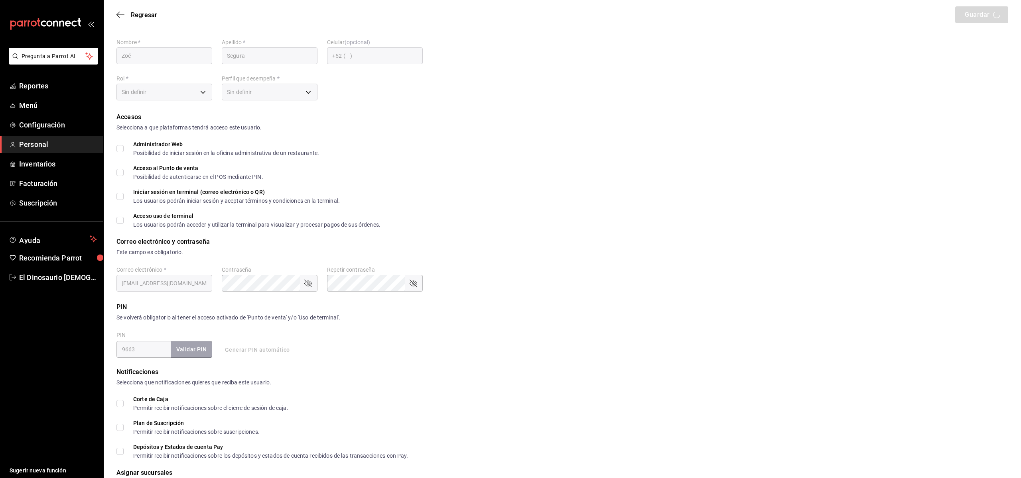
checkbox input "true"
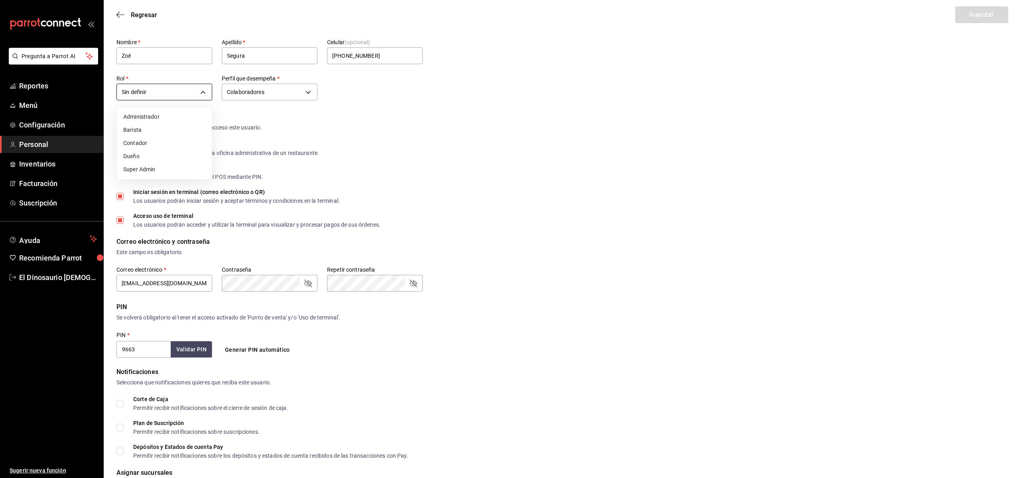
click at [205, 90] on body "Pregunta a Parrot AI Reportes Menú Configuración Personal Inventarios Facturaci…" at bounding box center [510, 270] width 1021 height 573
click at [201, 120] on li "Administrador" at bounding box center [164, 116] width 95 height 13
click at [199, 92] on body "Pregunta a Parrot AI Reportes Menú Configuración Personal Inventarios Facturaci…" at bounding box center [510, 270] width 1021 height 573
click at [203, 126] on li "Barista" at bounding box center [164, 130] width 95 height 13
type input "80aae676-9e0e-43be-94ad-f0a49c12745c"
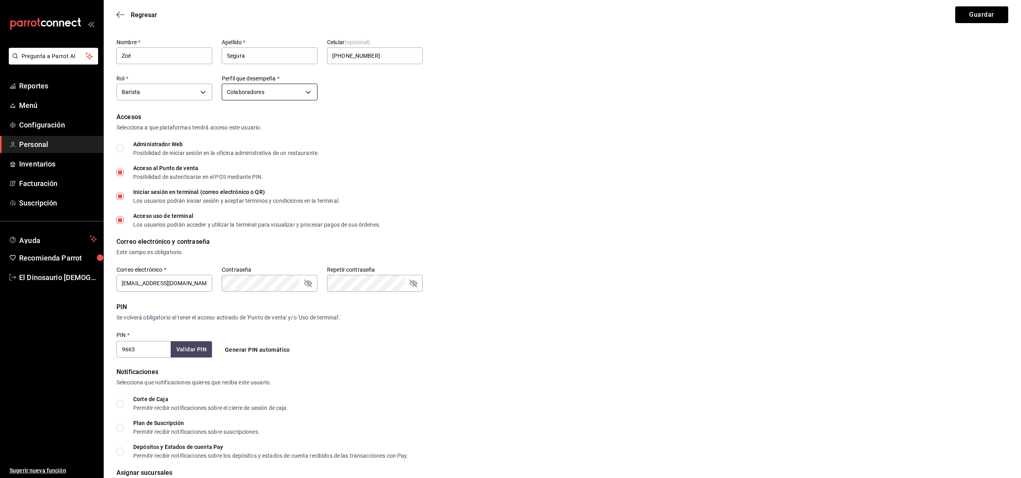
click at [306, 90] on body "Pregunta a Parrot AI Reportes Menú Configuración Personal Inventarios Facturaci…" at bounding box center [510, 270] width 1021 height 573
click at [300, 208] on li "Colaboradores" at bounding box center [269, 209] width 95 height 13
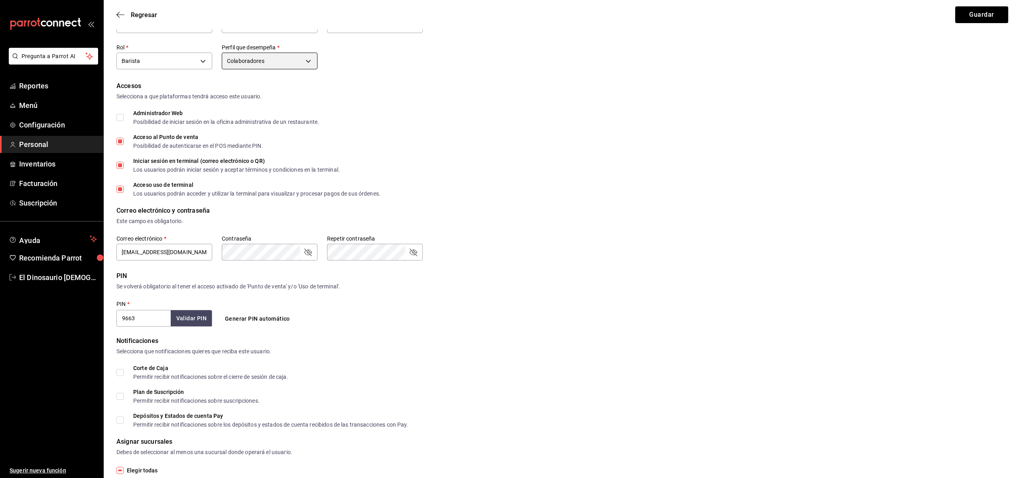
scroll to position [95, 0]
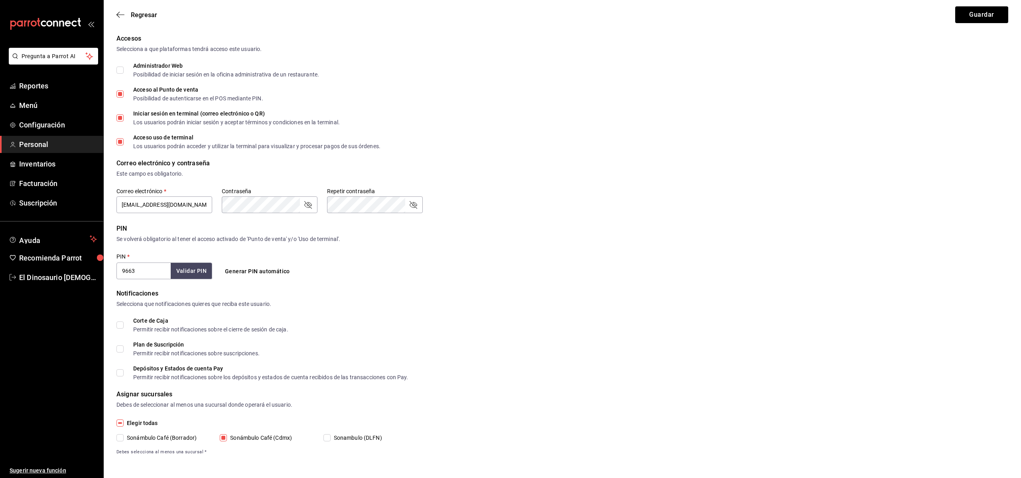
click at [328, 440] on input "Sonambulo (DLFN)" at bounding box center [326, 438] width 7 height 7
checkbox input "true"
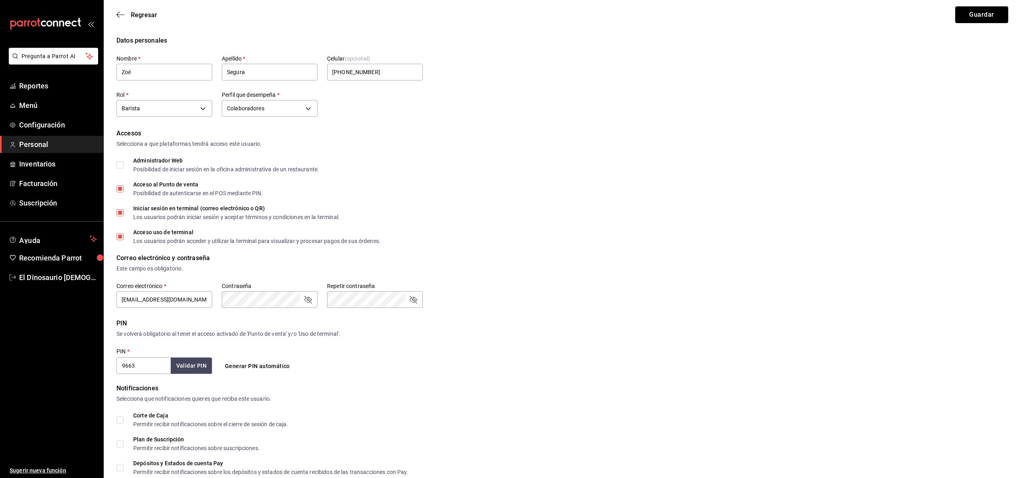
click at [985, 12] on button "Guardar" at bounding box center [981, 14] width 53 height 17
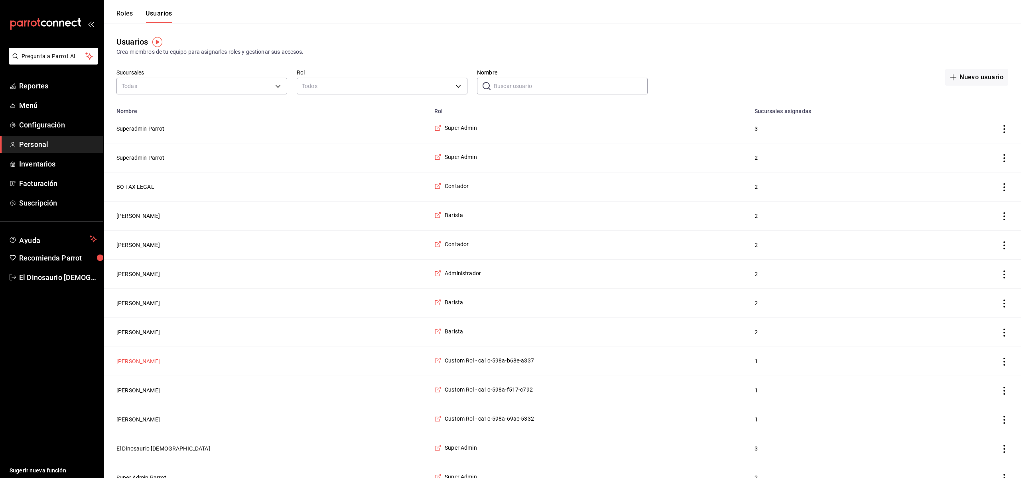
click at [144, 362] on button "Daniela Cortes" at bounding box center [137, 362] width 43 height 8
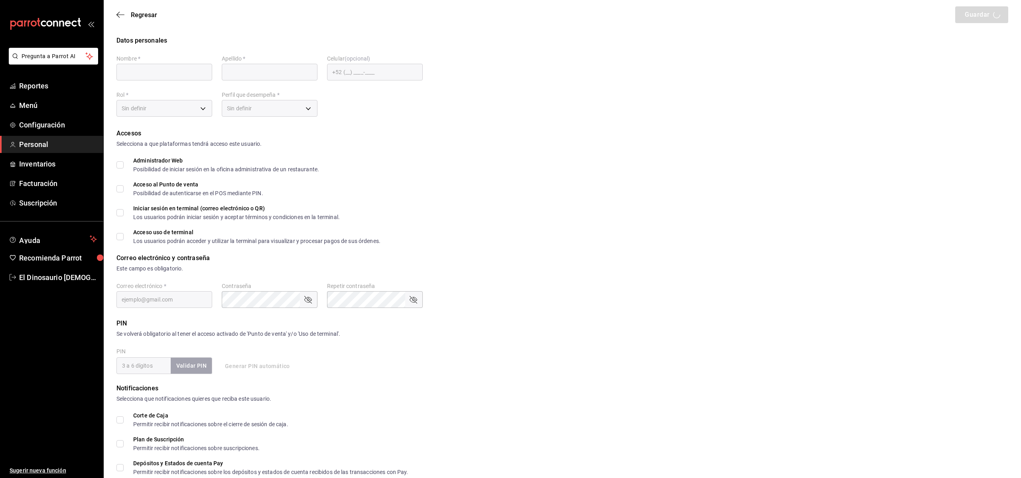
type input "Daniela"
type input "Cortes"
checkbox input "true"
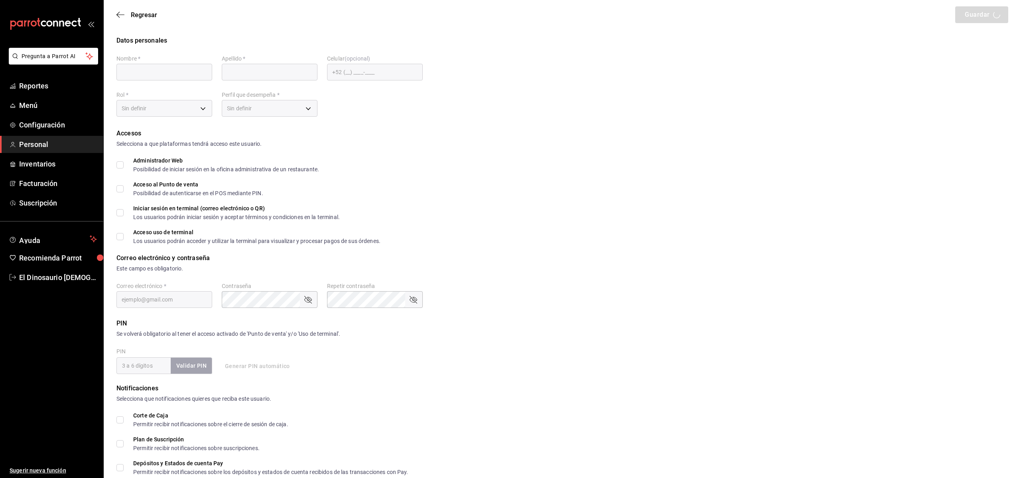
type input "dany@sonambulocafe.com"
type input "0807"
type input "+52 (52) 5534-7563"
type input "a6bae9ee-ec86-449b-b1aa-ce03758c363c"
type input "STAFF"
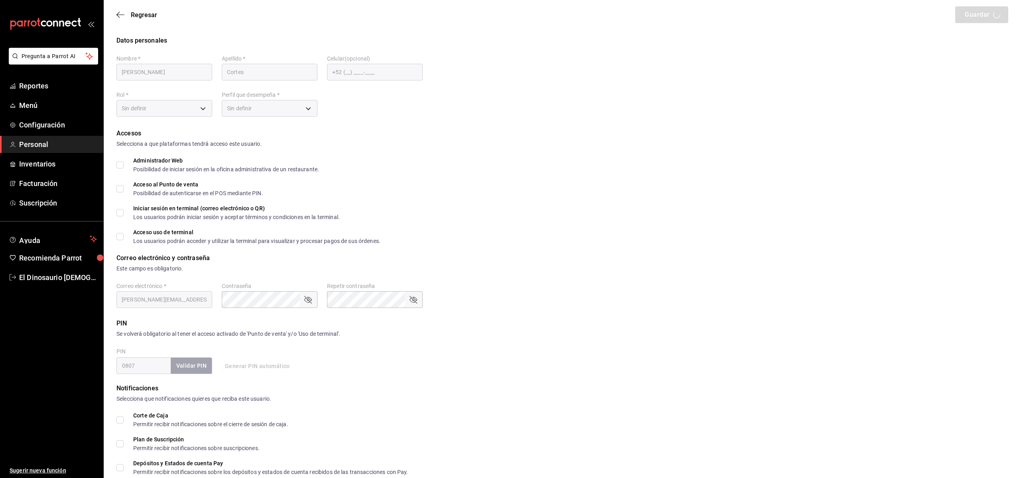
checkbox input "true"
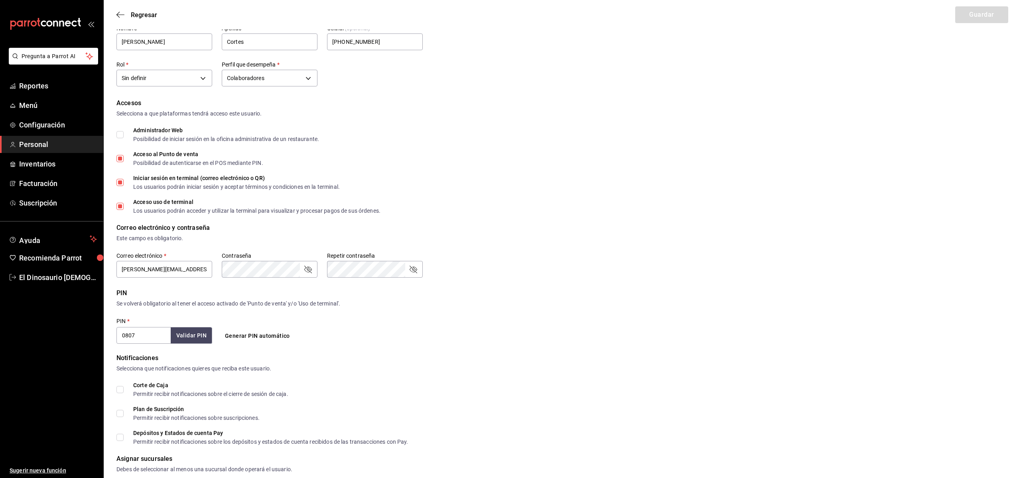
scroll to position [36, 0]
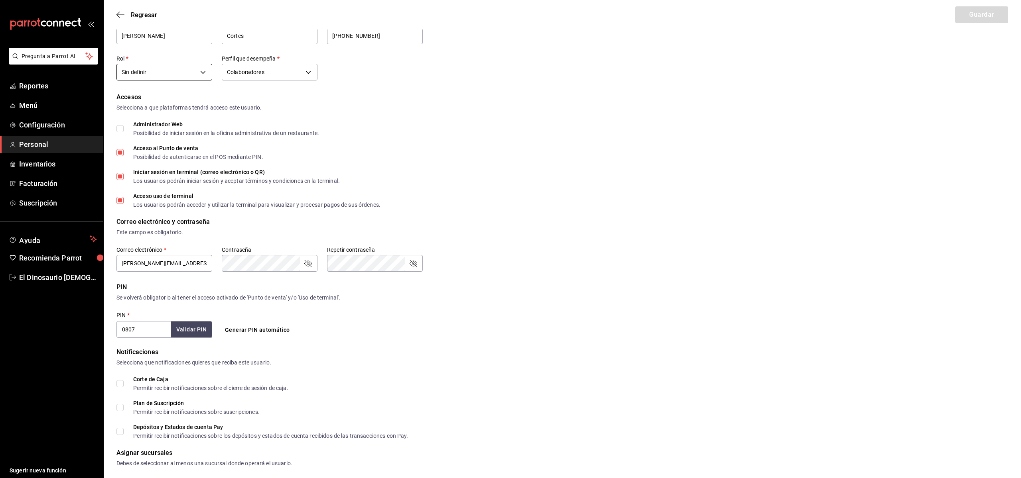
click at [205, 67] on body "Pregunta a Parrot AI Reportes Menú Configuración Personal Inventarios Facturaci…" at bounding box center [510, 250] width 1021 height 573
click at [175, 134] on li "Dueño" at bounding box center [164, 136] width 95 height 13
type input "35a6f3b4-7a18-4193-9a28-038b820c75e1"
click at [120, 126] on input "Administrador Web Posibilidad de iniciar sesión en la oficina administrativa de…" at bounding box center [119, 128] width 7 height 7
checkbox input "true"
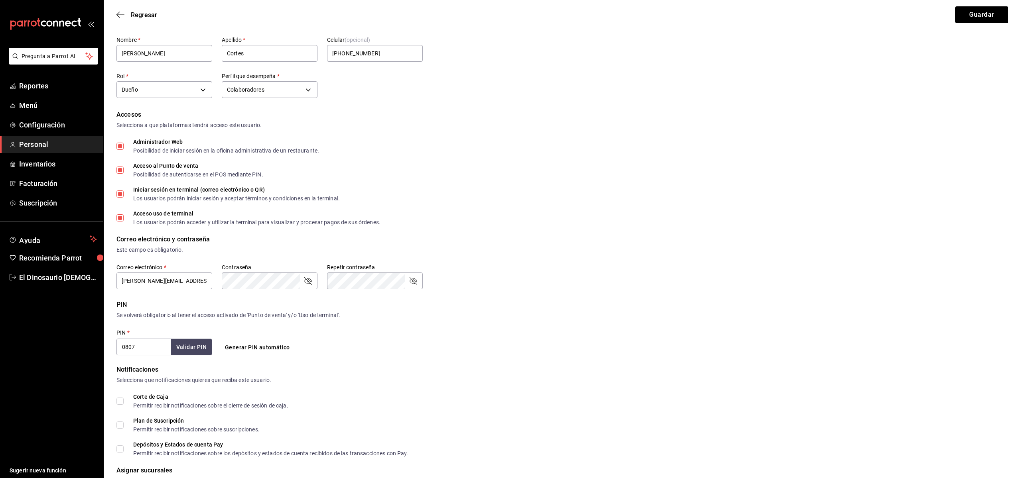
scroll to position [0, 0]
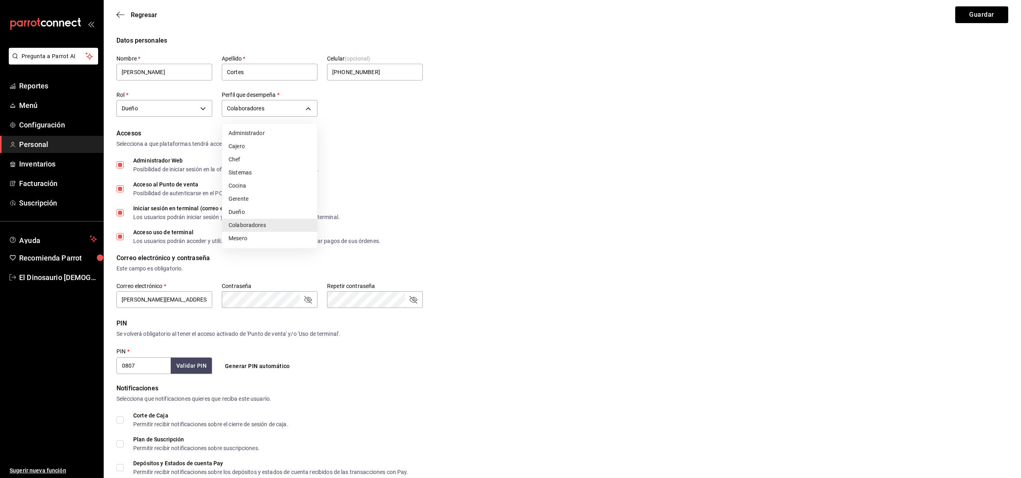
click at [305, 107] on body "Pregunta a Parrot AI Reportes Menú Configuración Personal Inventarios Facturaci…" at bounding box center [510, 286] width 1021 height 573
click at [287, 217] on li "Dueño" at bounding box center [269, 212] width 95 height 13
type input "OWNER"
click at [201, 108] on body "Pregunta a Parrot AI Reportes Menú Configuración Personal Inventarios Facturaci…" at bounding box center [510, 286] width 1021 height 573
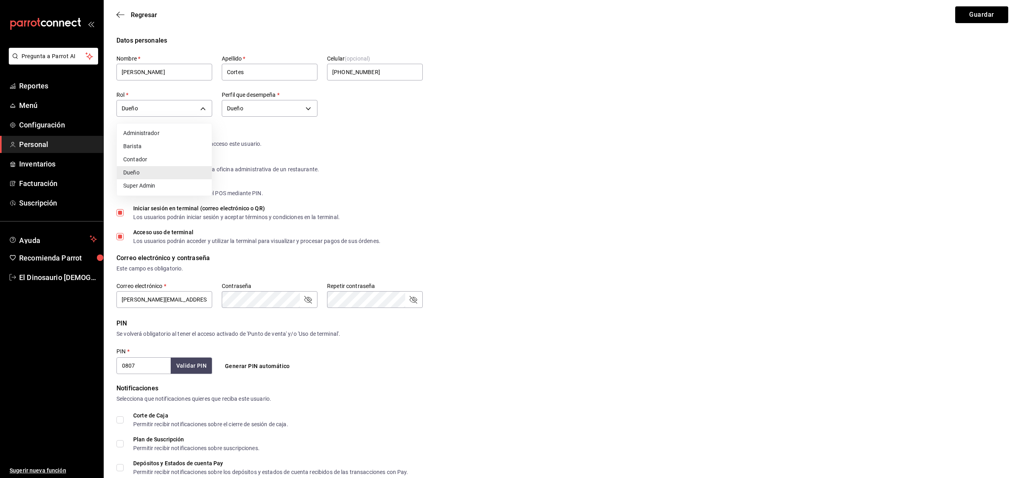
click at [198, 147] on li "Barista" at bounding box center [164, 146] width 95 height 13
type input "80aae676-9e0e-43be-94ad-f0a49c12745c"
click at [282, 106] on body "Pregunta a Parrot AI Reportes Menú Configuración Personal Inventarios Facturaci…" at bounding box center [510, 286] width 1021 height 573
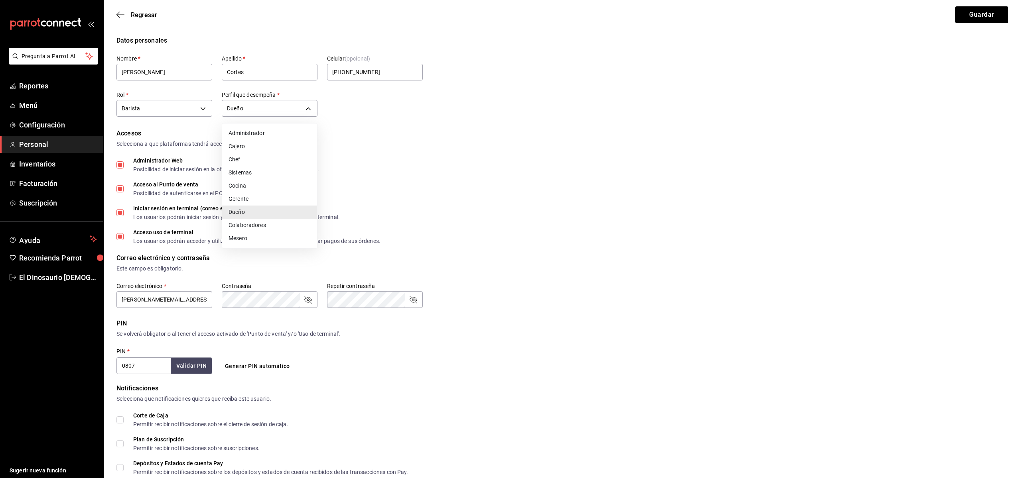
click at [279, 228] on li "Colaboradores" at bounding box center [269, 225] width 95 height 13
type input "STAFF"
click at [122, 165] on input "Administrador Web Posibilidad de iniciar sesión en la oficina administrativa de…" at bounding box center [119, 164] width 7 height 7
checkbox input "false"
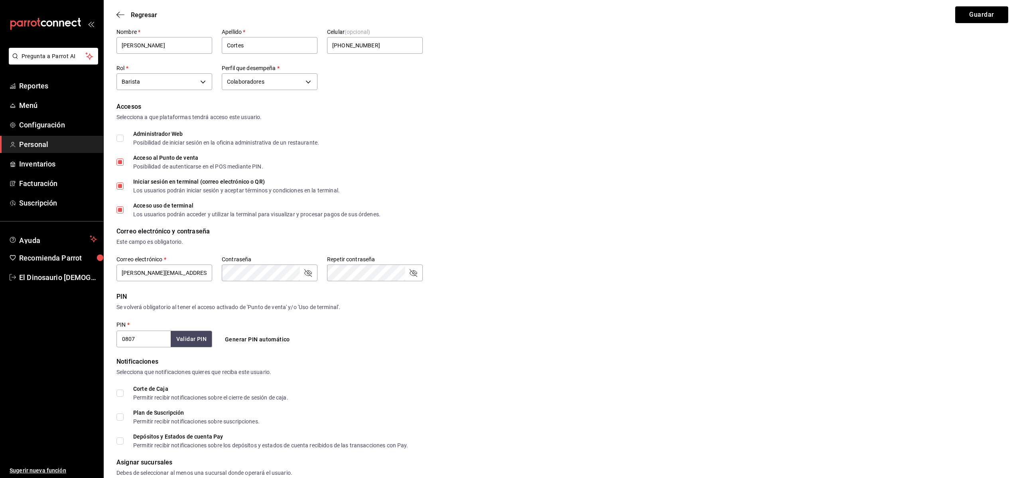
scroll to position [95, 0]
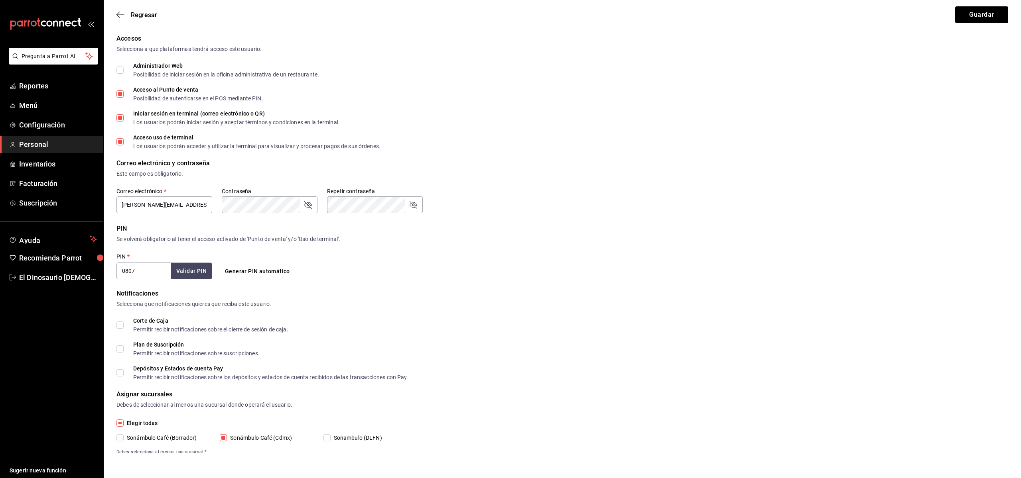
click at [325, 443] on div "Elegir todas Sonámbulo Café (Borrador) Sonámbulo Café (Cdmx) Sonambulo (DLFN) D…" at bounding box center [561, 437] width 891 height 37
click at [327, 439] on input "Sonambulo (DLFN)" at bounding box center [326, 438] width 7 height 7
checkbox input "true"
click at [986, 20] on button "Guardar" at bounding box center [981, 14] width 53 height 17
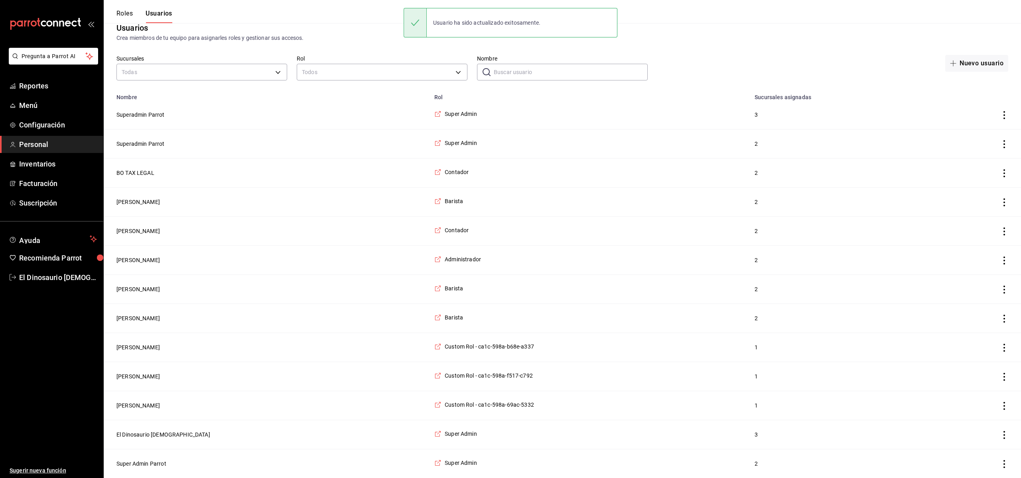
scroll to position [17, 0]
click at [1004, 376] on icon "actions" at bounding box center [1004, 377] width 8 height 8
click at [976, 389] on span "Eliminar" at bounding box center [975, 387] width 20 height 6
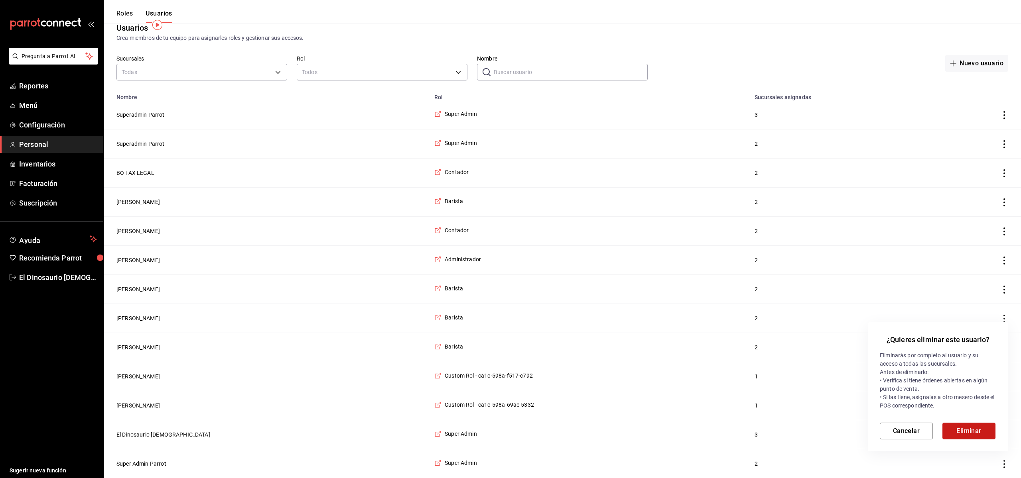
click at [966, 433] on button "Eliminar" at bounding box center [968, 431] width 53 height 17
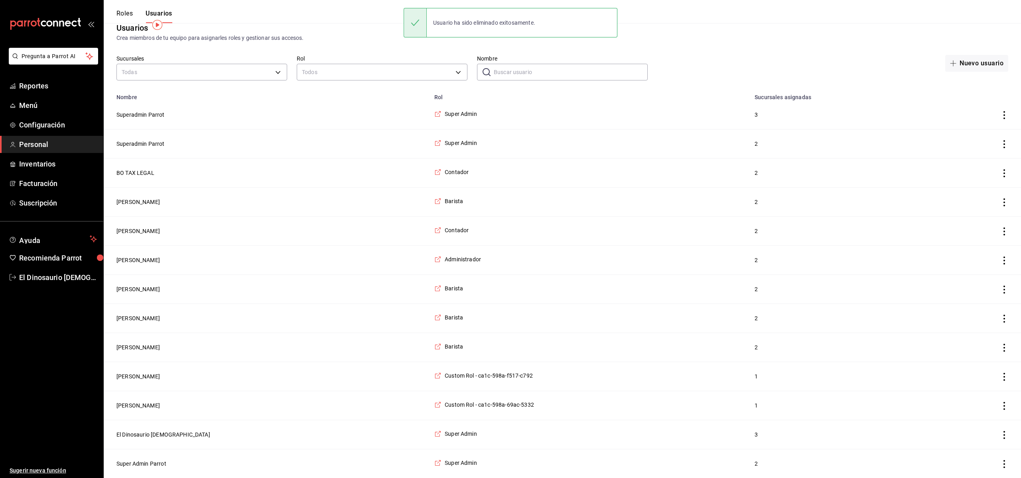
scroll to position [0, 0]
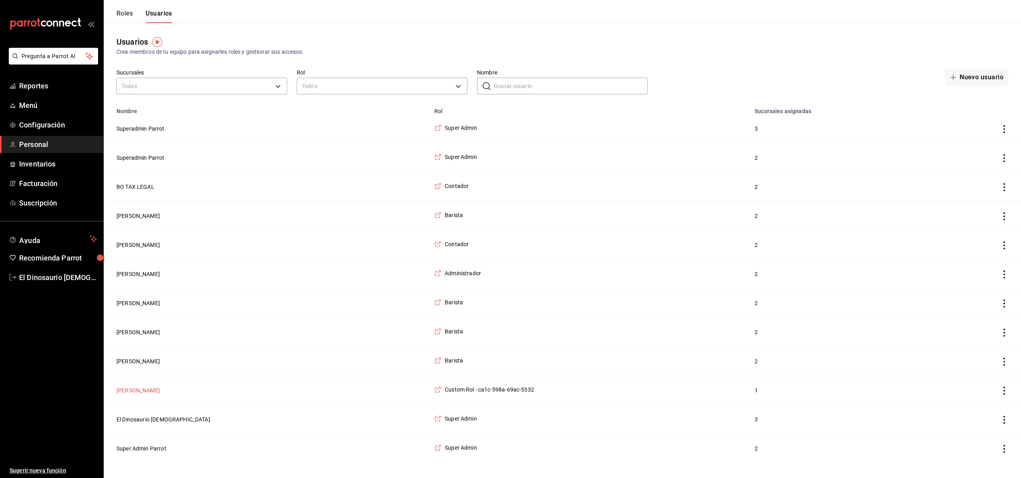
click at [142, 392] on button "Daniel Hurtado" at bounding box center [137, 391] width 43 height 8
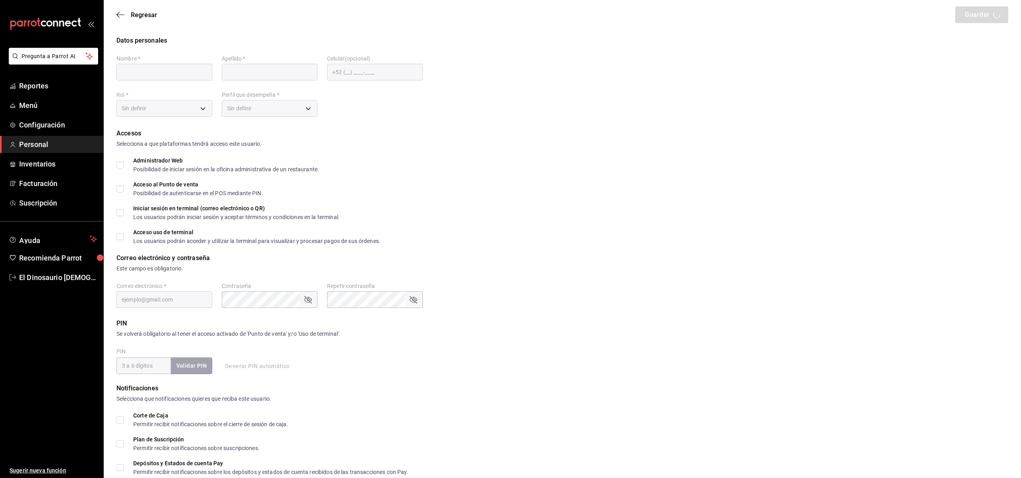
type input "Daniel"
type input "Hurtado"
checkbox input "true"
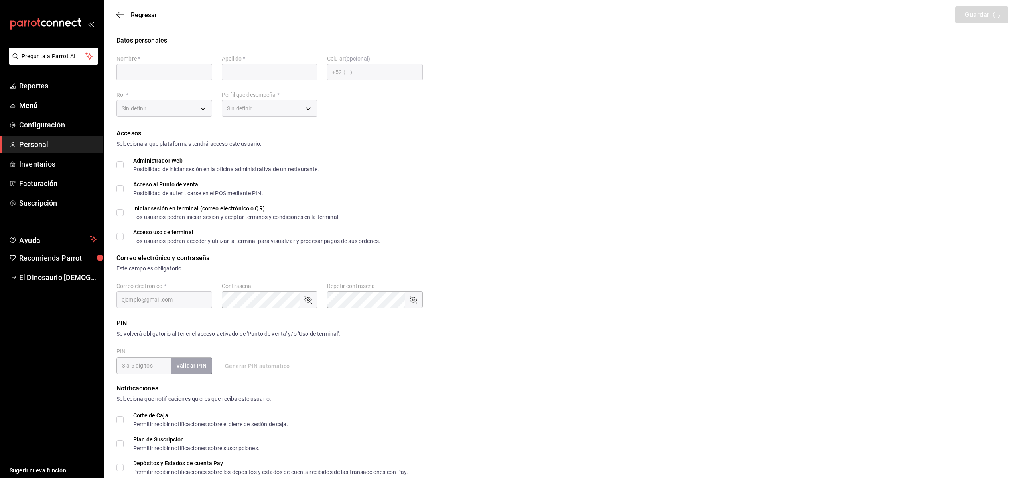
checkbox input "true"
type input "daniel@sonambulocafe.com"
type input "1981"
checkbox input "true"
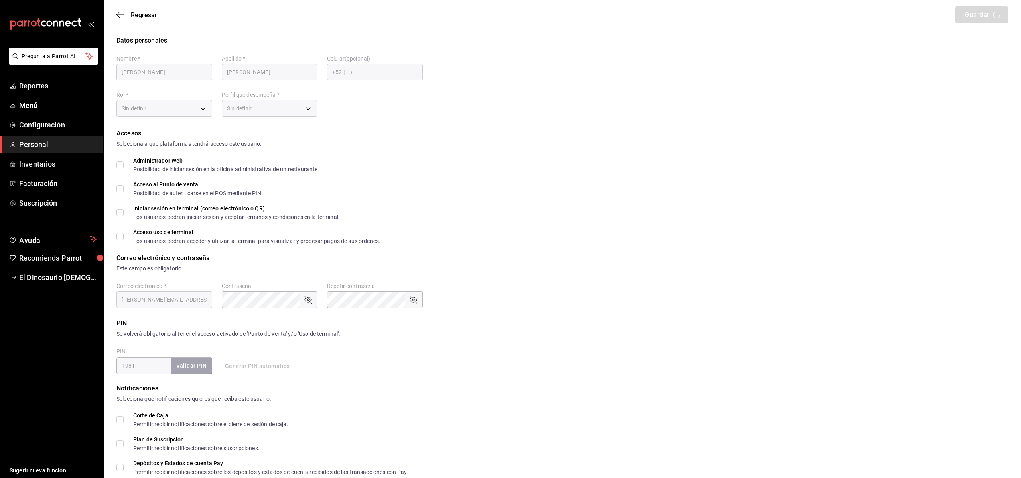
type input "+52 (52) 5554-5889"
type input "b1f22ec1-16ab-4671-8302-2c14cc796848"
type input "OWNER"
checkbox input "true"
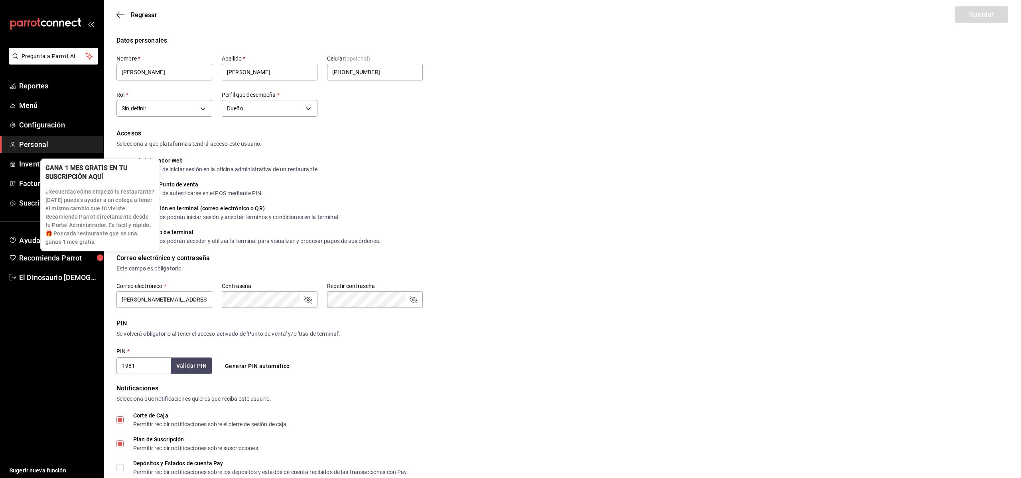
click at [126, 211] on p "¿Recuerdas cómo empezó tu restaurante? [DATE] puedes ayudar a un colega a tener…" at bounding box center [99, 217] width 109 height 59
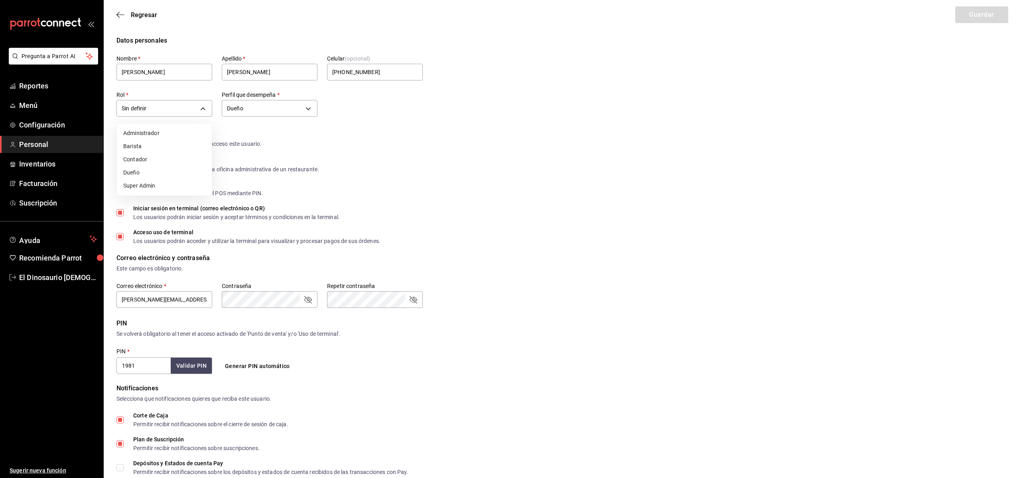
click at [195, 108] on body "Pregunta a Parrot AI Reportes Menú Configuración Personal Inventarios Facturaci…" at bounding box center [510, 295] width 1021 height 591
click at [166, 173] on li "Dueño" at bounding box center [164, 172] width 95 height 13
click at [199, 108] on body "Pregunta a Parrot AI Reportes Menú Configuración Personal Inventarios Facturaci…" at bounding box center [510, 295] width 1021 height 591
click at [195, 147] on li "Barista" at bounding box center [164, 146] width 95 height 13
click at [193, 114] on body "Pregunta a Parrot AI Reportes Menú Configuración Personal Inventarios Facturaci…" at bounding box center [510, 295] width 1021 height 591
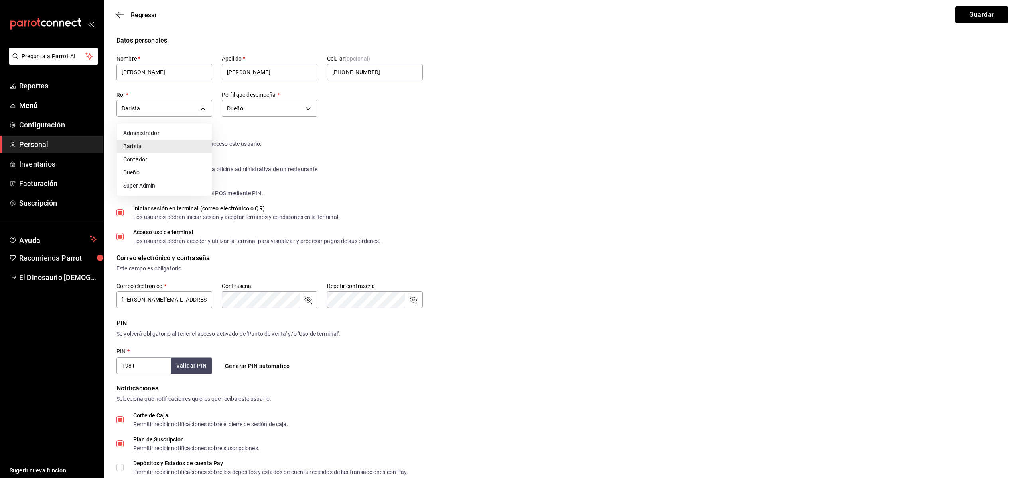
click at [192, 172] on li "Dueño" at bounding box center [164, 172] width 95 height 13
type input "35a6f3b4-7a18-4193-9a28-038b820c75e1"
click at [472, 195] on div "Acceso al Punto de venta Posibilidad de autenticarse en el POS mediante PIN." at bounding box center [561, 189] width 891 height 14
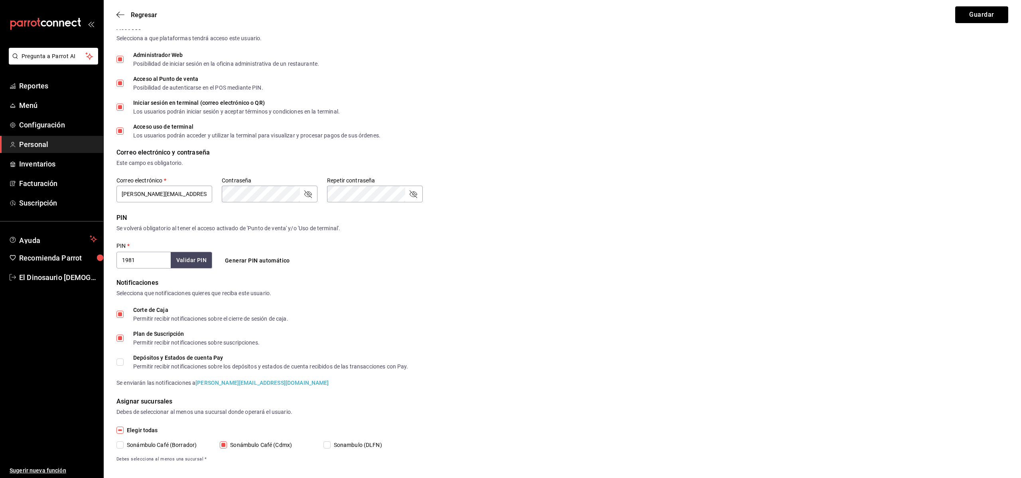
scroll to position [113, 0]
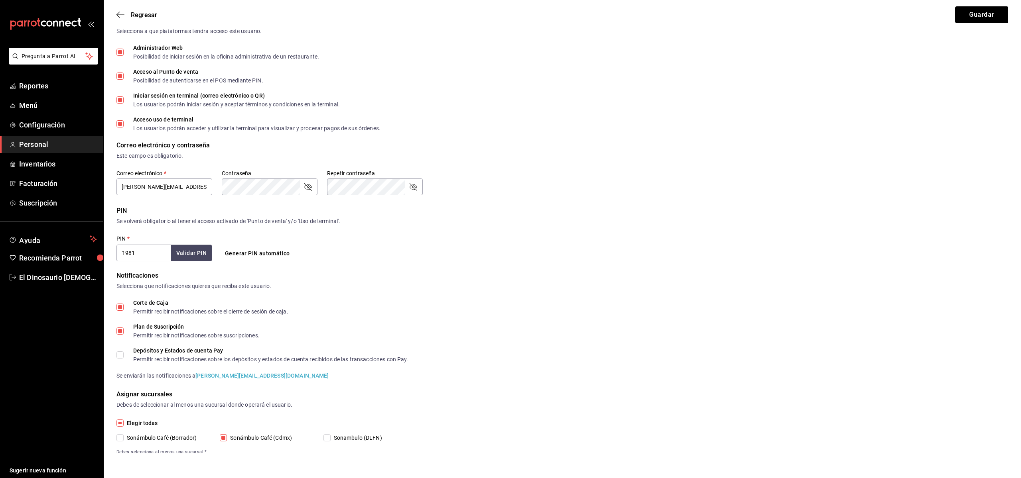
click at [120, 305] on input "Corte de Caja Permitir recibir notificaciones sobre el cierre de sesión de caja." at bounding box center [119, 307] width 7 height 7
checkbox input "false"
drag, startPoint x: 119, startPoint y: 334, endPoint x: 128, endPoint y: 336, distance: 9.4
click at [120, 334] on input "Plan de Suscripción Permitir recibir notificaciones sobre suscripciones." at bounding box center [119, 331] width 7 height 7
checkbox input "false"
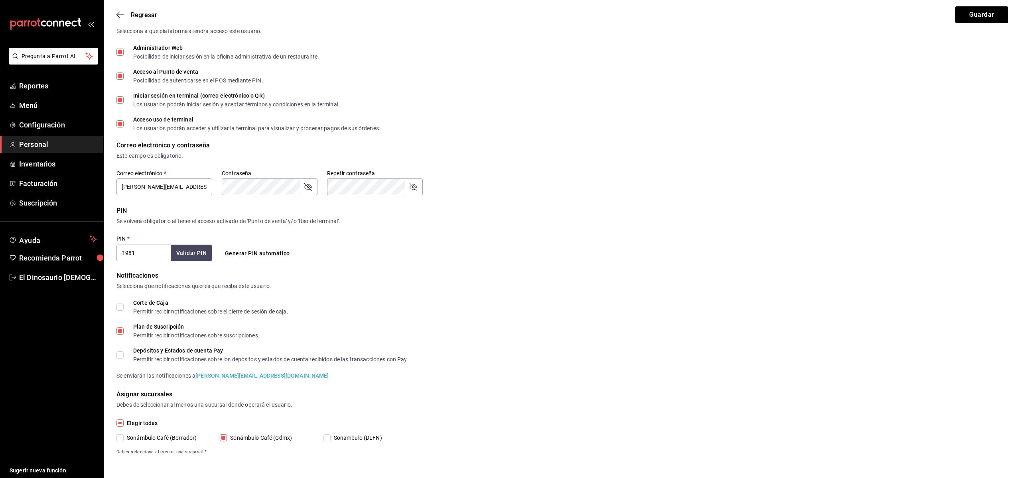
scroll to position [95, 0]
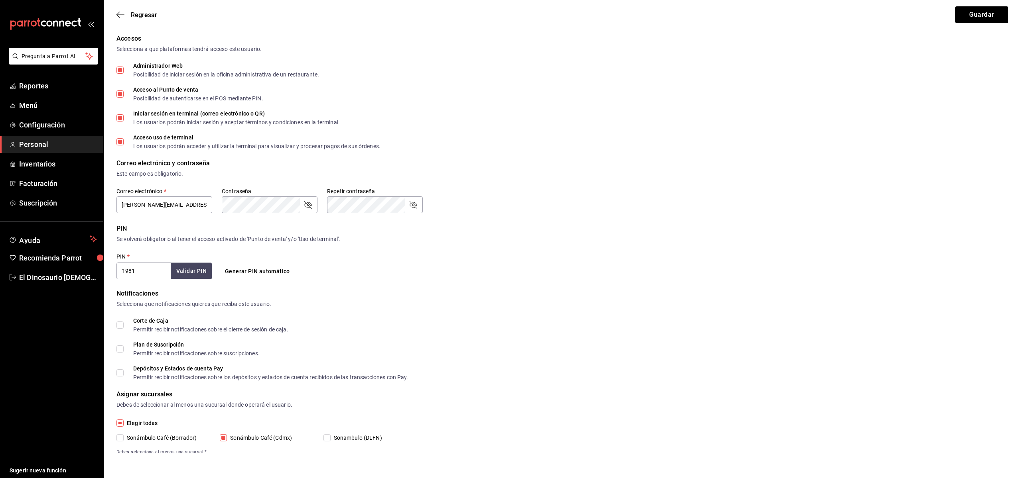
click at [331, 439] on span "Sonambulo (DLFN)" at bounding box center [355, 438] width 51 height 8
click at [330, 439] on input "Sonambulo (DLFN)" at bounding box center [326, 438] width 7 height 7
checkbox input "true"
click at [974, 17] on button "Guardar" at bounding box center [981, 14] width 53 height 17
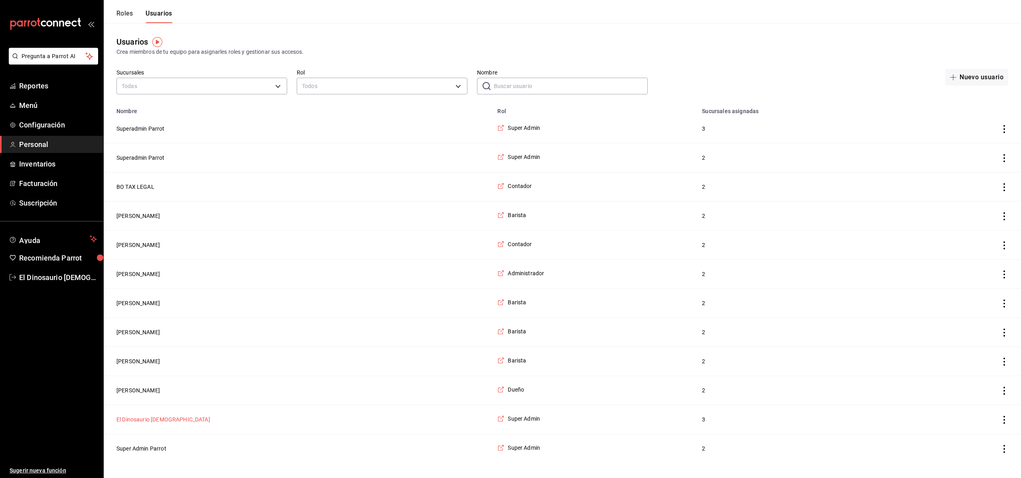
click at [142, 423] on button "El Dinosaurio [DEMOGRAPHIC_DATA]" at bounding box center [163, 420] width 94 height 8
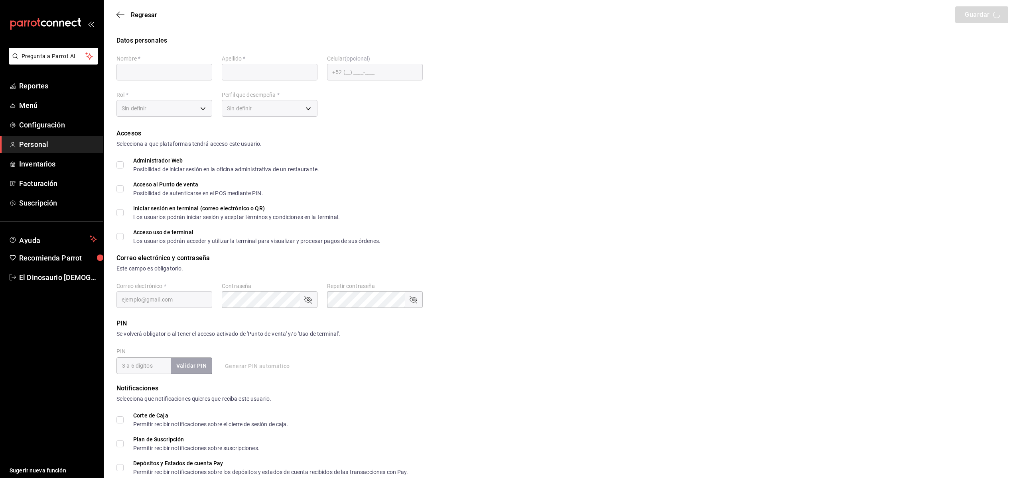
type input "El"
type input "Dinosaurio Lesbiano"
checkbox input "true"
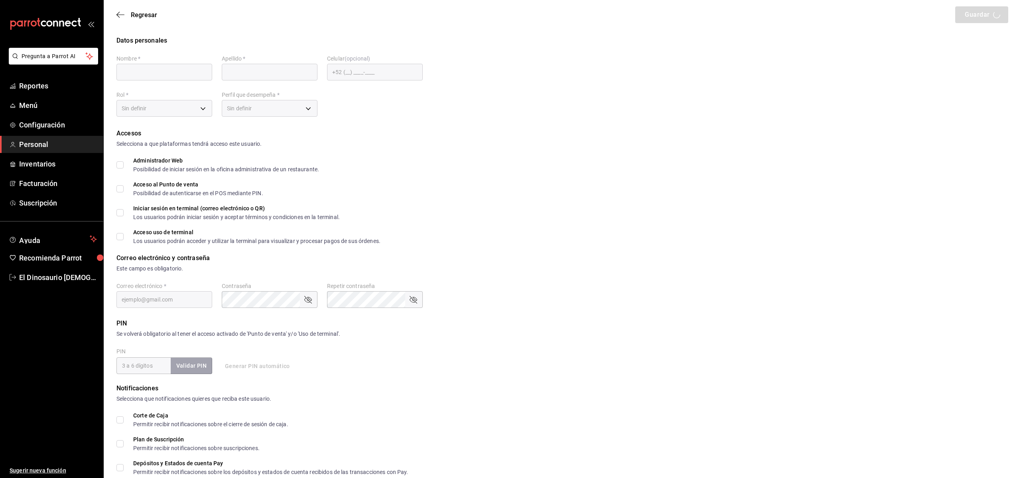
checkbox input "true"
type input "fer@sonambulocafe.com"
type input "2558"
checkbox input "true"
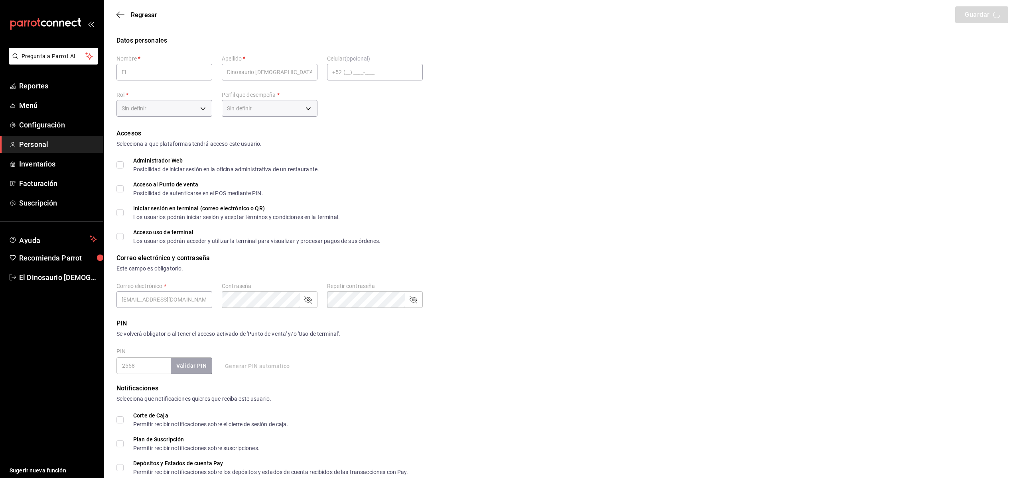
type input "+52 (52) 3336-6757"
type input "5f947898-2af5-436b-9fac-6a953446719a"
type input "ADMIN"
checkbox input "true"
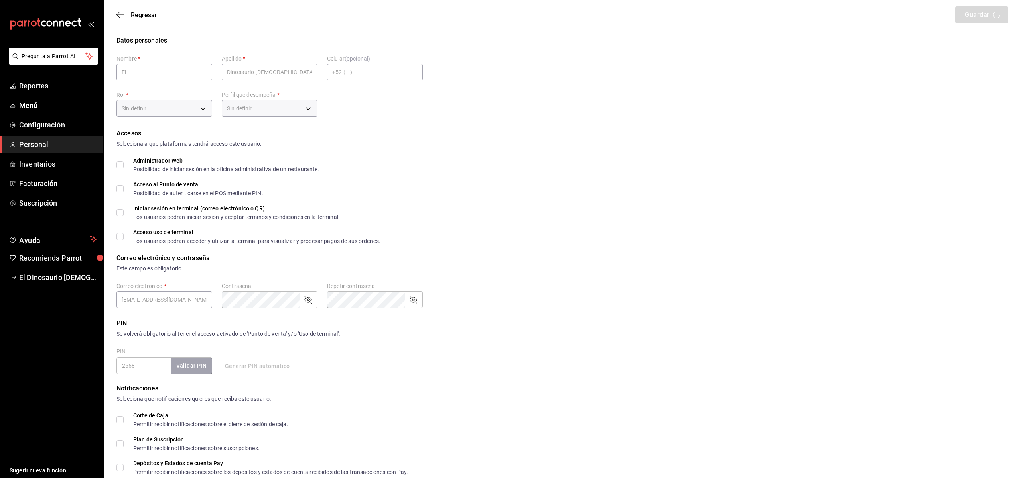
checkbox input "true"
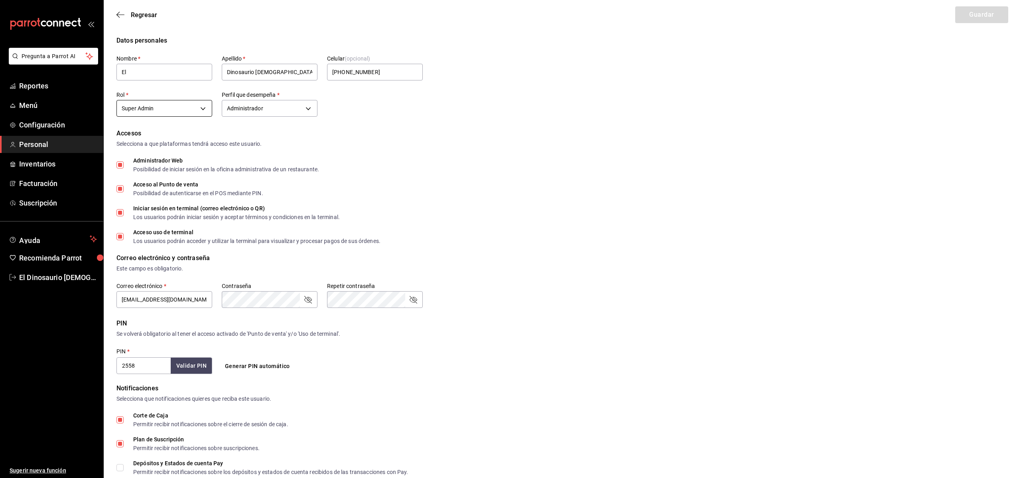
click at [210, 110] on body "Pregunta a Parrot AI Reportes Menú Configuración Personal Inventarios Facturaci…" at bounding box center [510, 295] width 1021 height 591
click at [204, 173] on li "Dueño" at bounding box center [164, 172] width 95 height 13
type input "35a6f3b4-7a18-4193-9a28-038b820c75e1"
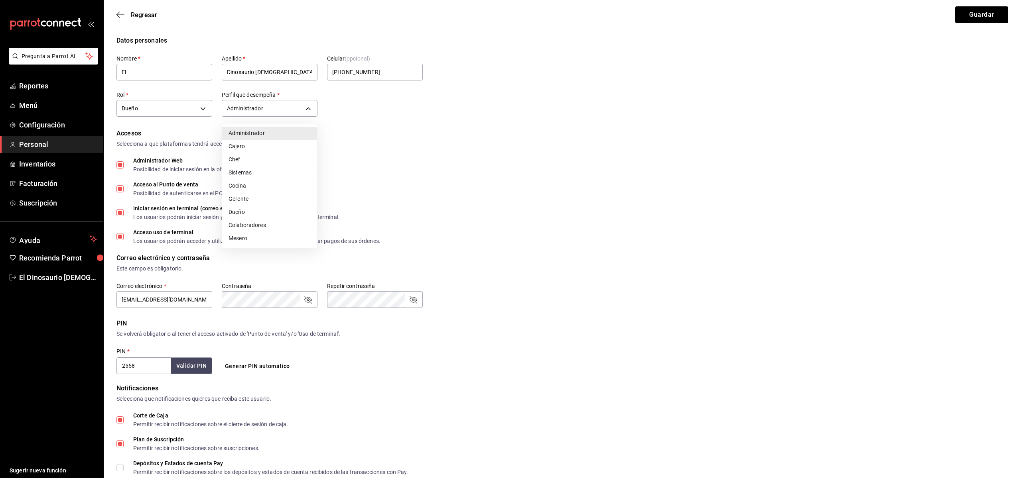
click at [308, 107] on body "Pregunta a Parrot AI Reportes Menú Configuración Personal Inventarios Facturaci…" at bounding box center [510, 295] width 1021 height 591
click at [295, 209] on li "Dueño" at bounding box center [269, 212] width 95 height 13
type input "OWNER"
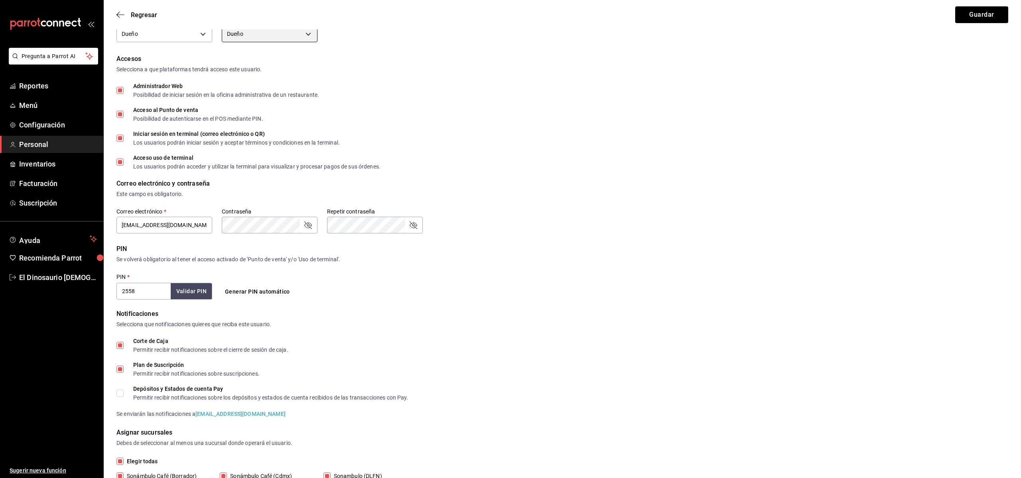
scroll to position [113, 0]
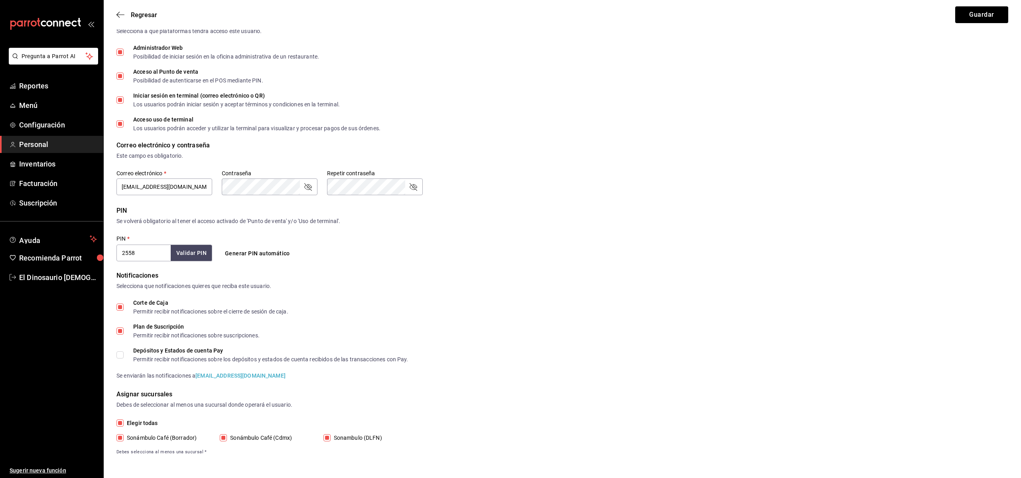
drag, startPoint x: 122, startPoint y: 309, endPoint x: 125, endPoint y: 319, distance: 9.7
click at [122, 309] on input "Corte de Caja Permitir recibir notificaciones sobre el cierre de sesión de caja." at bounding box center [119, 307] width 7 height 7
checkbox input "false"
click at [122, 331] on input "Plan de Suscripción Permitir recibir notificaciones sobre suscripciones." at bounding box center [119, 331] width 7 height 7
checkbox input "false"
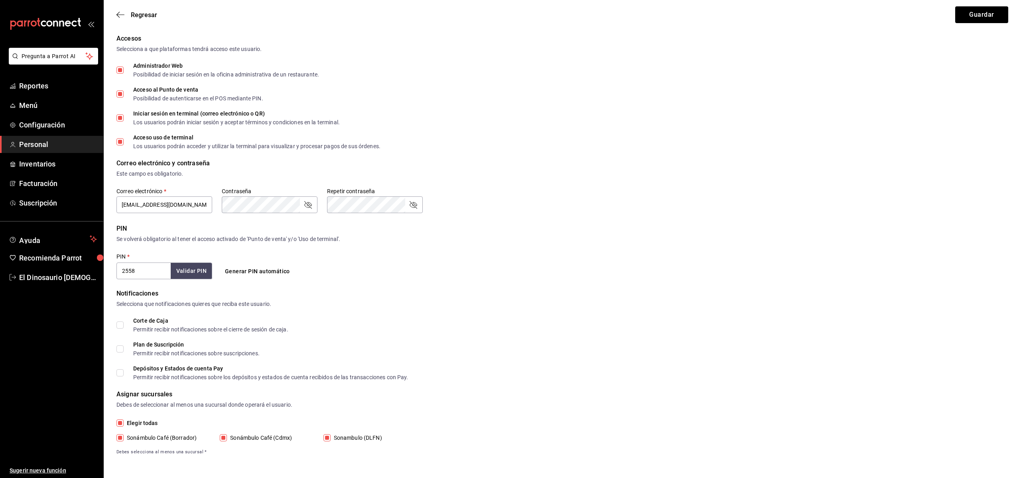
scroll to position [95, 0]
click at [972, 18] on button "Guardar" at bounding box center [981, 14] width 53 height 17
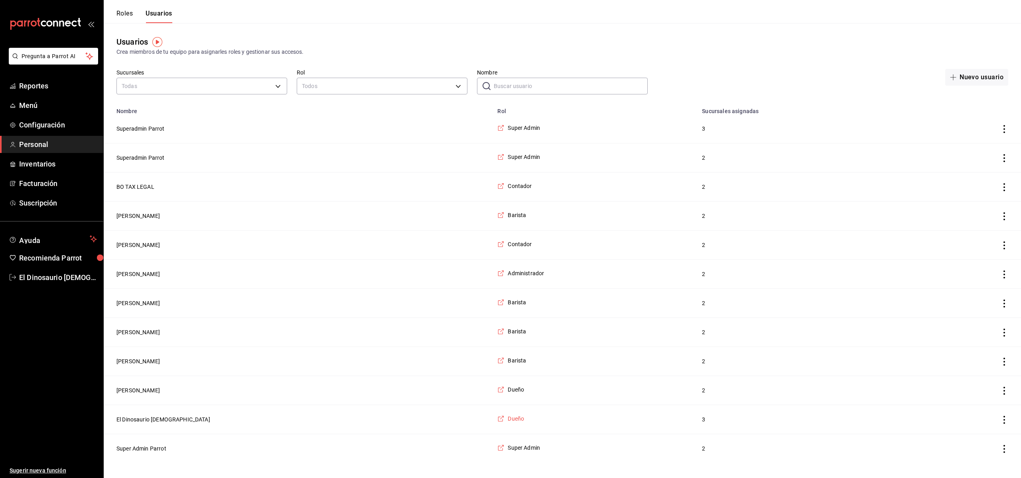
click at [507, 419] on span "Dueño" at bounding box center [515, 419] width 16 height 8
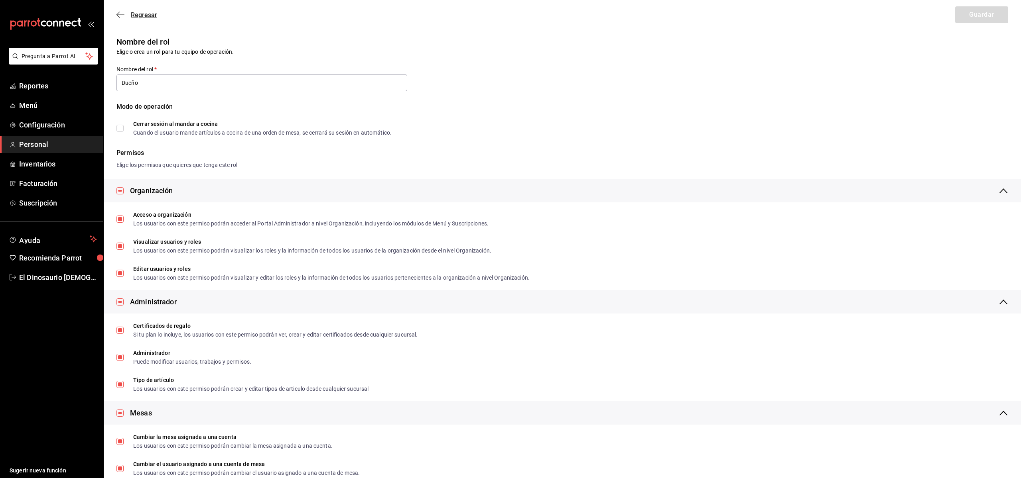
click at [117, 18] on span "Regresar" at bounding box center [136, 15] width 41 height 8
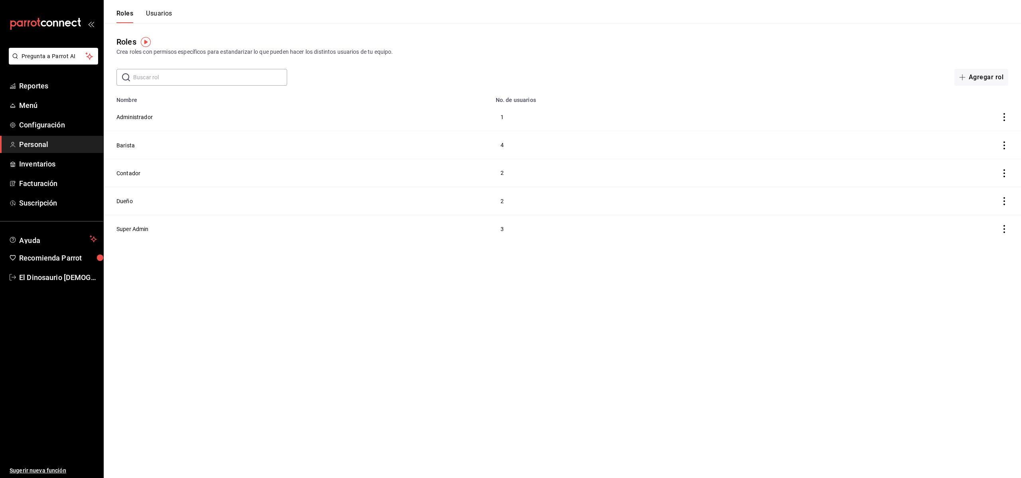
click at [156, 13] on button "Usuarios" at bounding box center [159, 17] width 26 height 14
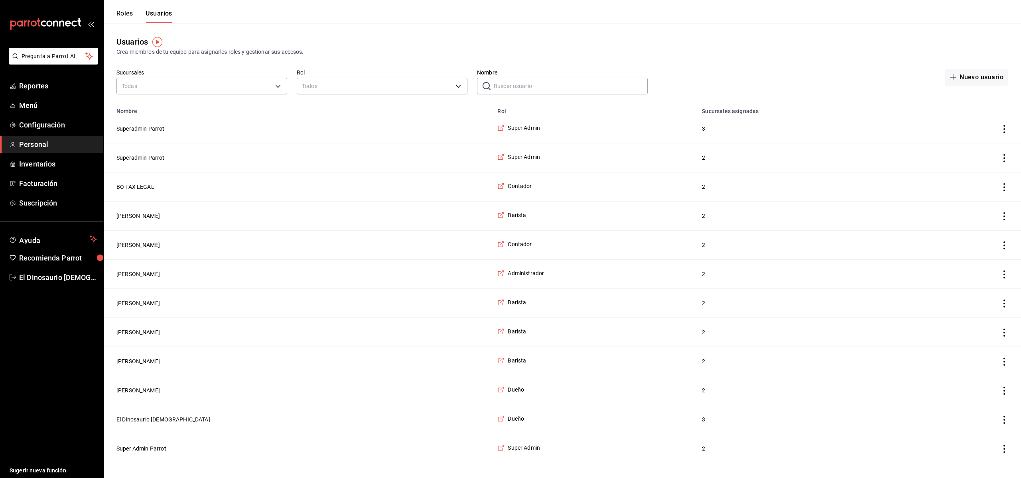
click at [152, 424] on button "El Dinosaurio [DEMOGRAPHIC_DATA]" at bounding box center [163, 420] width 94 height 8
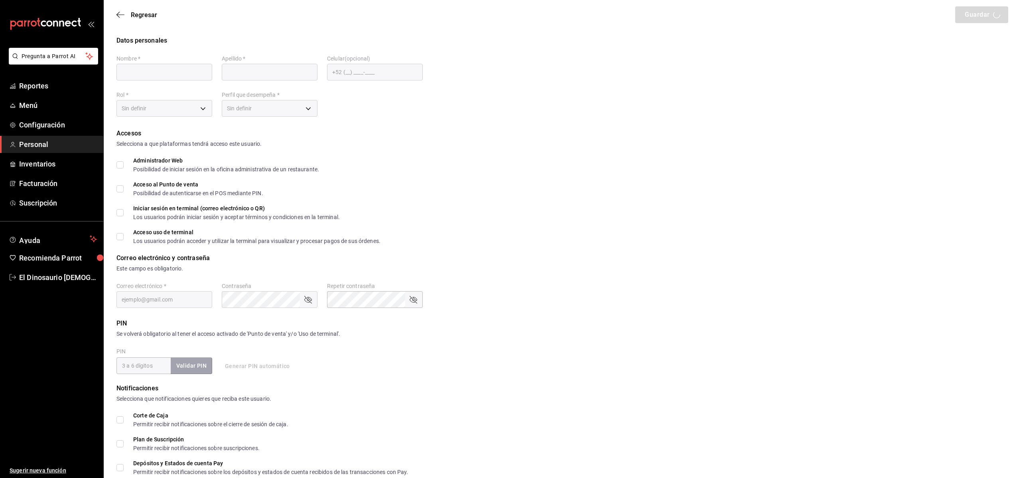
type input "El"
type input "Dinosaurio Lesbiano"
checkbox input "true"
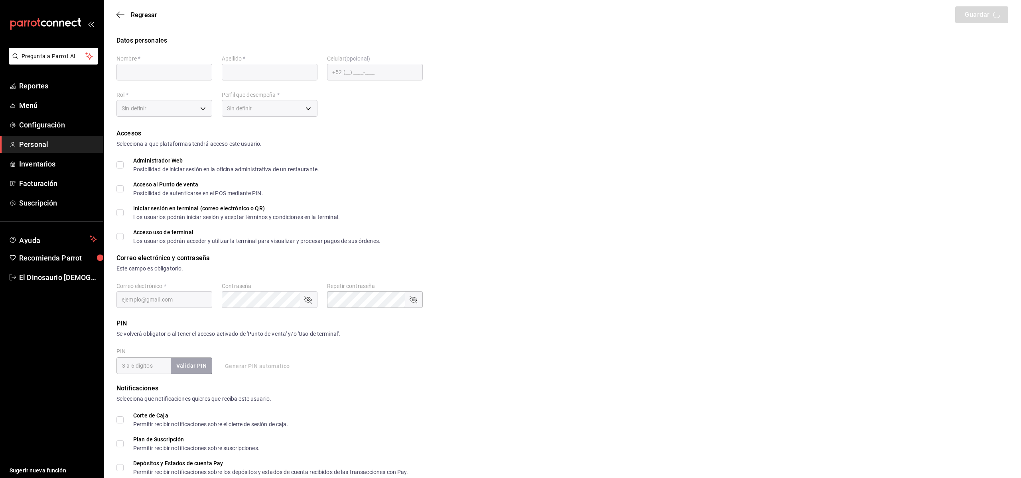
checkbox input "true"
type input "fer@sonambulocafe.com"
type input "2558"
type input "+52 (52) 3336-6757"
type input "35a6f3b4-7a18-4193-9a28-038b820c75e1"
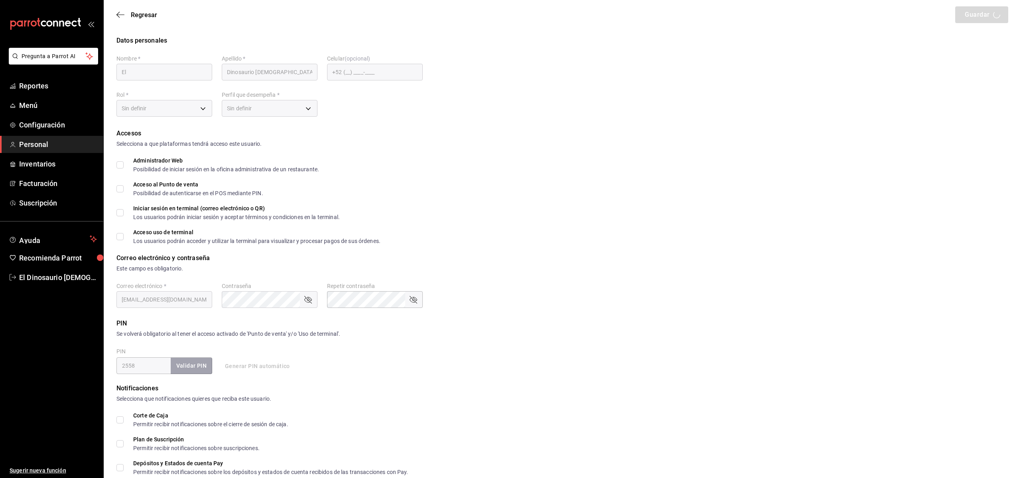
type input "OWNER"
checkbox input "true"
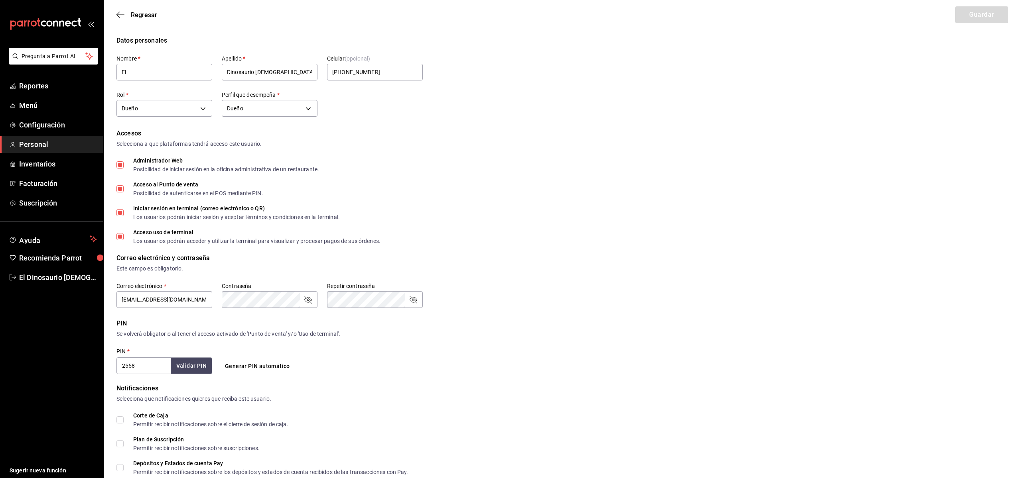
click at [307, 301] on icon "passwordField" at bounding box center [308, 300] width 10 height 10
click at [417, 299] on icon "passwordField" at bounding box center [413, 300] width 10 height 10
click at [991, 11] on button "Guardar" at bounding box center [981, 14] width 53 height 17
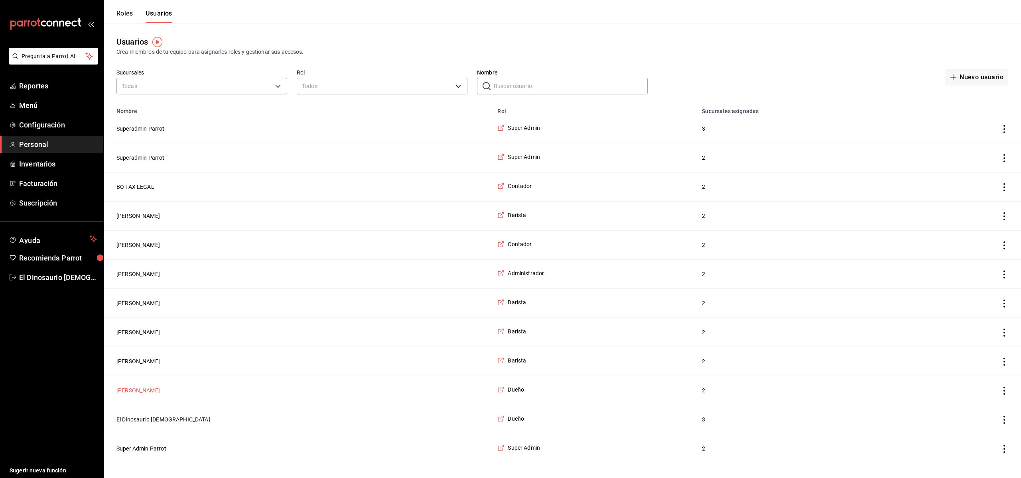
click at [136, 394] on button "Daniel Hurtado" at bounding box center [137, 391] width 43 height 8
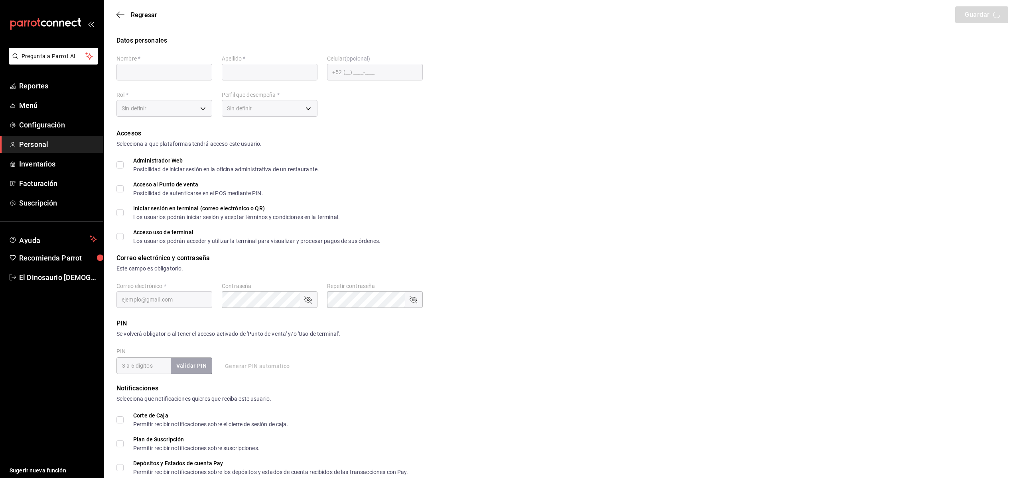
type input "Daniel"
type input "Hurtado"
checkbox input "true"
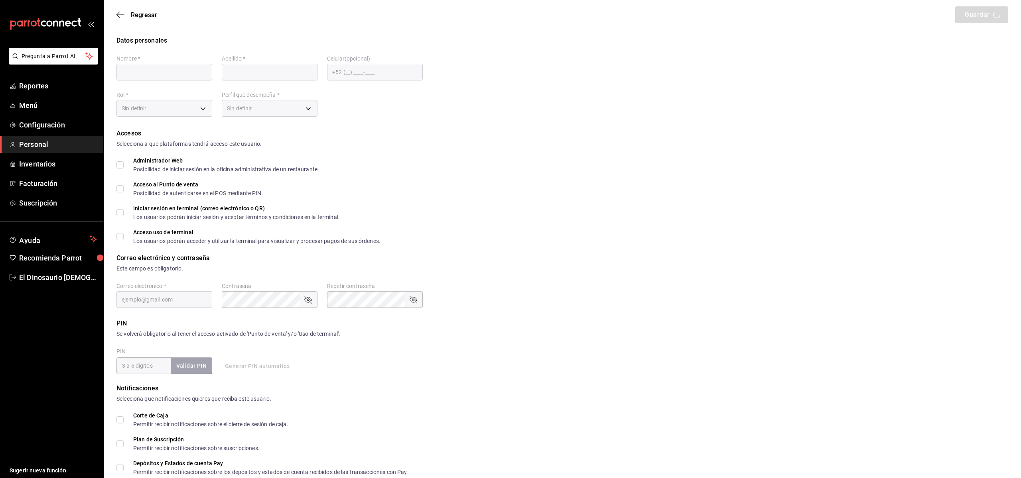
checkbox input "true"
type input "daniel@sonambulocafe.com"
type input "1981"
type input "+52 (52) 5554-5889"
type input "35a6f3b4-7a18-4193-9a28-038b820c75e1"
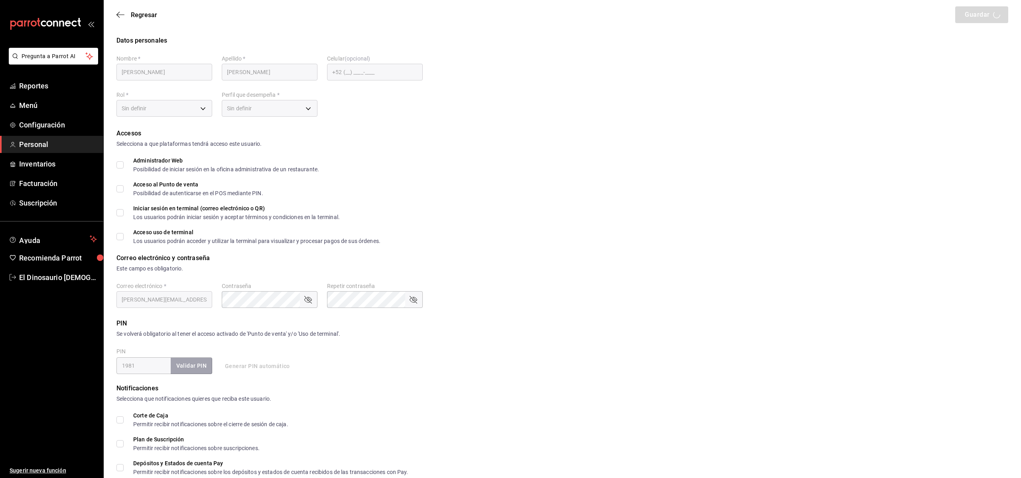
type input "OWNER"
checkbox input "true"
click at [309, 301] on icon "passwordField" at bounding box center [308, 300] width 8 height 8
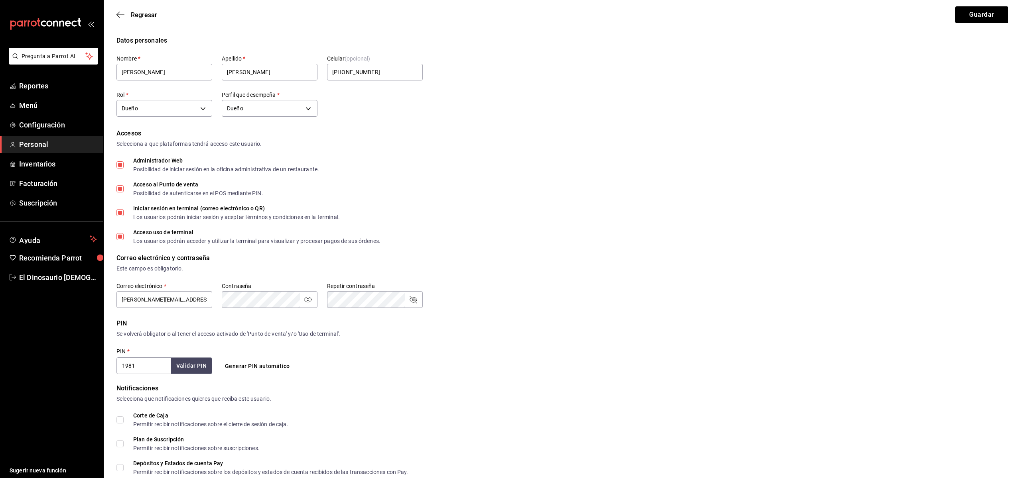
click at [414, 300] on icon "passwordField" at bounding box center [413, 300] width 10 height 10
click at [976, 16] on button "Guardar" at bounding box center [981, 14] width 53 height 17
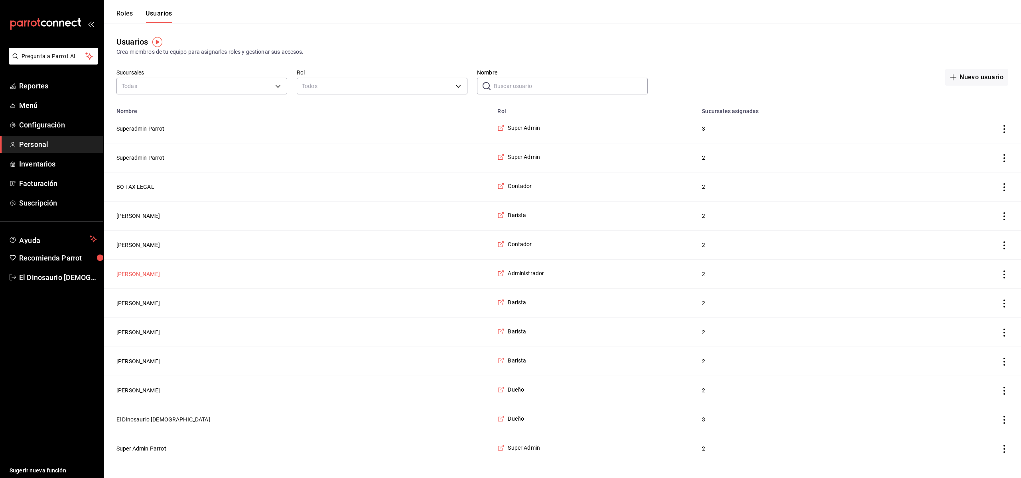
click at [126, 271] on button "Mat Otero" at bounding box center [137, 274] width 43 height 8
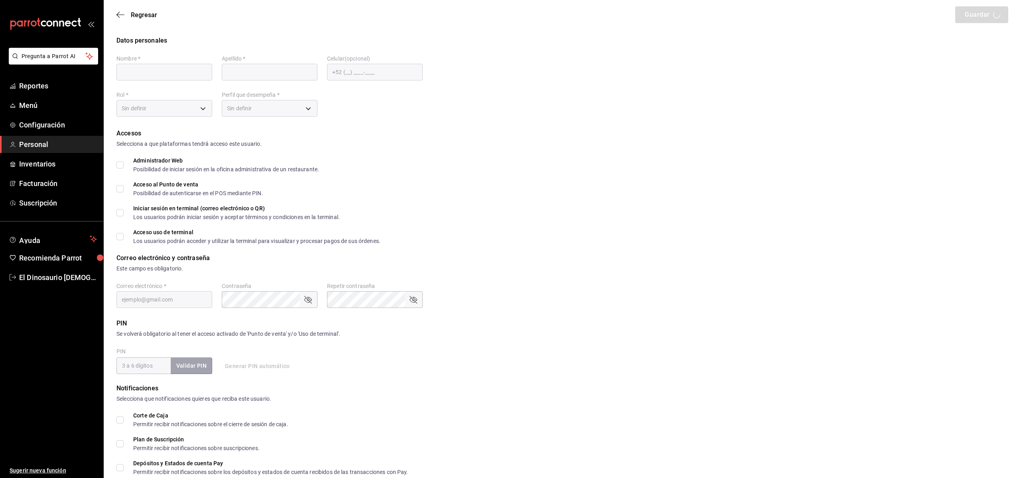
type input "Mat"
type input "Otero"
checkbox input "true"
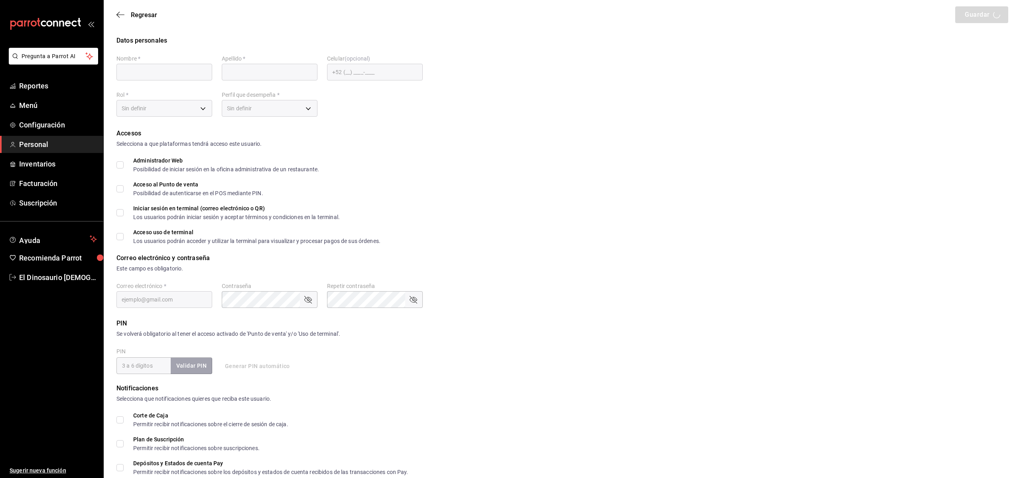
checkbox input "true"
type input "mat@sonambulocafe.com"
type input "1316"
type input "+52 (52) 5565-3353"
type input "6de2b1b8-8907-43d2-8f8a-fdaeff2a7720"
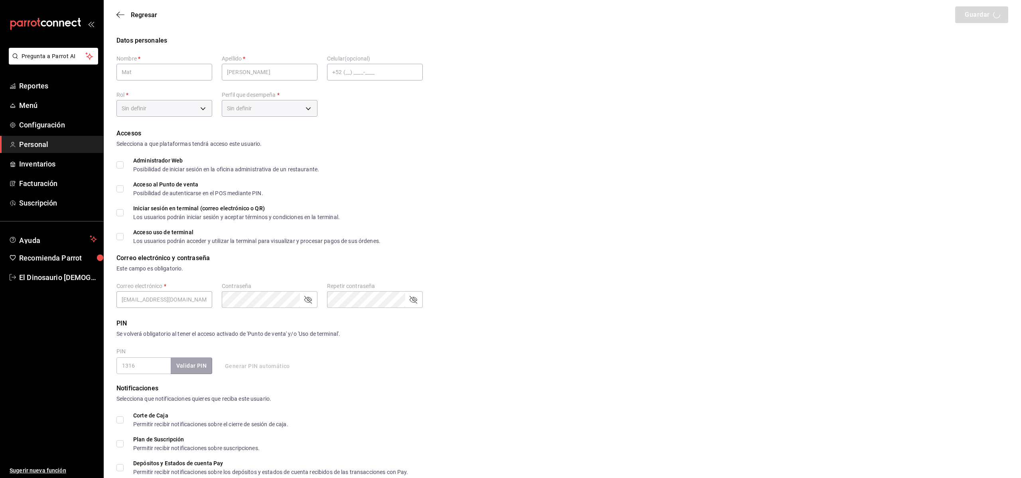
type input "ADMIN"
checkbox input "true"
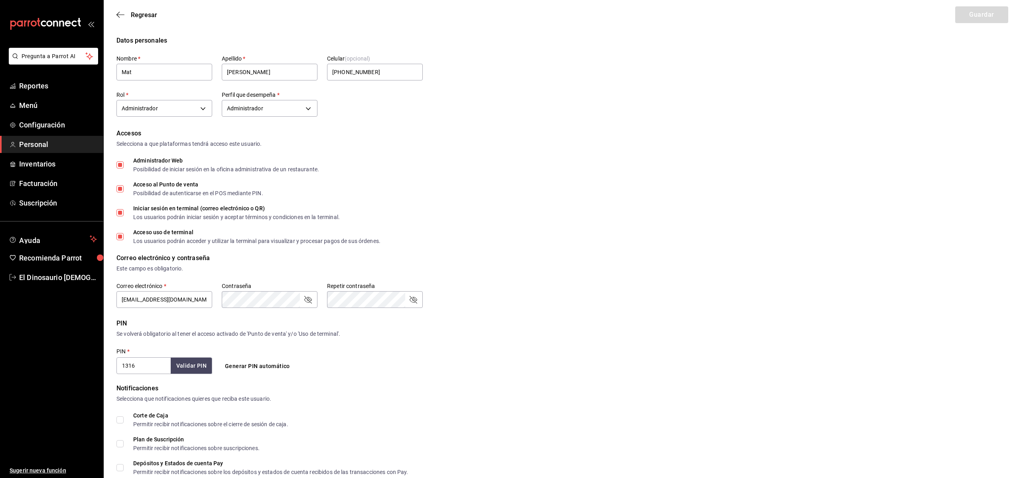
drag, startPoint x: 309, startPoint y: 303, endPoint x: 314, endPoint y: 302, distance: 5.2
click at [309, 303] on icon "passwordField" at bounding box center [308, 300] width 10 height 10
click at [417, 301] on icon "passwordField" at bounding box center [413, 300] width 10 height 10
click at [989, 20] on button "Guardar" at bounding box center [981, 14] width 53 height 17
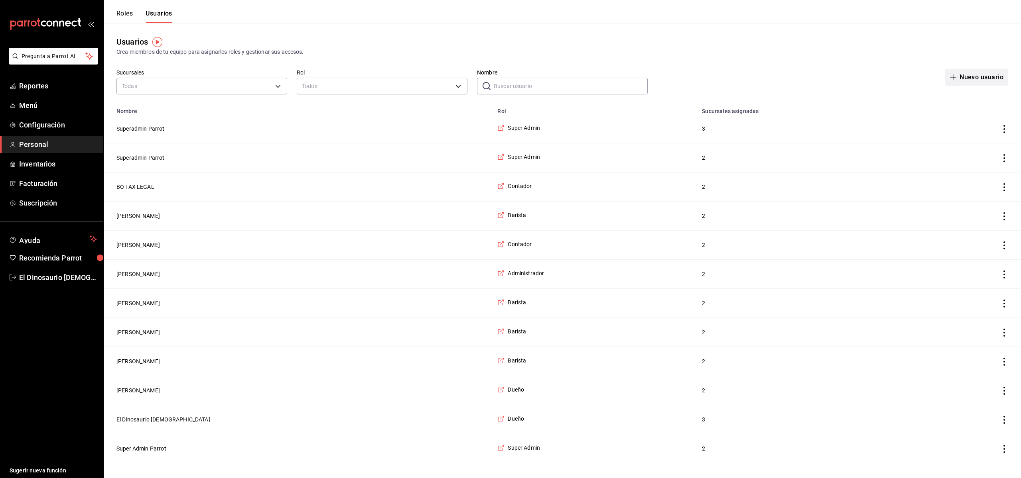
click at [979, 80] on button "Nuevo usuario" at bounding box center [976, 77] width 63 height 17
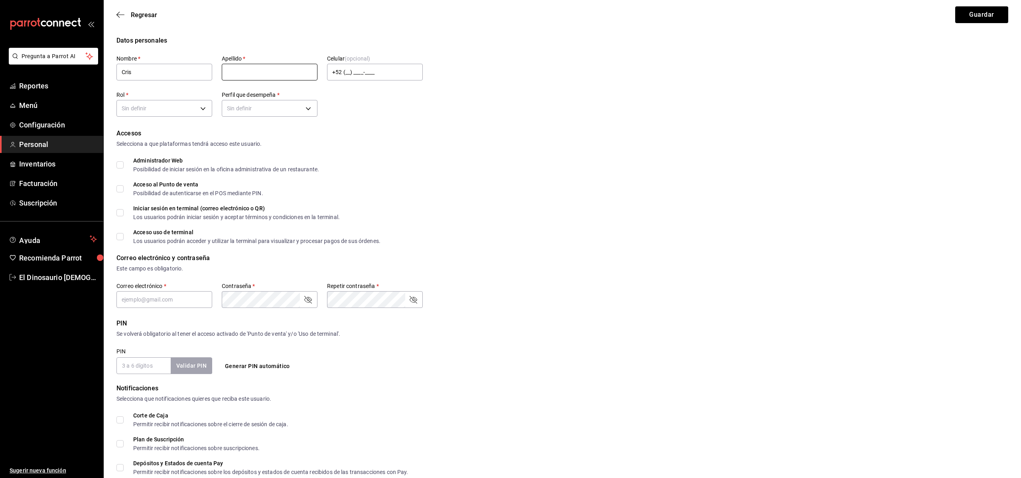
type input "Cris"
click at [282, 72] on input "text" at bounding box center [270, 72] width 96 height 17
type input "Diaz"
click at [382, 107] on div "Nombre   * Cris Apellido   * Diaz Celular (opcional) +52 (__) ____-____ Rol   *…" at bounding box center [269, 87] width 306 height 64
drag, startPoint x: 242, startPoint y: 69, endPoint x: 194, endPoint y: 67, distance: 47.5
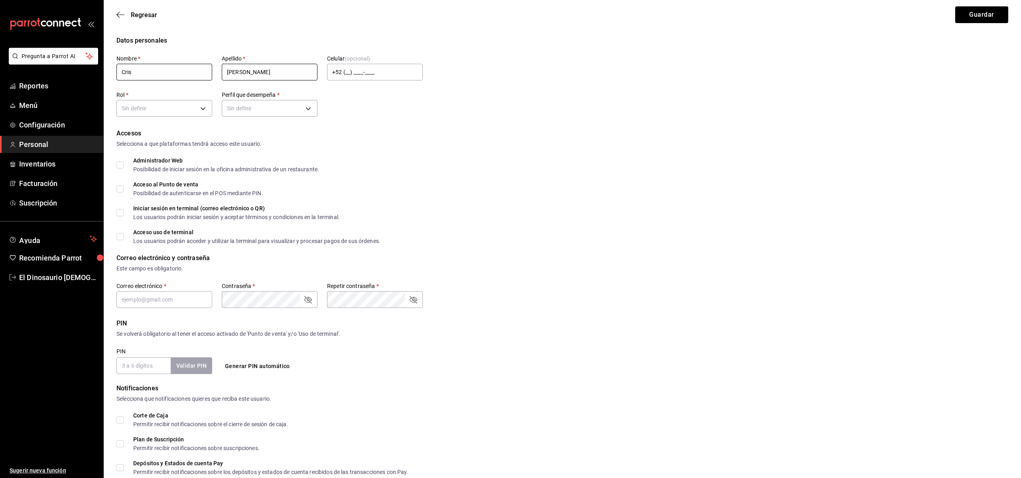
click at [195, 67] on div "Nombre   * Cris Apellido   * Diaz Celular (opcional) +52 (__) ____-____ Rol   *…" at bounding box center [269, 87] width 306 height 64
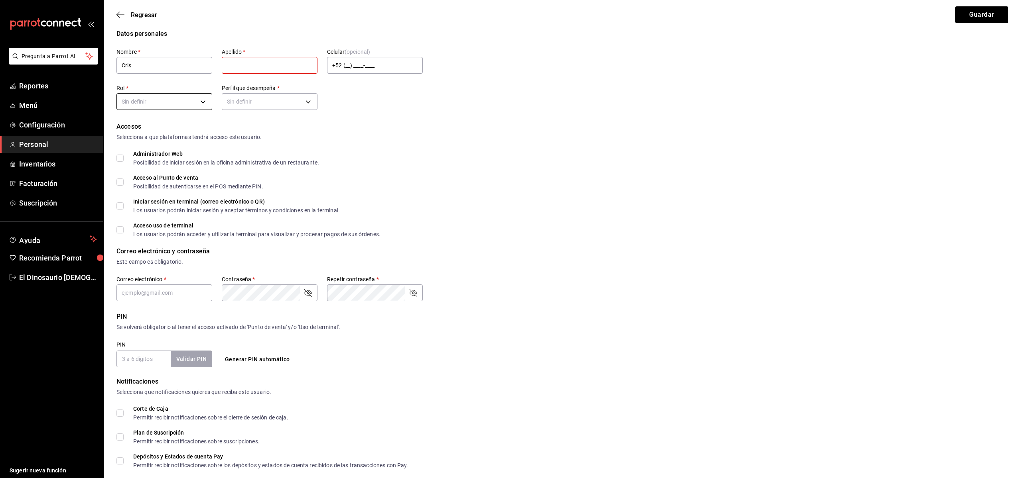
click at [195, 107] on body "Pregunta a Parrot AI Reportes Menú Configuración Personal Inventarios Facturaci…" at bounding box center [510, 279] width 1021 height 573
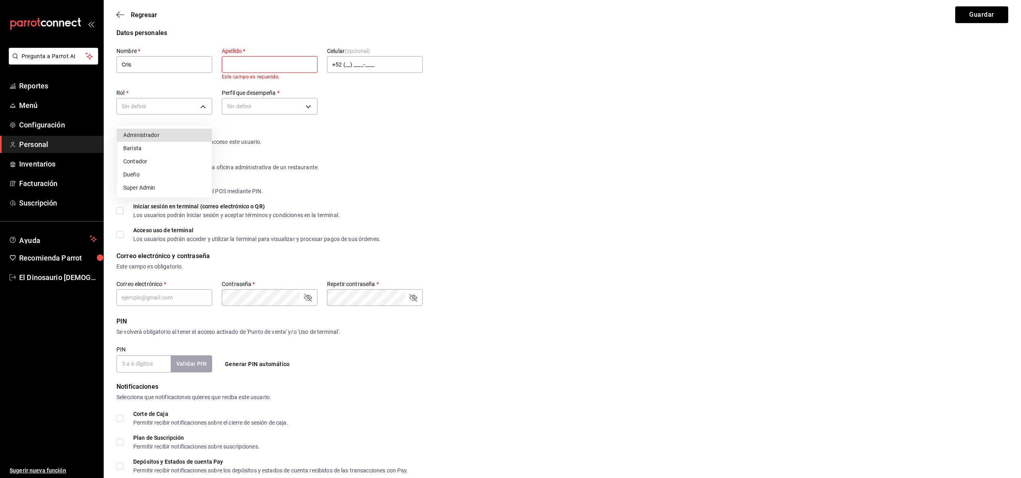
click at [207, 147] on li "Barista" at bounding box center [164, 148] width 95 height 13
type input "80aae676-9e0e-43be-94ad-f0a49c12745c"
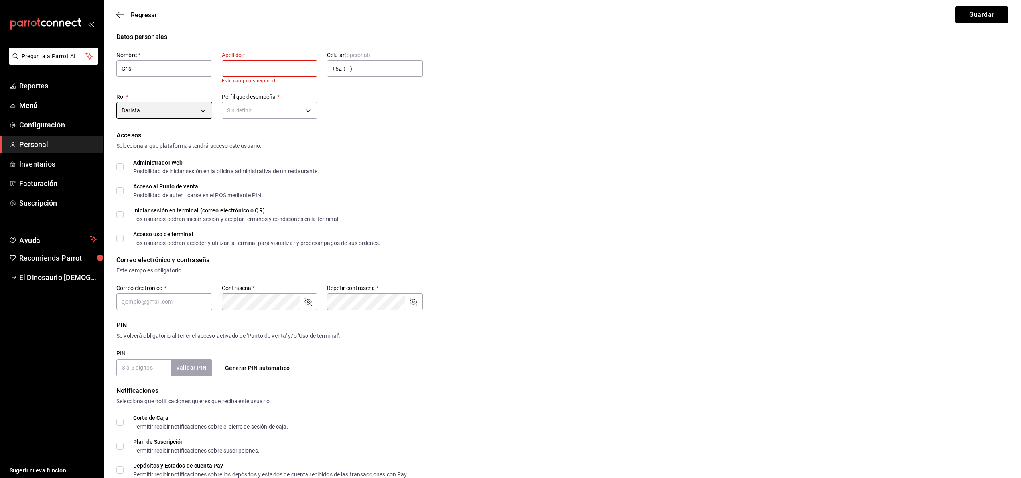
scroll to position [2, 0]
click at [309, 105] on body "Pregunta a Parrot AI Reportes Menú Configuración Personal Inventarios Facturaci…" at bounding box center [510, 287] width 1021 height 579
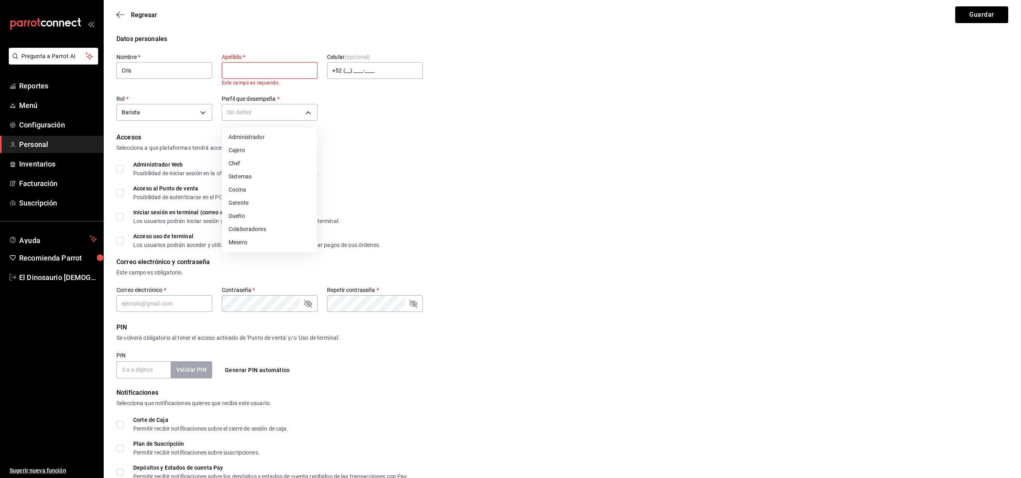
click at [308, 225] on li "Colaboradores" at bounding box center [269, 229] width 95 height 13
type input "STAFF"
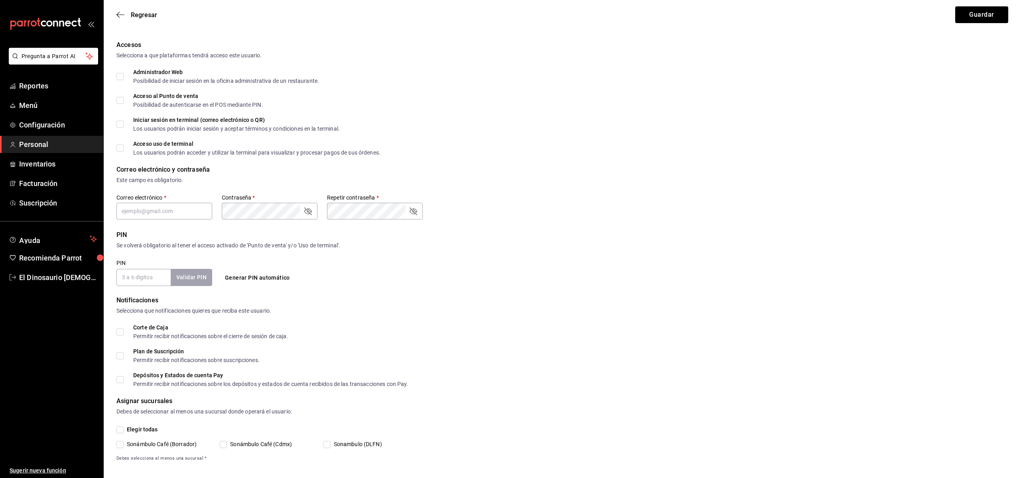
scroll to position [100, 0]
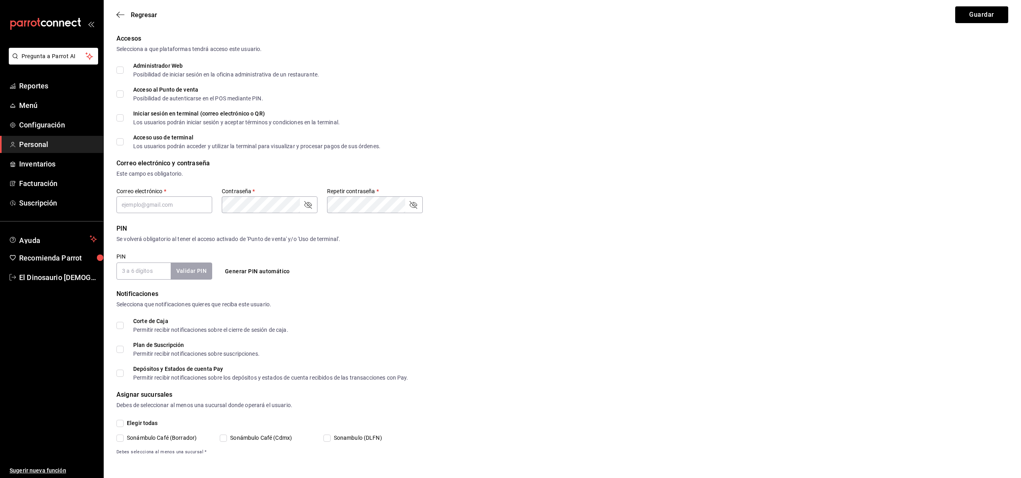
click at [124, 93] on span "Acceso al Punto de venta Posibilidad de autenticarse en el POS mediante PIN." at bounding box center [194, 94] width 140 height 14
click at [124, 93] on input "Acceso al Punto de venta Posibilidad de autenticarse en el POS mediante PIN." at bounding box center [119, 93] width 7 height 7
checkbox input "true"
click at [122, 119] on input "Iniciar sesión en terminal (correo electrónico o QR) Los usuarios podrán inicia…" at bounding box center [119, 117] width 7 height 7
checkbox input "true"
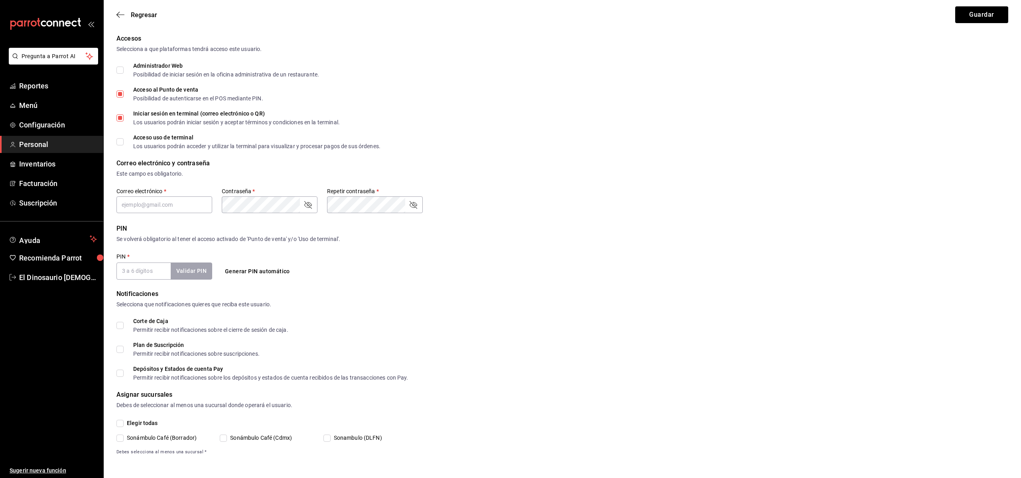
click at [120, 145] on input "Acceso uso de terminal Los usuarios podrán acceder y utilizar la terminal para …" at bounding box center [119, 141] width 7 height 7
checkbox input "true"
click at [121, 424] on input "Elegir todas" at bounding box center [119, 423] width 7 height 7
checkbox input "true"
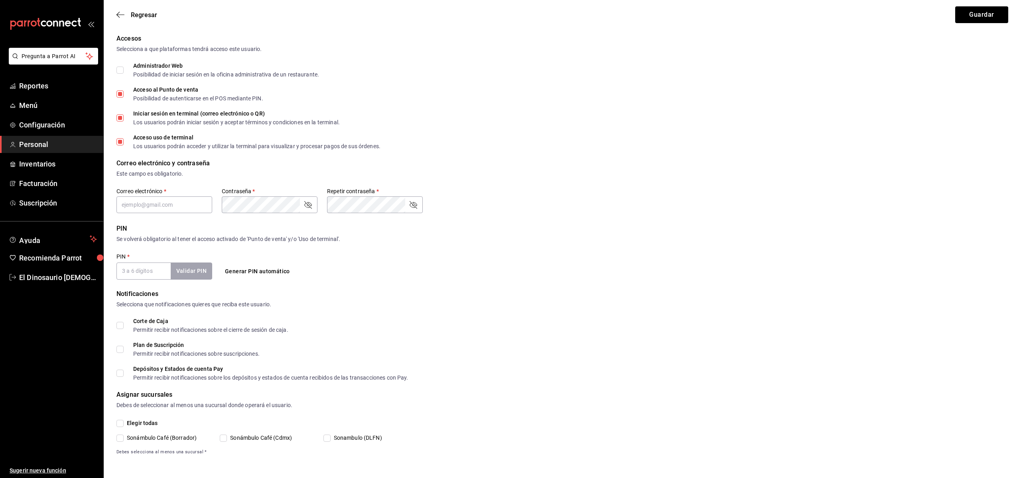
checkbox input "true"
click at [120, 441] on input "Sonámbulo Café (Borrador)" at bounding box center [119, 438] width 7 height 7
checkbox input "false"
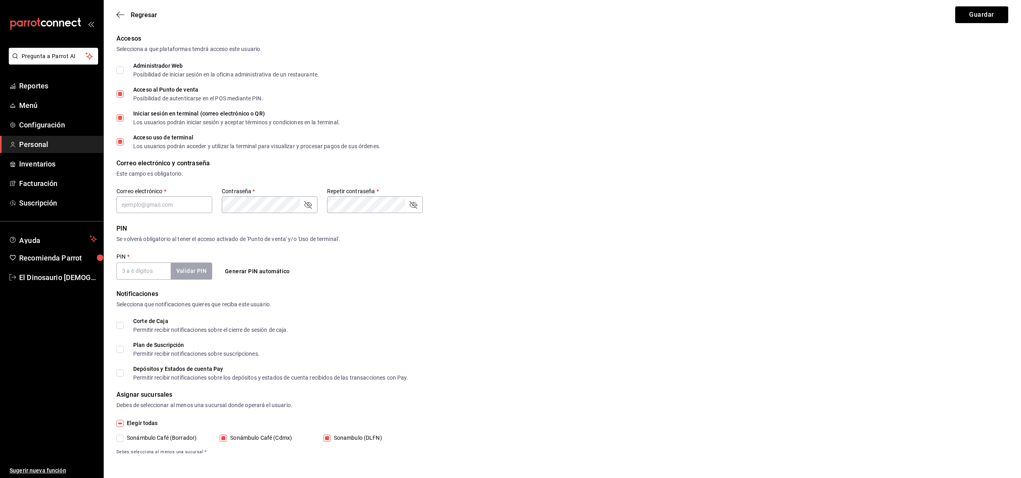
click at [138, 277] on input "PIN   *" at bounding box center [143, 271] width 54 height 17
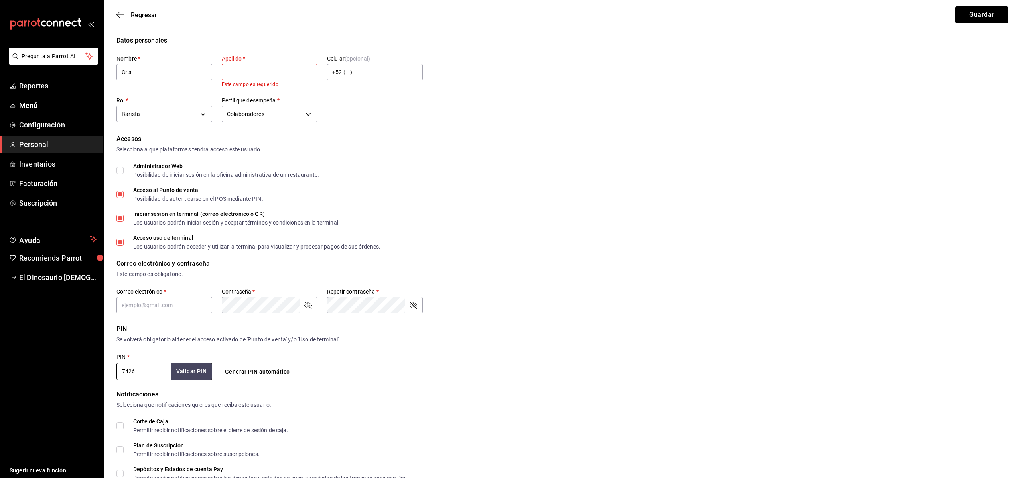
type input "7426"
click at [277, 66] on input "text" at bounding box center [270, 72] width 96 height 17
type input "Diaz"
click at [467, 138] on div "Accesos" at bounding box center [561, 139] width 891 height 10
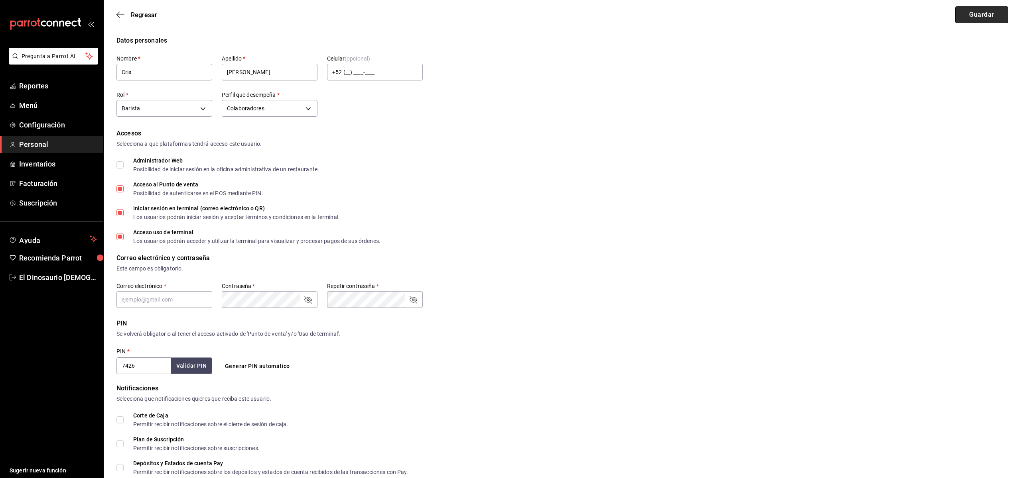
click at [976, 19] on button "Guardar" at bounding box center [981, 14] width 53 height 17
type input "cris@sonambulocafe.com"
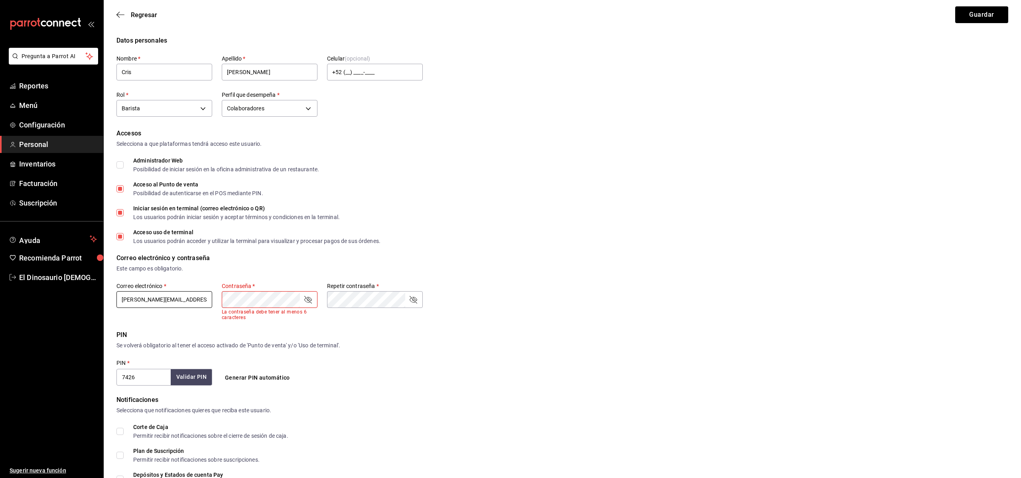
scroll to position [0, 0]
click at [178, 300] on div "Correo electrónico   * cris@sonambulocafe.com Contraseña   * Contraseña   * La …" at bounding box center [269, 301] width 306 height 38
click at [191, 299] on div "Correo electrónico   * cris@sonambulocafe.com Contraseña   * Contraseña   * La …" at bounding box center [269, 301] width 306 height 38
click at [304, 300] on icon "passwordField" at bounding box center [308, 299] width 10 height 10
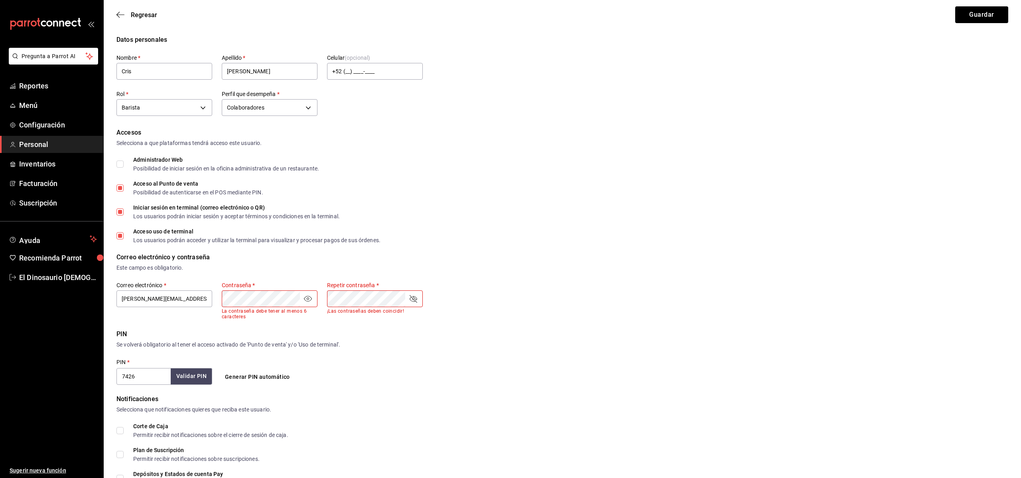
click at [415, 300] on icon "passwordField" at bounding box center [413, 299] width 8 height 8
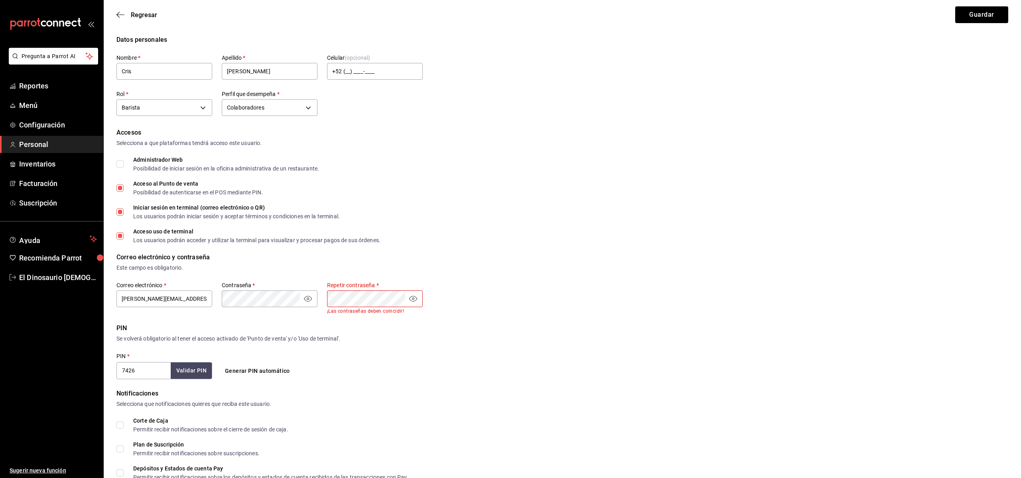
click at [468, 316] on form "Datos personales Nombre   * Cris Apellido   * Diaz Celular (opcional) +52 (__) …" at bounding box center [561, 295] width 891 height 521
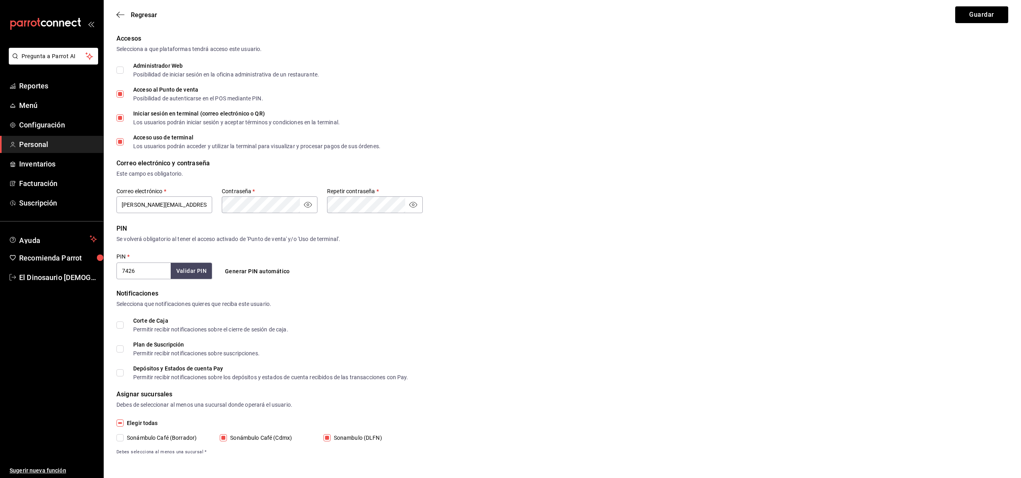
scroll to position [0, 0]
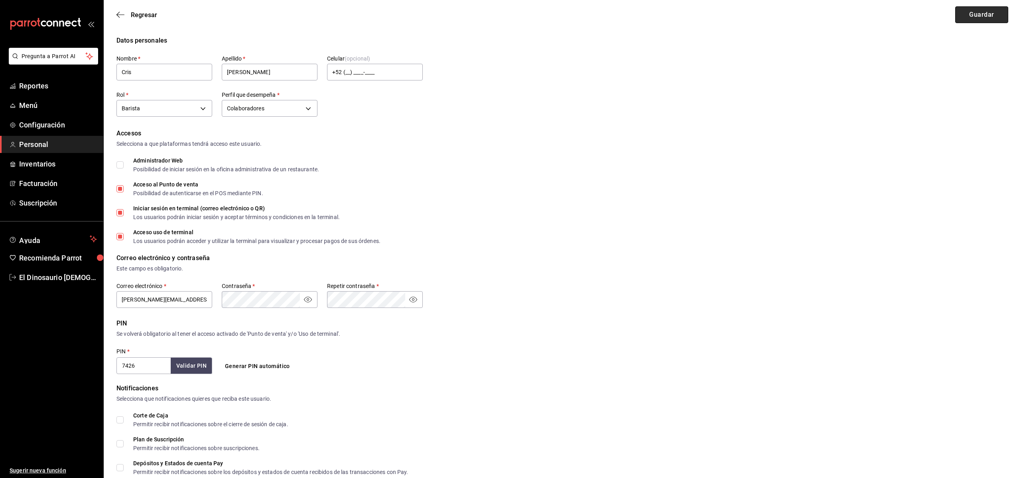
click at [970, 14] on button "Guardar" at bounding box center [981, 14] width 53 height 17
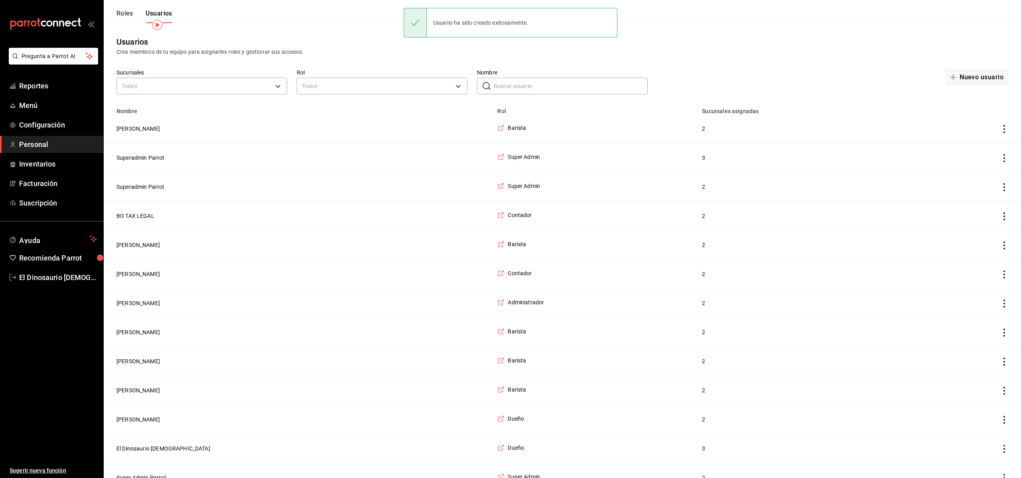
scroll to position [17, 0]
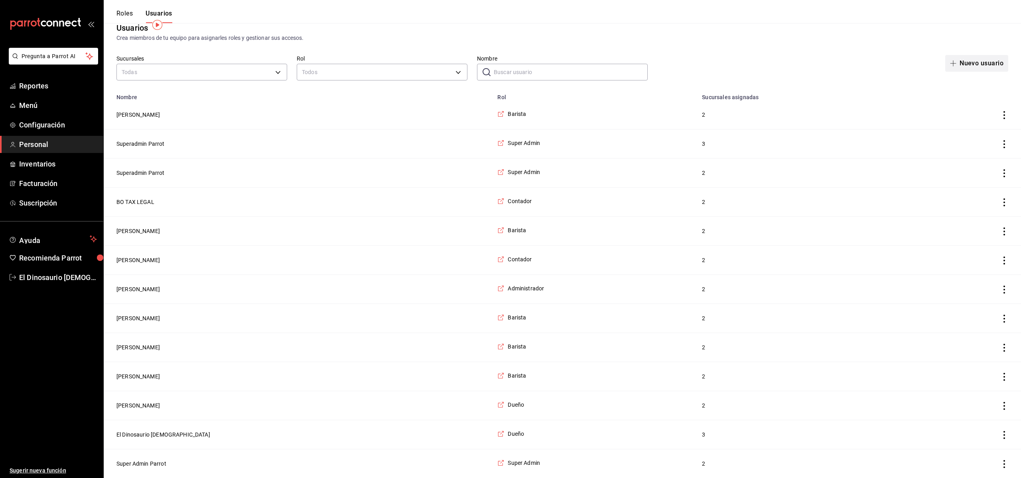
click at [978, 61] on button "Nuevo usuario" at bounding box center [976, 63] width 63 height 17
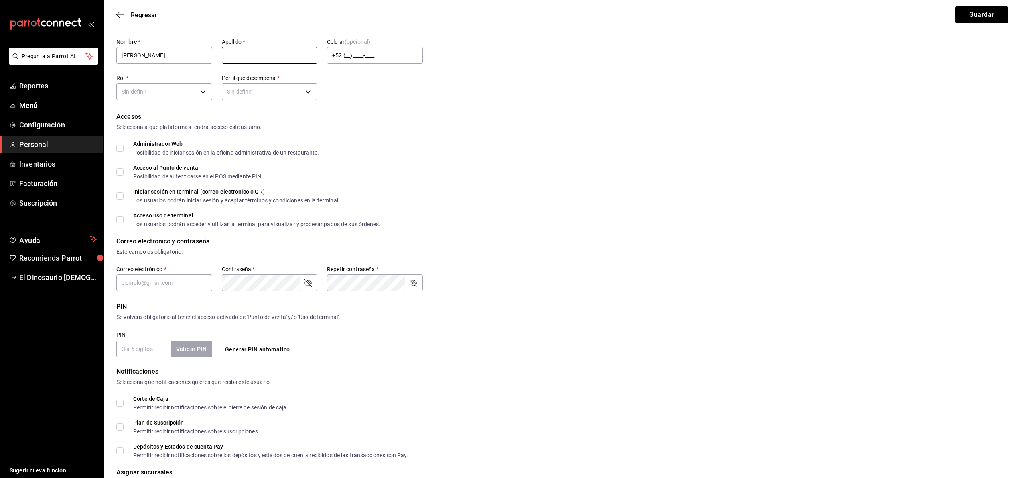
type input "Alex"
click at [248, 62] on input "text" at bounding box center [270, 55] width 96 height 17
type input "Sanchez"
click at [389, 83] on div "Nombre   * Alex Apellido   * Sanchez Celular (opcional) +52 (__) ____-____ Rol …" at bounding box center [269, 70] width 306 height 64
click at [205, 88] on body "Pregunta a Parrot AI Reportes Menú Configuración Personal Inventarios Facturaci…" at bounding box center [510, 269] width 1021 height 573
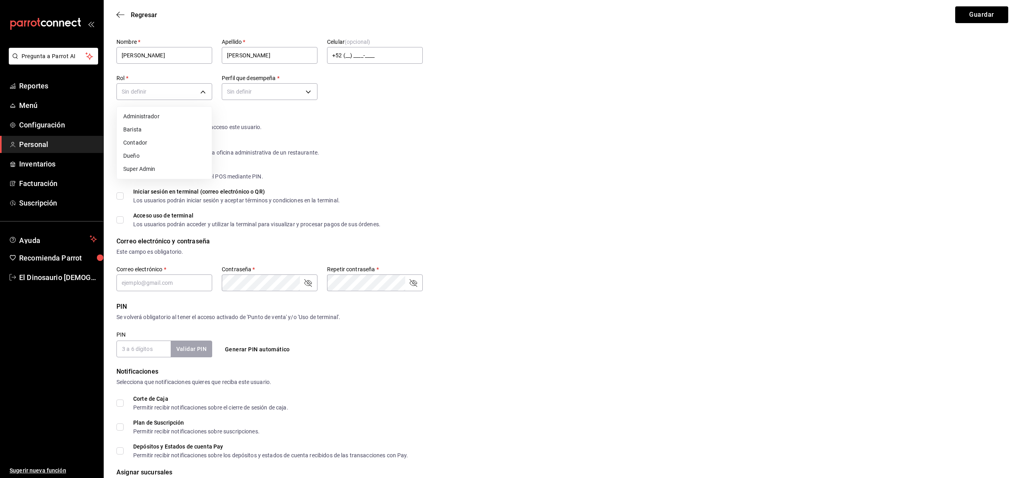
click at [170, 131] on li "Barista" at bounding box center [164, 129] width 95 height 13
type input "80aae676-9e0e-43be-94ad-f0a49c12745c"
click at [268, 86] on body "Pregunta a Parrot AI Reportes Menú Configuración Personal Inventarios Facturaci…" at bounding box center [510, 269] width 1021 height 573
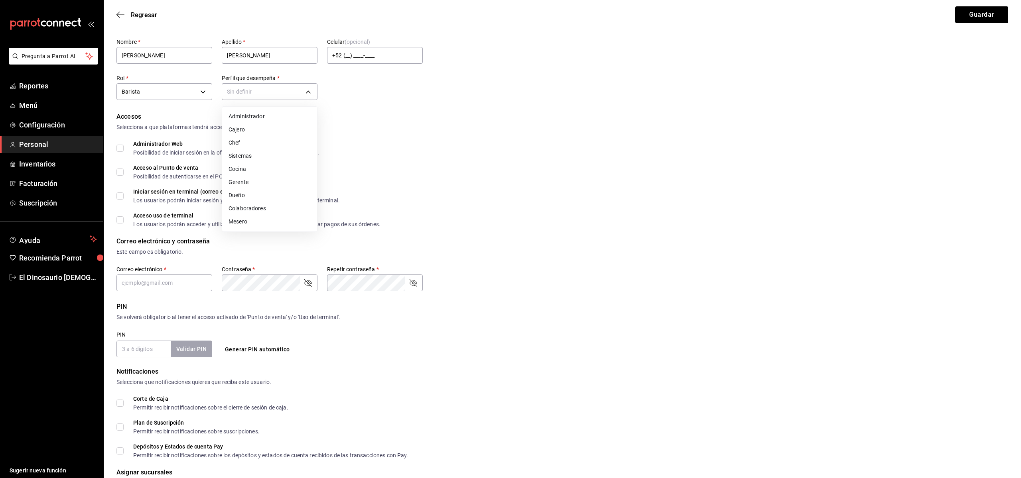
click at [268, 207] on li "Colaboradores" at bounding box center [269, 208] width 95 height 13
type input "STAFF"
drag, startPoint x: 118, startPoint y: 176, endPoint x: 116, endPoint y: 183, distance: 6.9
click at [118, 176] on label "Acceso al Punto de venta Posibilidad de autenticarse en el POS mediante PIN." at bounding box center [189, 172] width 147 height 14
click at [118, 176] on input "Acceso al Punto de venta Posibilidad de autenticarse en el POS mediante PIN." at bounding box center [119, 172] width 7 height 7
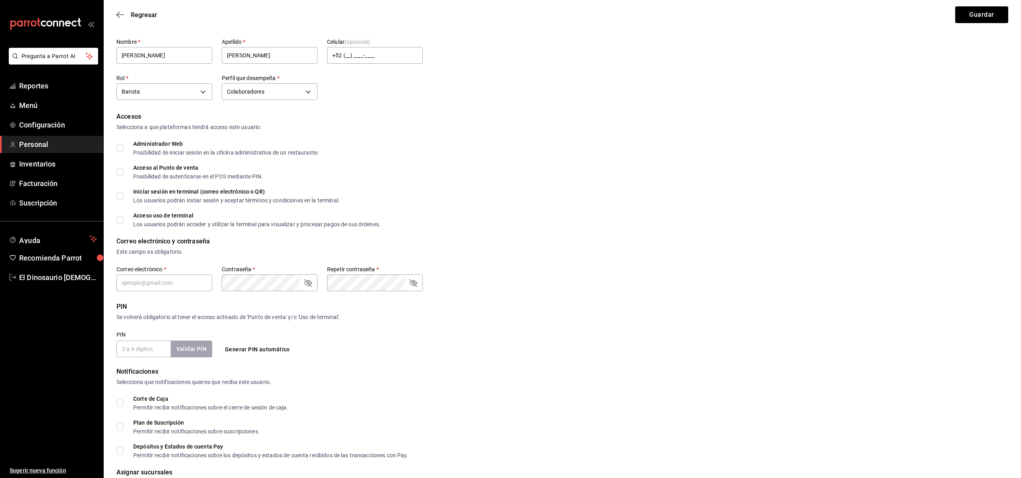
checkbox input "true"
click at [122, 199] on input "Iniciar sesión en terminal (correo electrónico o QR) Los usuarios podrán inicia…" at bounding box center [119, 196] width 7 height 7
checkbox input "true"
click at [123, 220] on input "Acceso uso de terminal Los usuarios podrán acceder y utilizar la terminal para …" at bounding box center [119, 219] width 7 height 7
checkbox input "true"
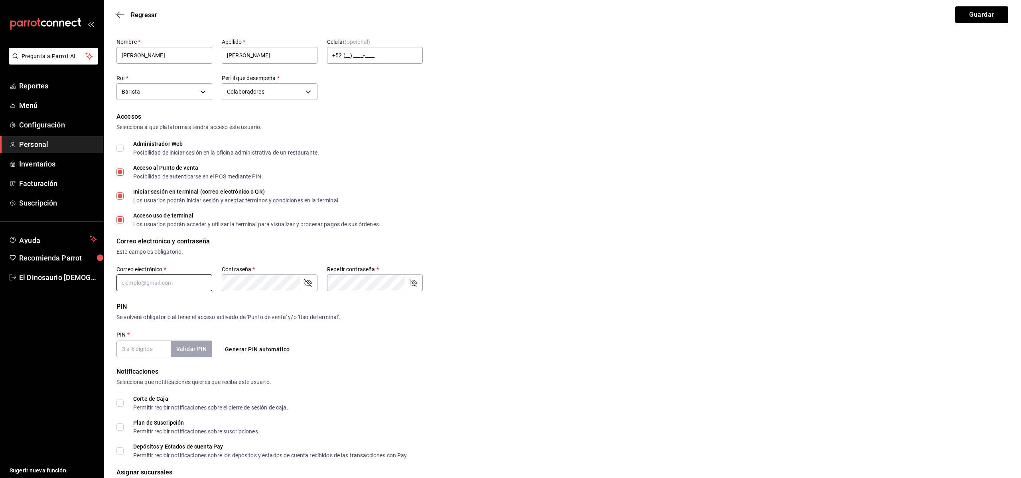
click at [168, 279] on input "text" at bounding box center [164, 283] width 96 height 17
type input "alex@sonambulocafe.com"
click at [304, 285] on icon "passwordField" at bounding box center [308, 284] width 10 height 10
click at [414, 283] on icon "passwordField" at bounding box center [413, 284] width 10 height 10
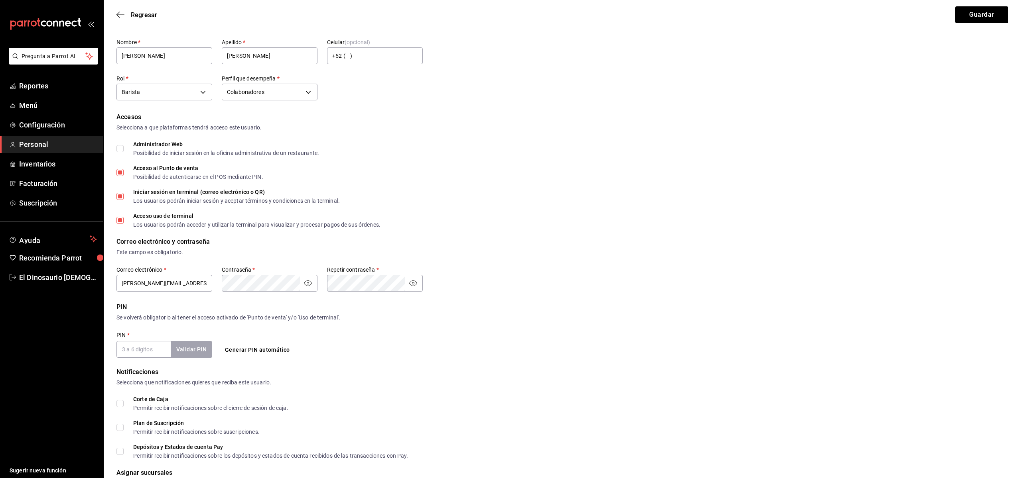
click at [157, 348] on input "PIN   *" at bounding box center [143, 349] width 54 height 17
type input "1234"
drag, startPoint x: 155, startPoint y: 351, endPoint x: 88, endPoint y: 346, distance: 67.6
click at [88, 346] on div "Pregunta a Parrot AI Reportes Menú Configuración Personal Inventarios Facturaci…" at bounding box center [510, 270] width 1021 height 573
checkbox input "false"
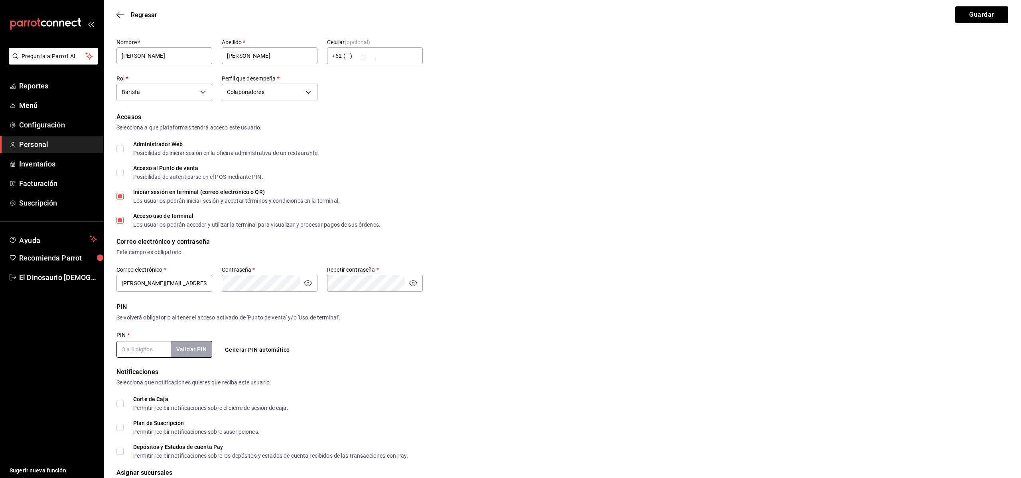
checkbox input "true"
type input "1111"
click at [196, 346] on button "Validar PIN" at bounding box center [191, 349] width 42 height 17
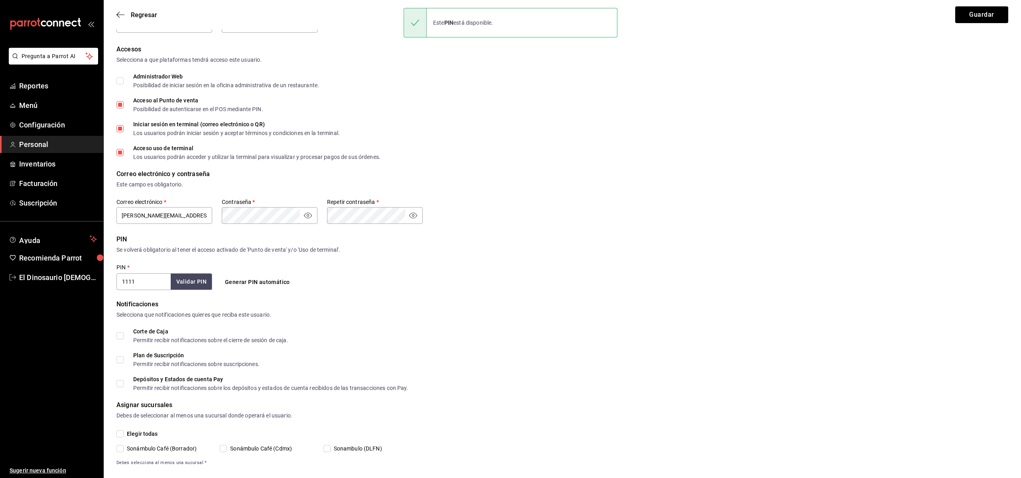
scroll to position [85, 0]
drag, startPoint x: 227, startPoint y: 447, endPoint x: 238, endPoint y: 448, distance: 10.8
click at [228, 448] on span "Sonámbulo Café (Cdmx)" at bounding box center [259, 448] width 65 height 8
click at [227, 448] on input "Sonámbulo Café (Cdmx)" at bounding box center [223, 448] width 7 height 7
checkbox input "true"
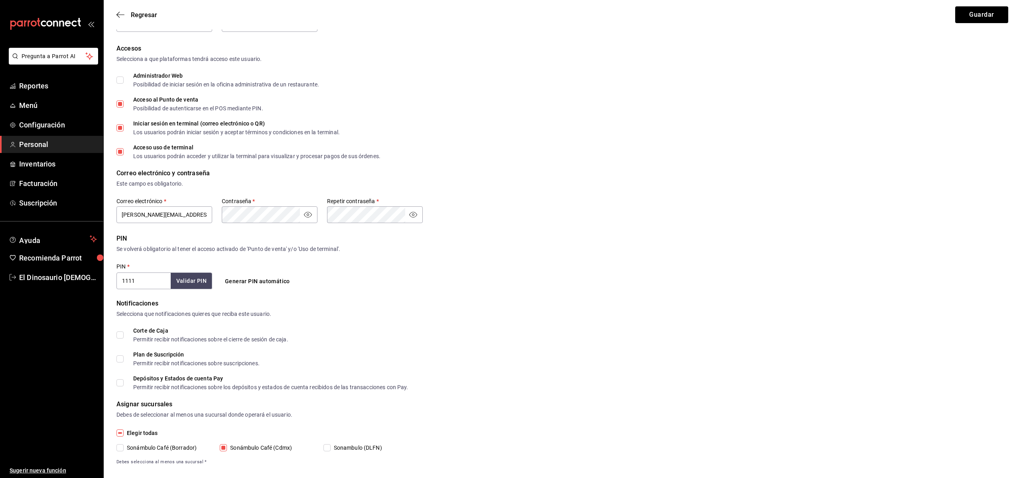
click at [327, 448] on input "Sonambulo (DLFN)" at bounding box center [326, 448] width 7 height 7
checkbox input "true"
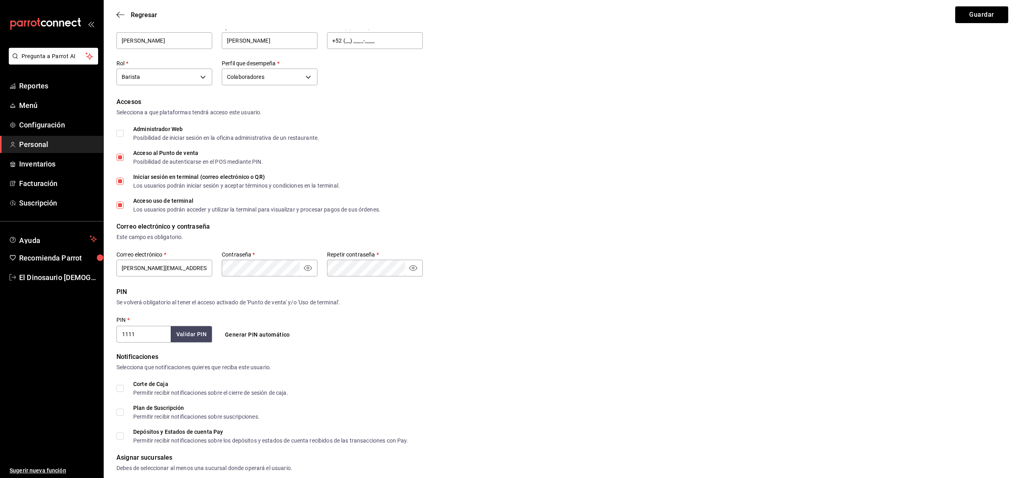
scroll to position [0, 0]
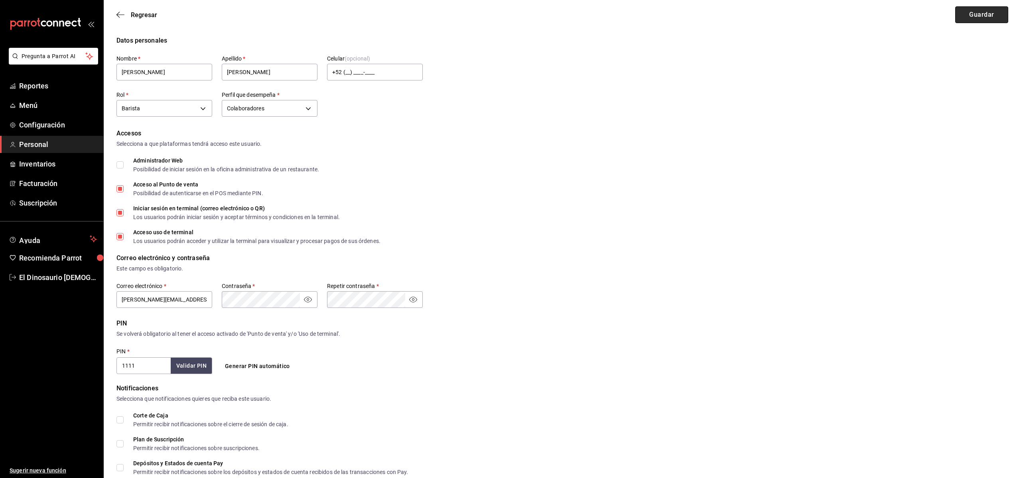
click at [968, 20] on button "Guardar" at bounding box center [981, 14] width 53 height 17
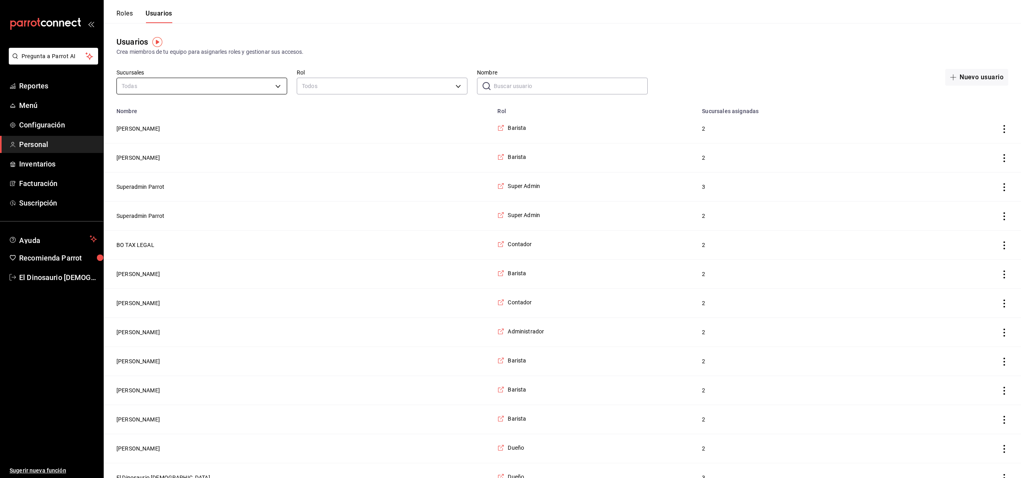
click at [209, 85] on body "Pregunta a Parrot AI Reportes Menú Configuración Personal Inventarios Facturaci…" at bounding box center [510, 260] width 1021 height 521
click at [209, 85] on div at bounding box center [510, 239] width 1021 height 478
click at [357, 69] on div "Usuarios Crea miembros de tu equipo para asignarles roles y gestionar sus acces…" at bounding box center [562, 272] width 917 height 498
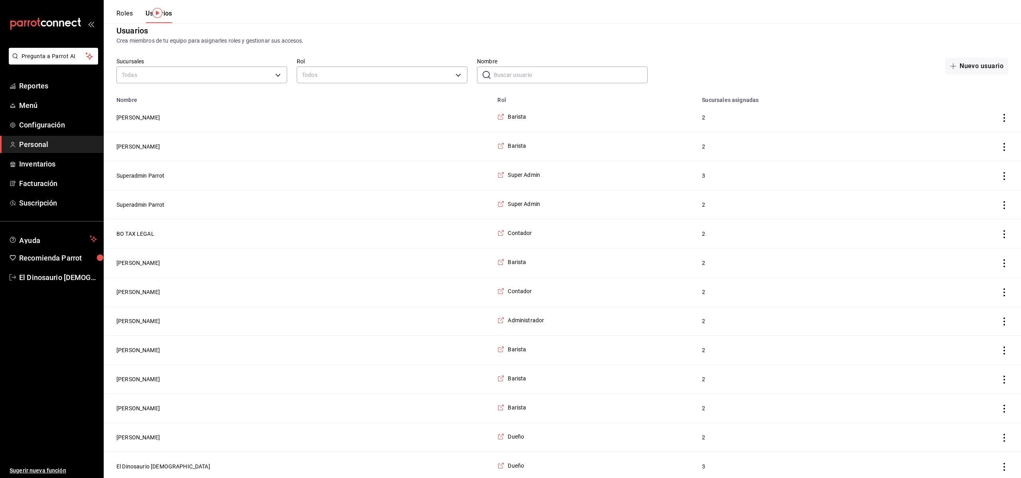
scroll to position [46, 0]
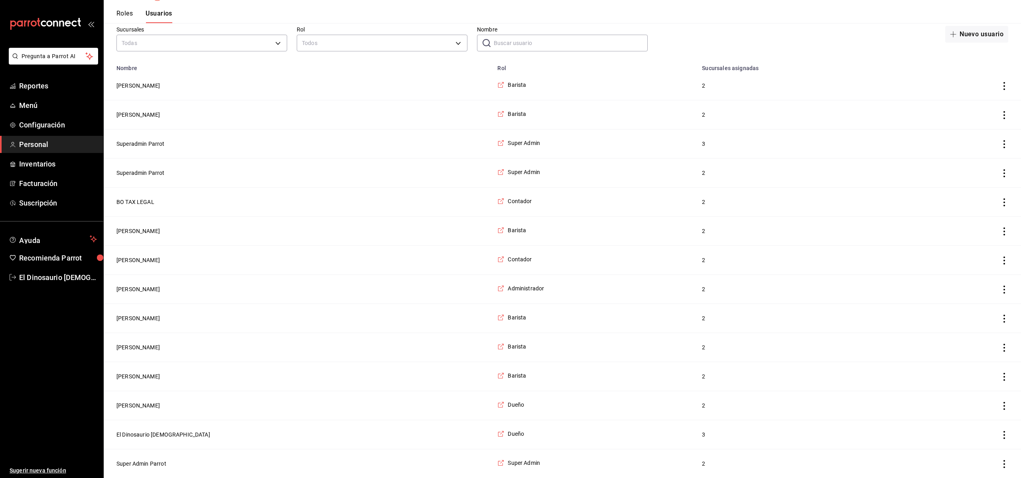
click at [159, 358] on td "Zoé Segura" at bounding box center [298, 347] width 389 height 29
click at [65, 167] on span "Inventarios" at bounding box center [58, 164] width 78 height 11
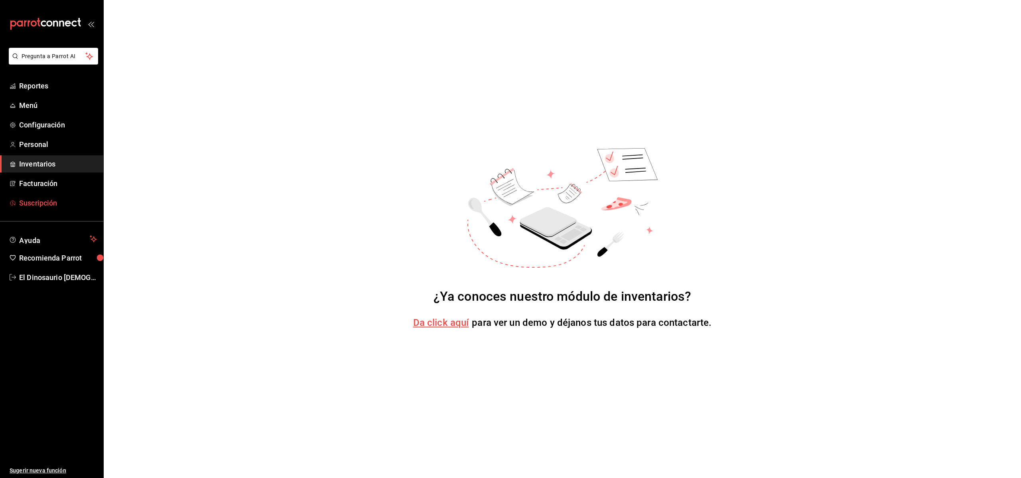
click at [65, 195] on link "Suscripción" at bounding box center [51, 203] width 103 height 17
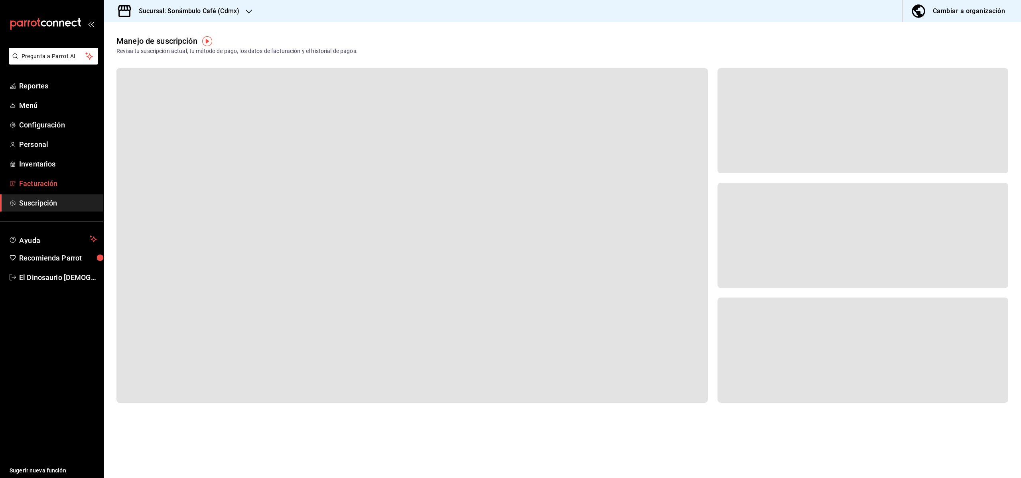
click at [65, 188] on span "Facturación" at bounding box center [58, 183] width 78 height 11
